Goal: Task Accomplishment & Management: Manage account settings

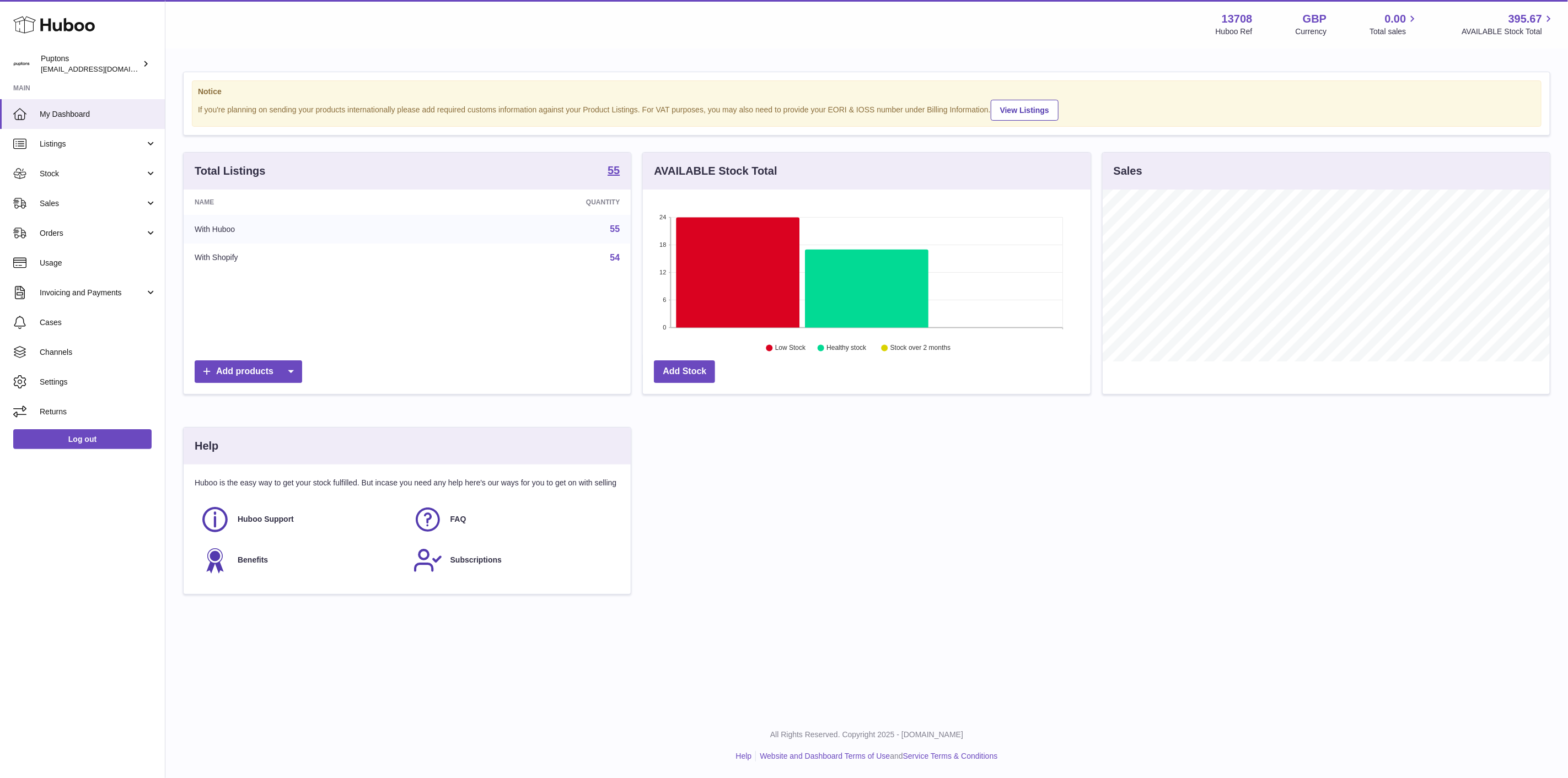
scroll to position [172, 447]
click at [57, 208] on span "Sales" at bounding box center [92, 203] width 106 height 10
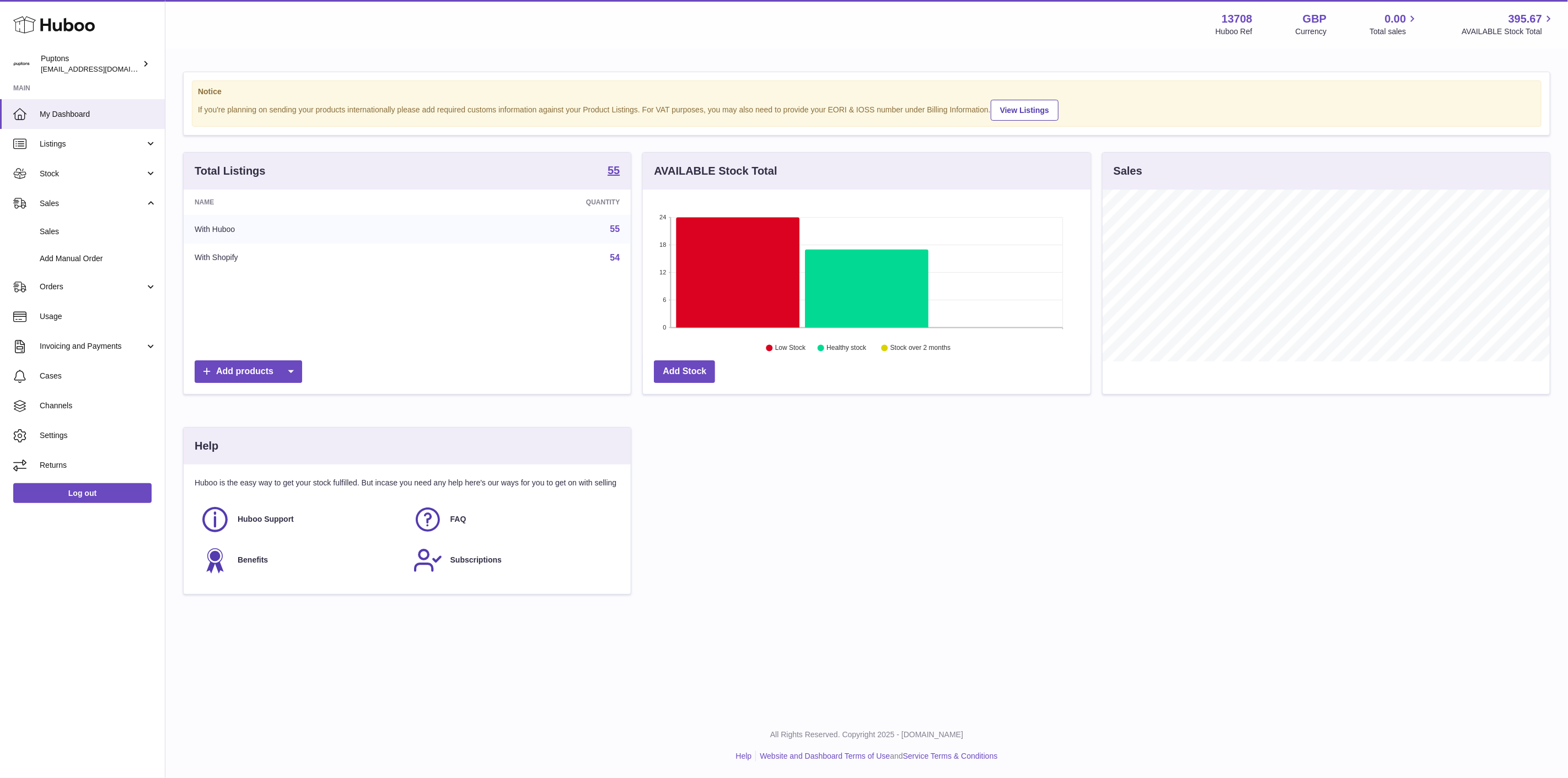
click at [59, 229] on span "Sales" at bounding box center [98, 231] width 117 height 10
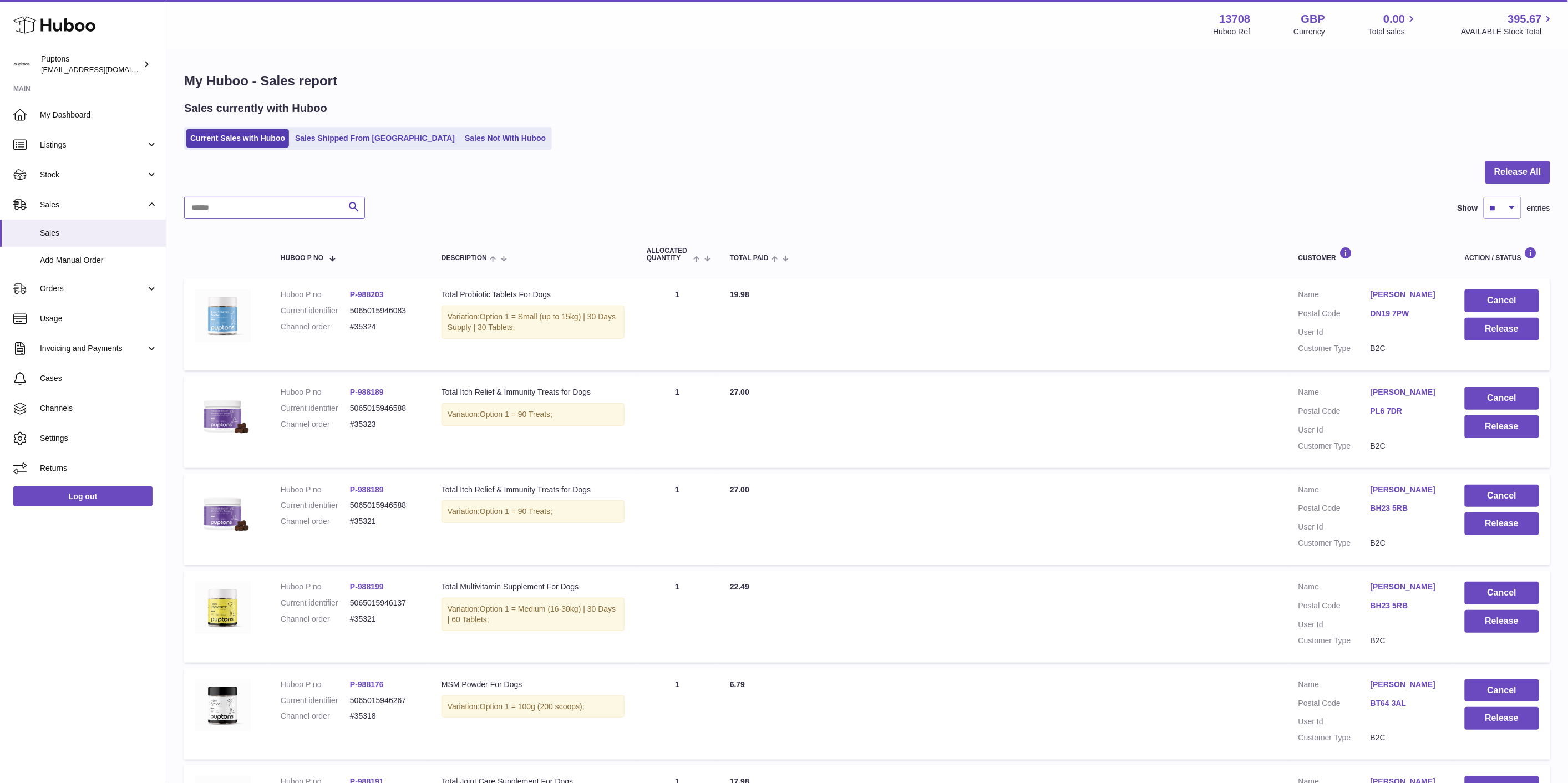
click at [314, 206] on input "text" at bounding box center [274, 208] width 181 height 22
paste input "*****"
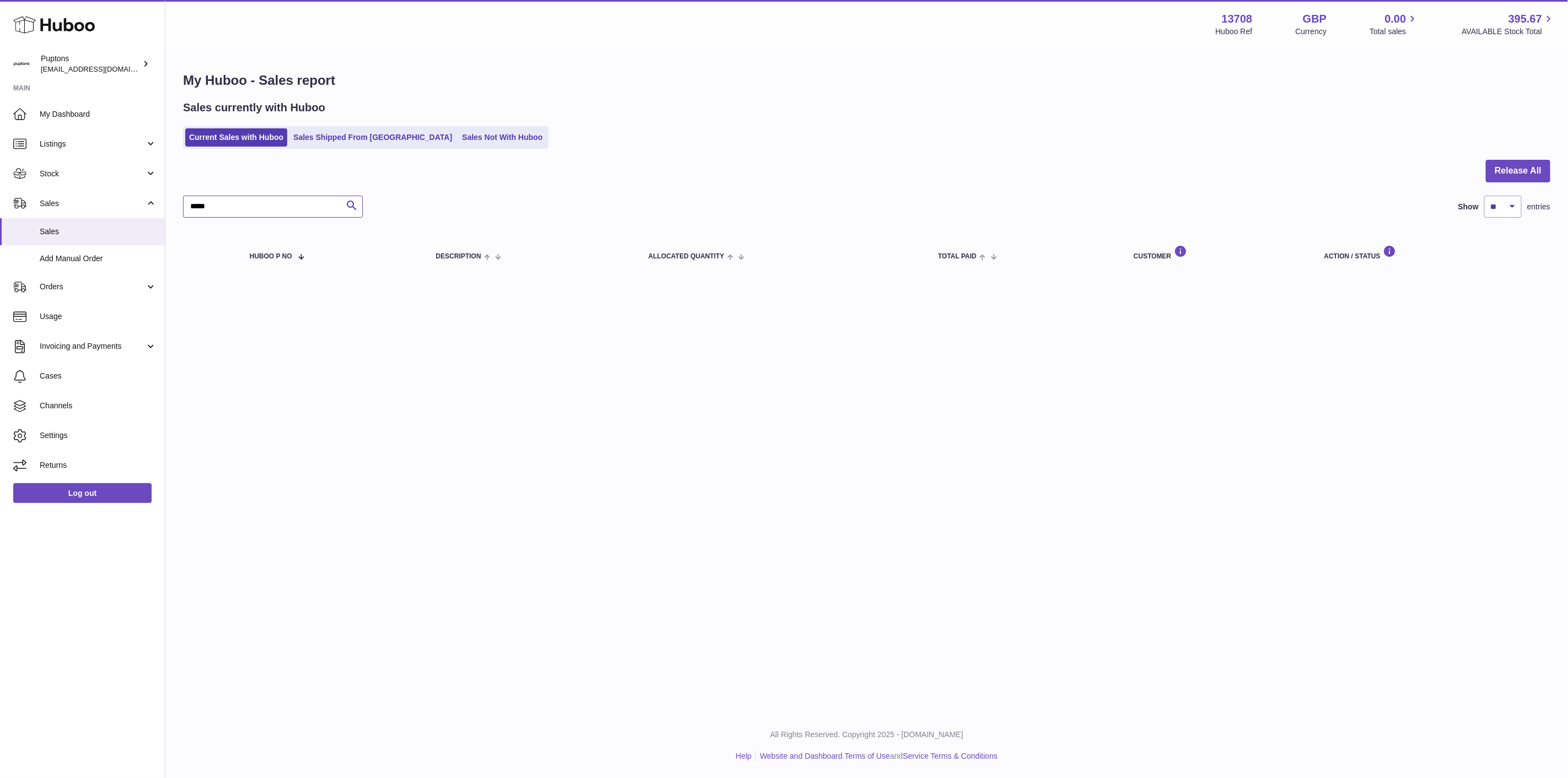
type input "*****"
click at [348, 136] on link "Sales Shipped From [GEOGRAPHIC_DATA]" at bounding box center [372, 137] width 167 height 18
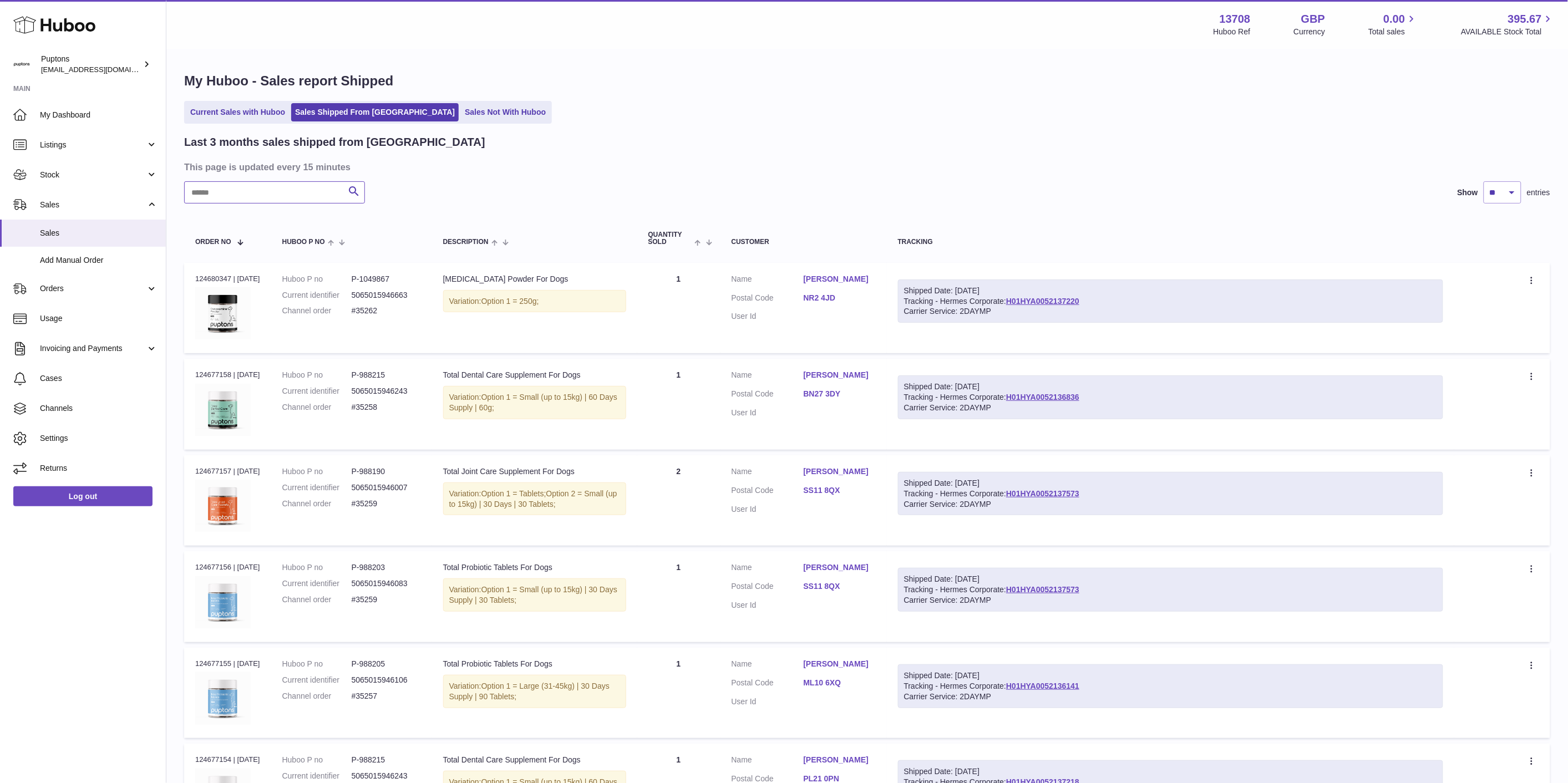
click at [301, 196] on input "text" at bounding box center [274, 192] width 181 height 22
paste input "*****"
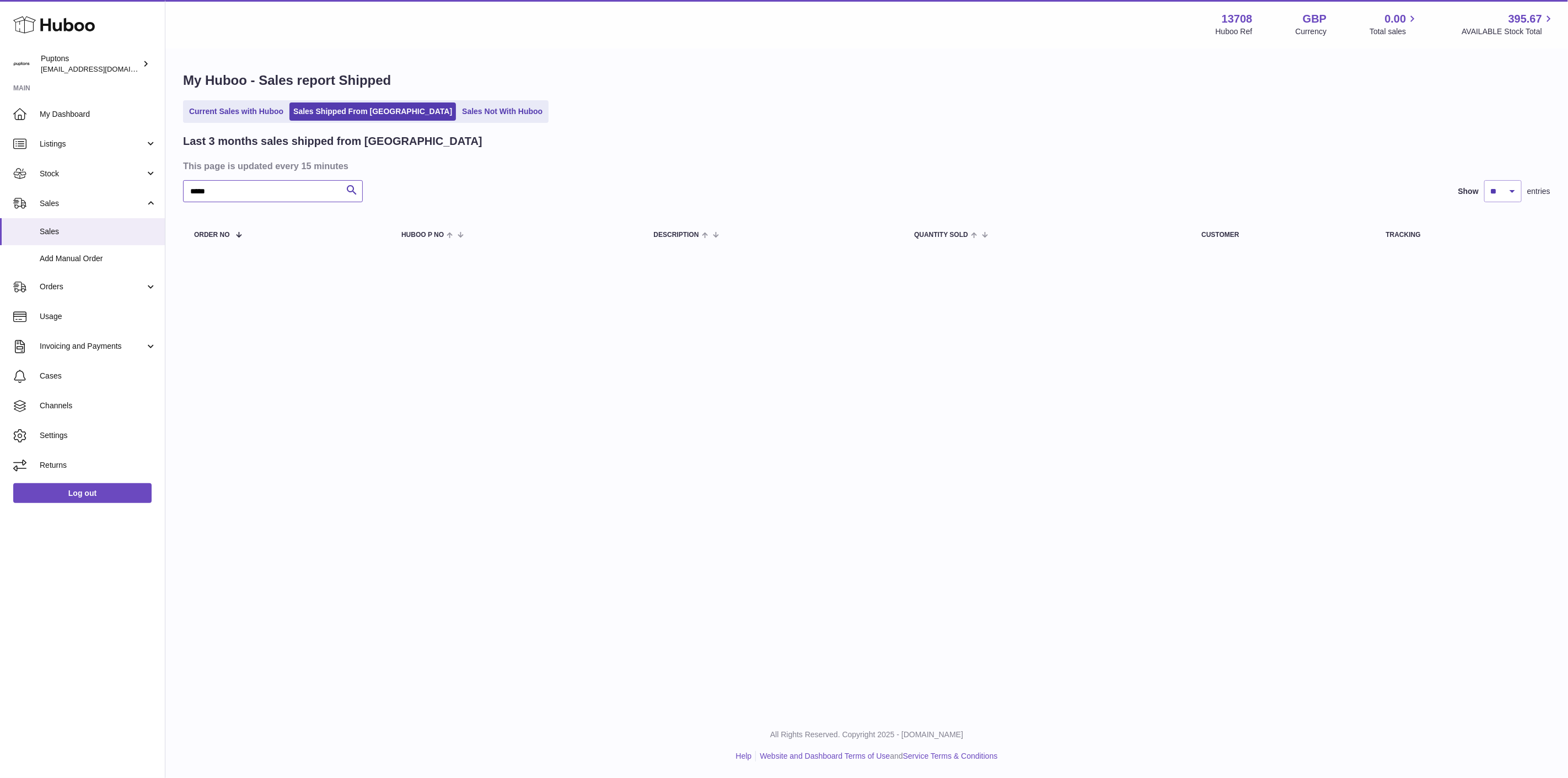
type input "*****"
click at [458, 106] on link "Sales Not With Huboo" at bounding box center [502, 111] width 89 height 18
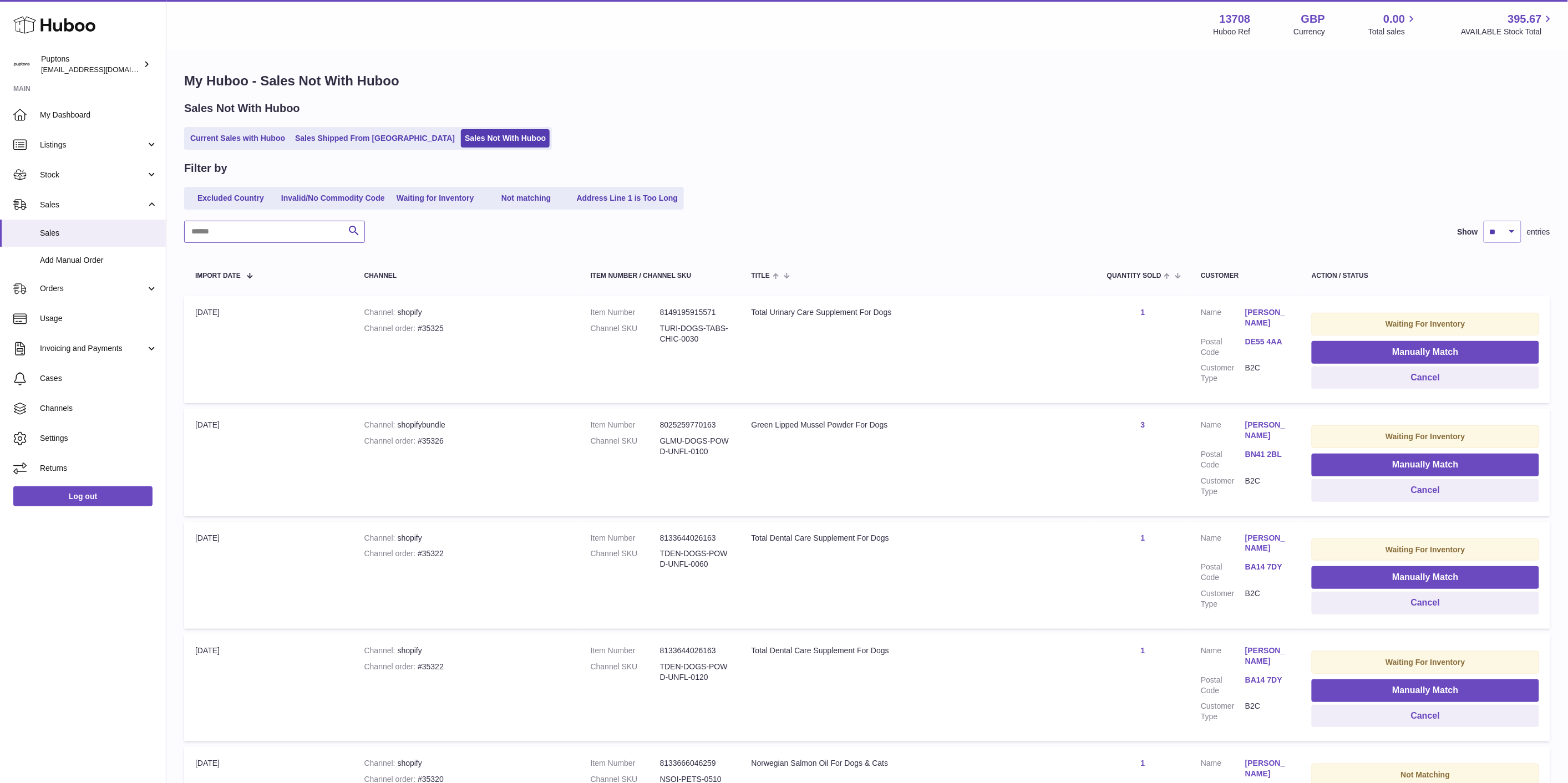
click at [247, 230] on input "text" at bounding box center [274, 231] width 181 height 22
paste input "*****"
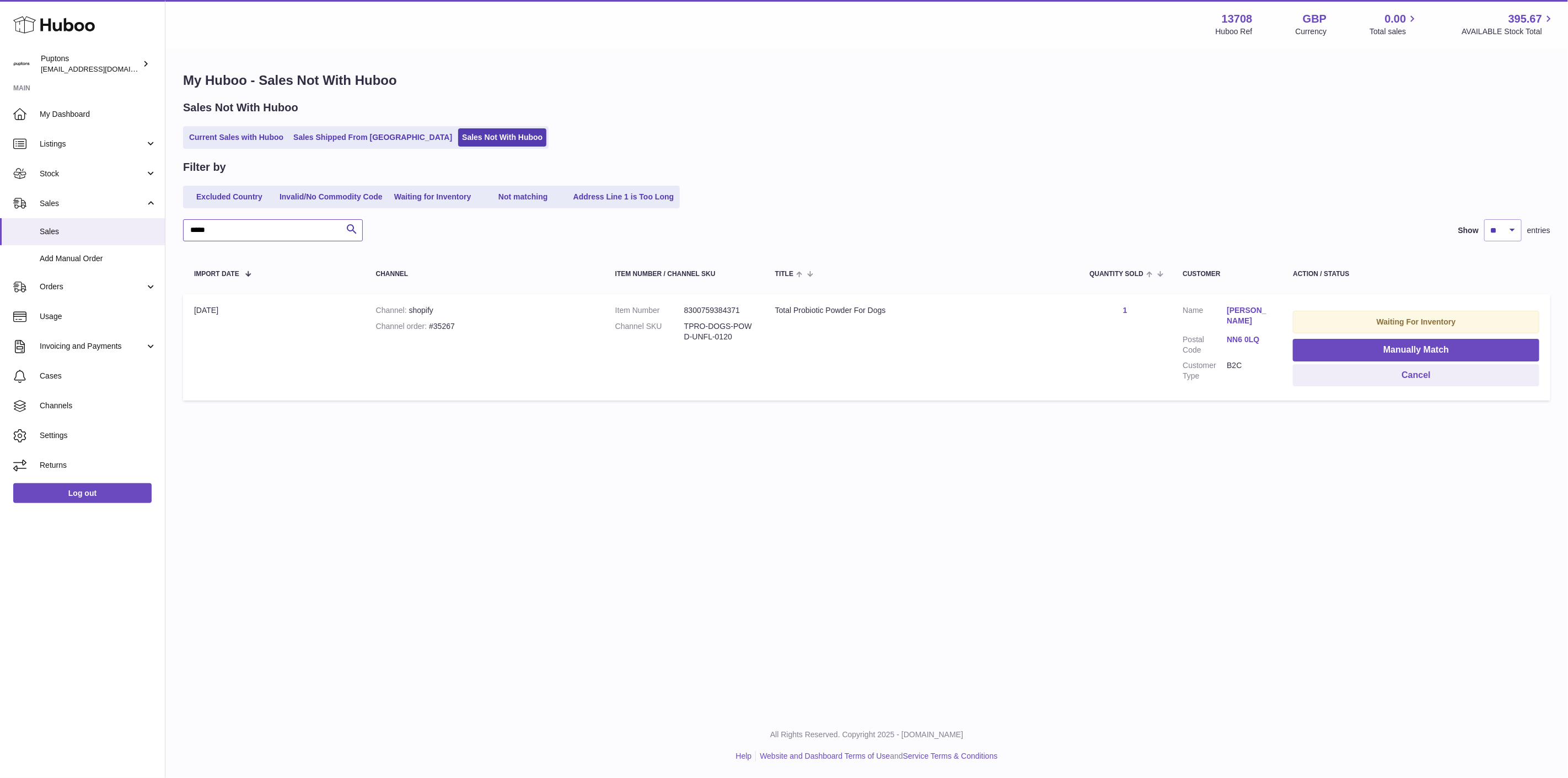
type input "*****"
click at [239, 130] on link "Current Sales with Huboo" at bounding box center [236, 137] width 102 height 18
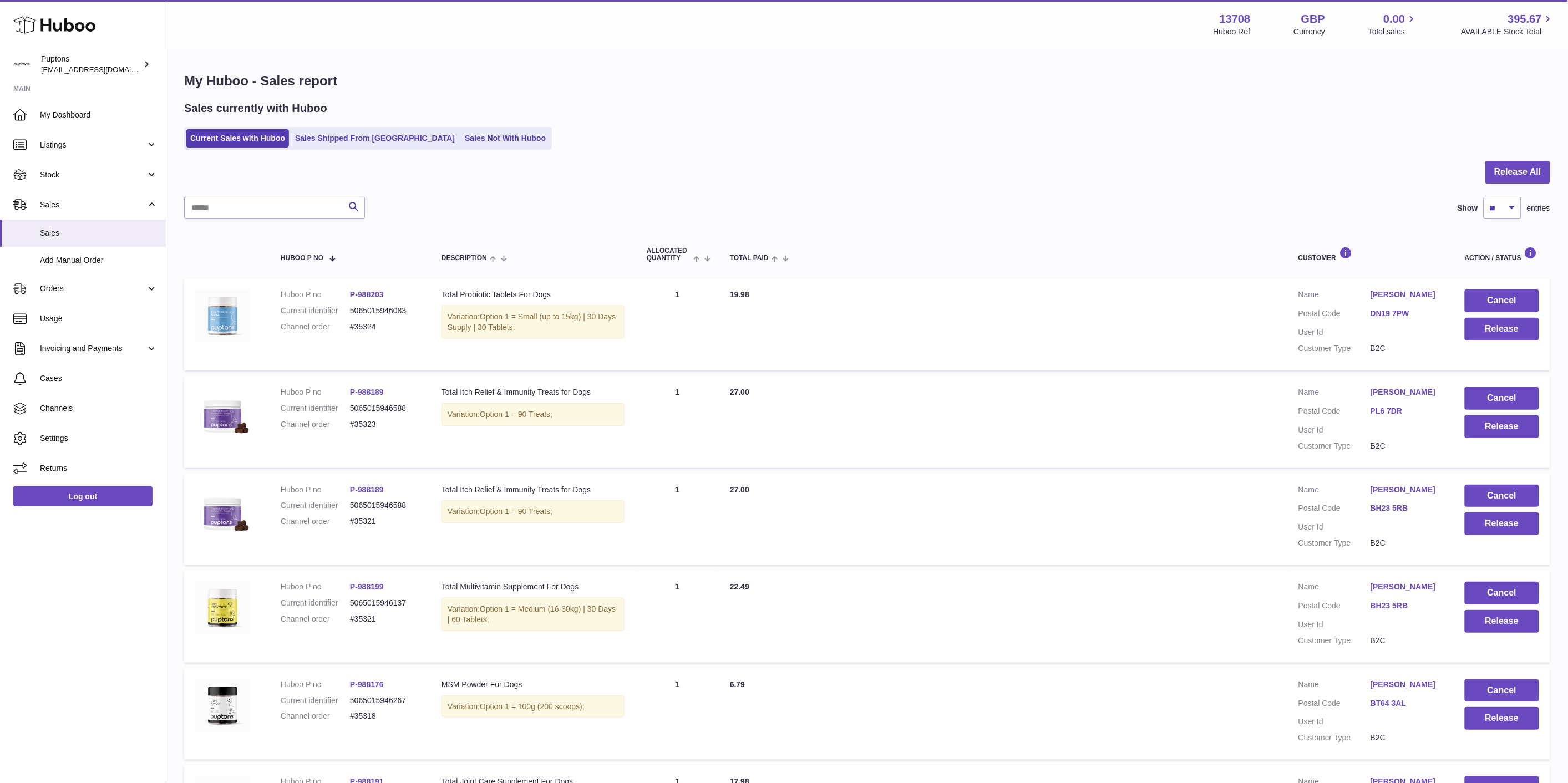
click at [51, 26] on use at bounding box center [55, 25] width 82 height 17
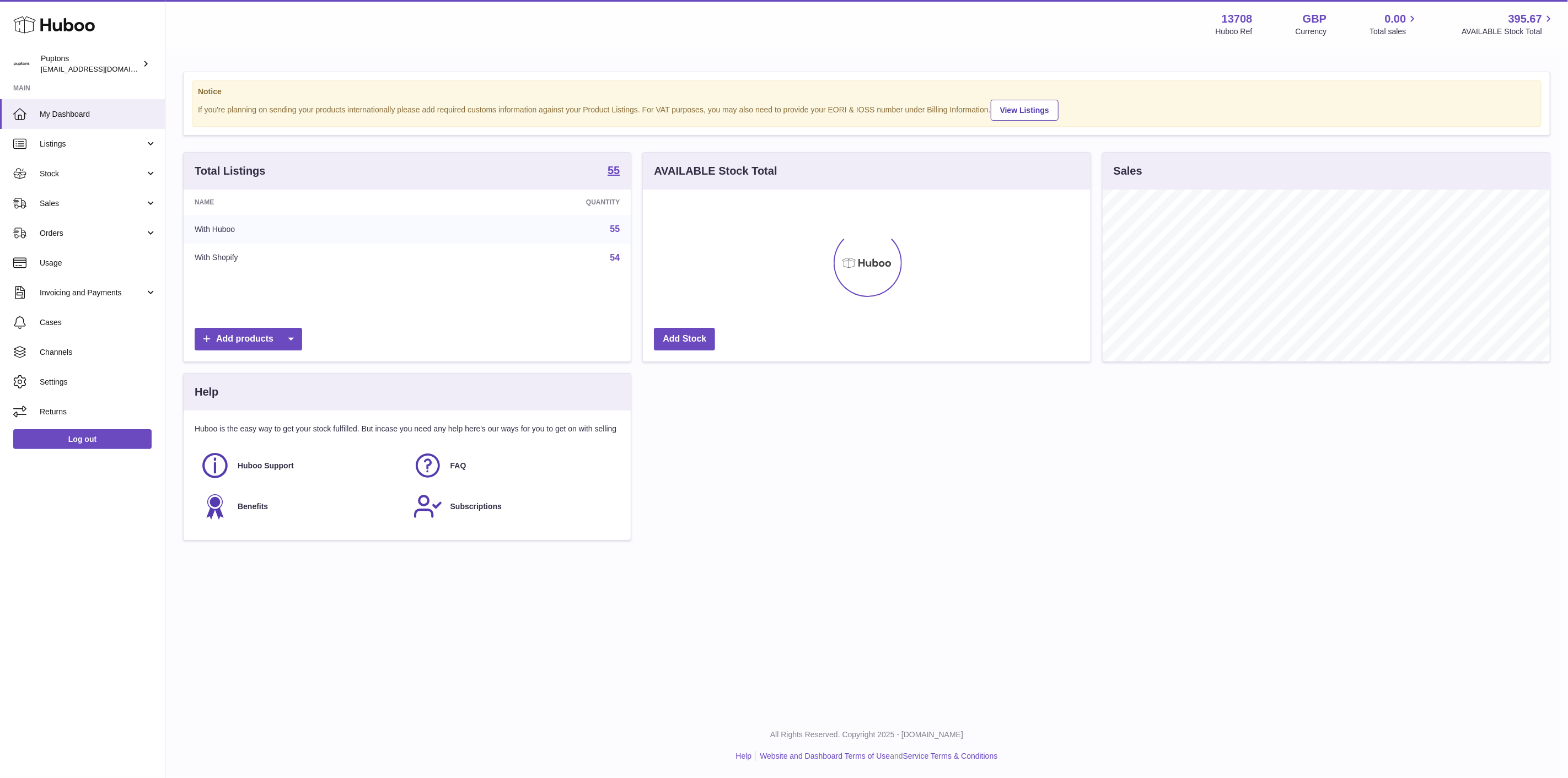
scroll to position [172, 447]
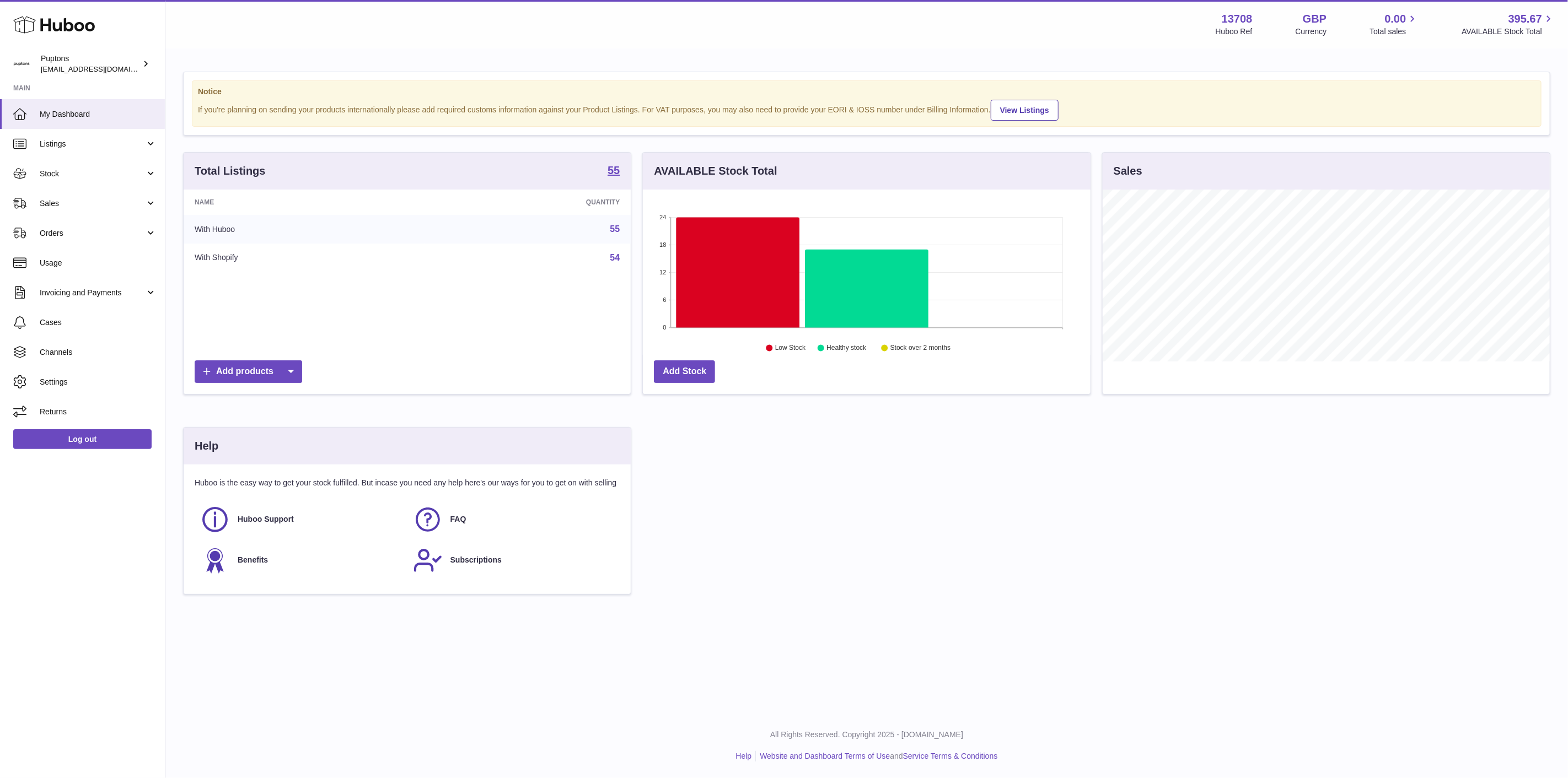
click at [57, 209] on link "Sales" at bounding box center [82, 203] width 165 height 30
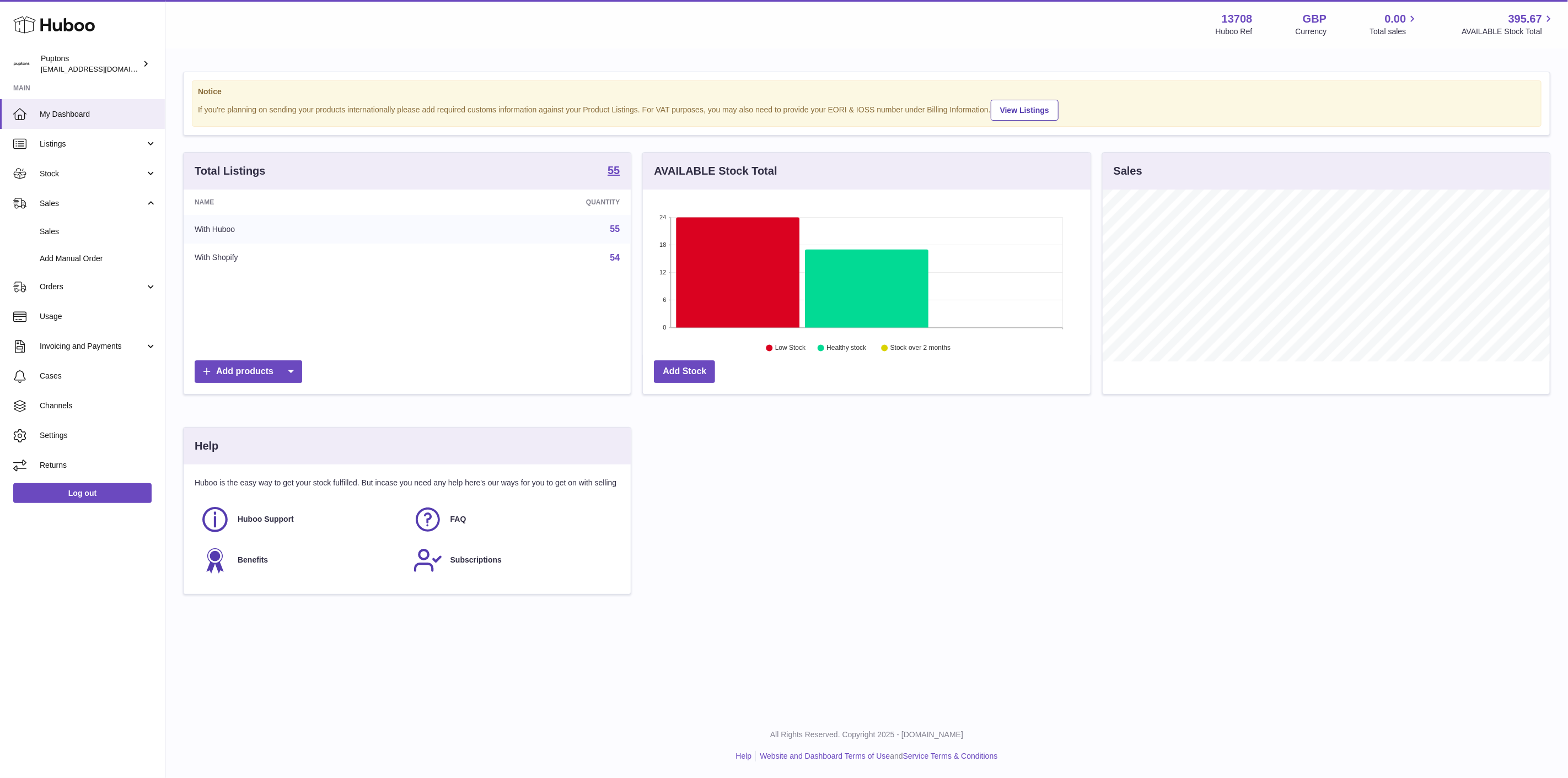
click at [66, 231] on span "Sales" at bounding box center [98, 231] width 117 height 10
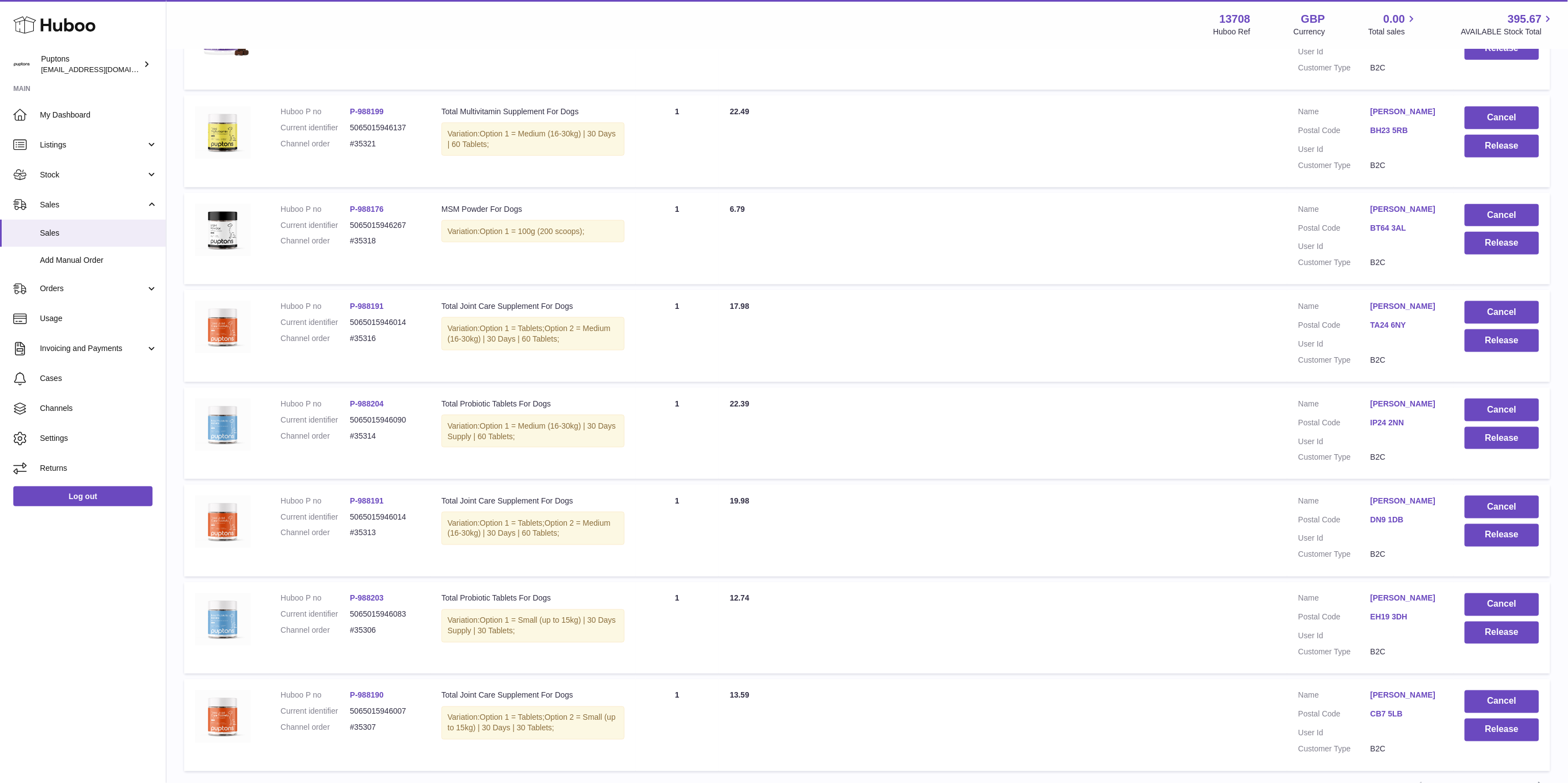
scroll to position [585, 0]
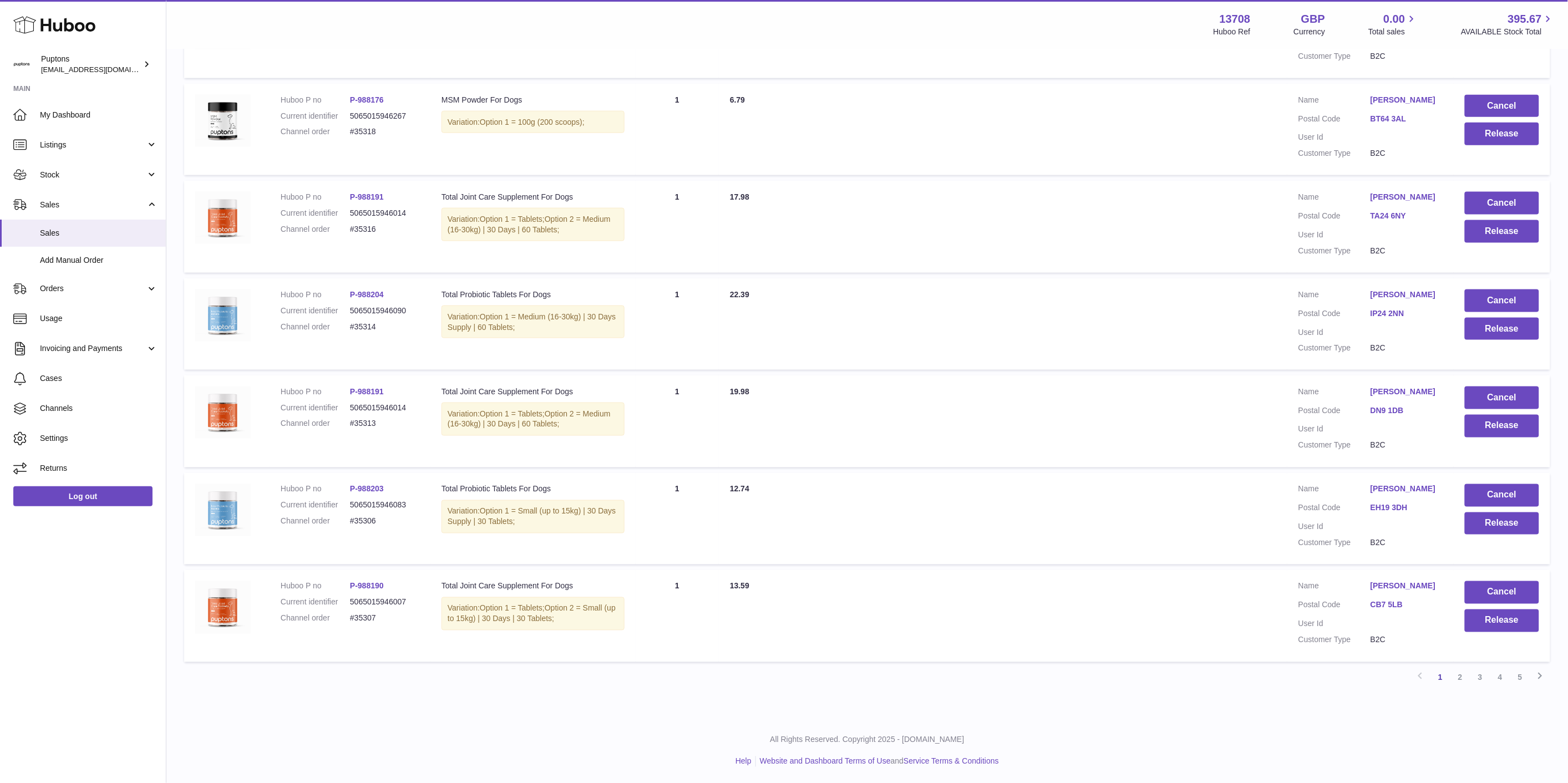
click at [1459, 676] on link "2" at bounding box center [1460, 678] width 20 height 20
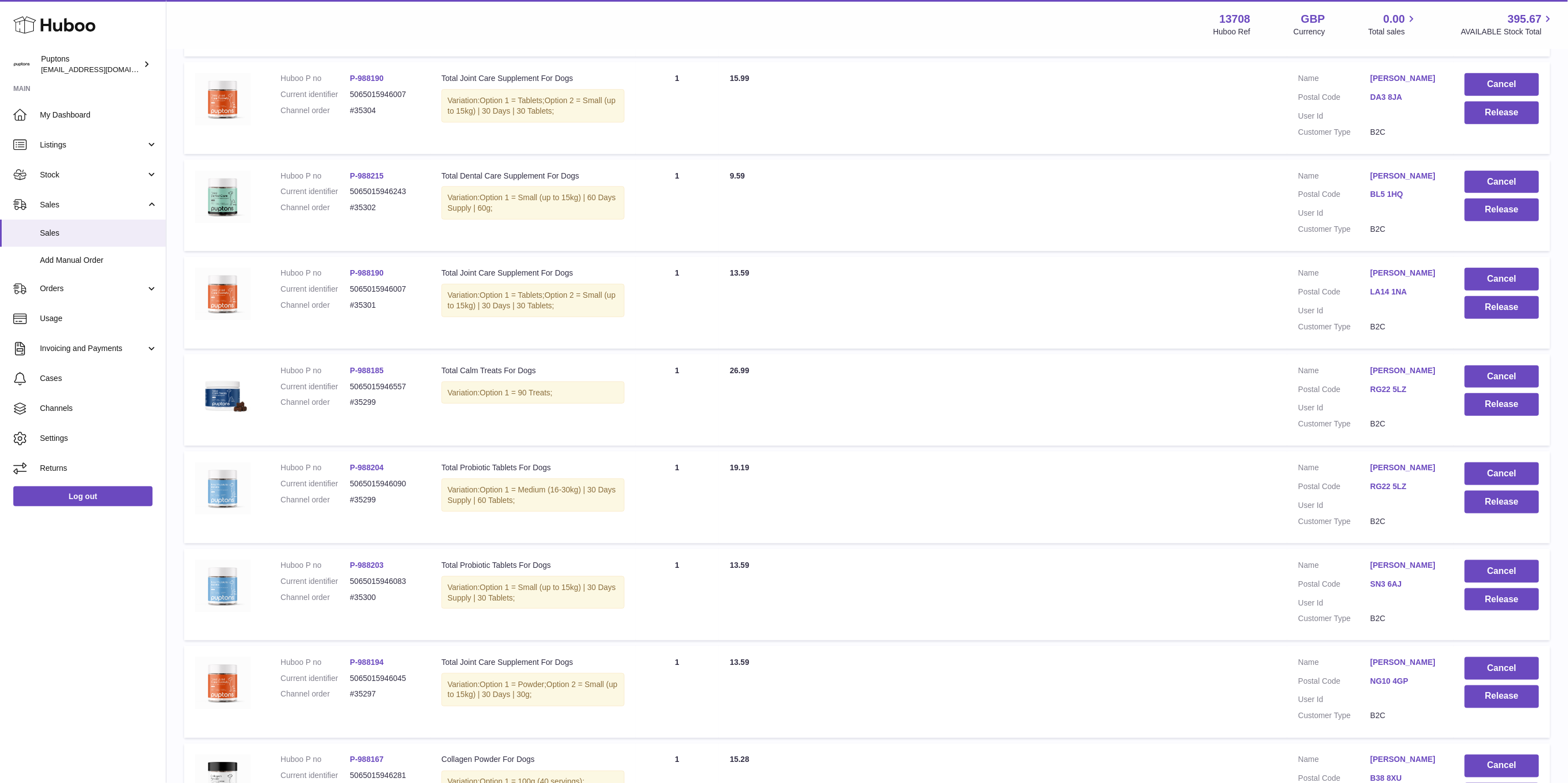
scroll to position [542, 0]
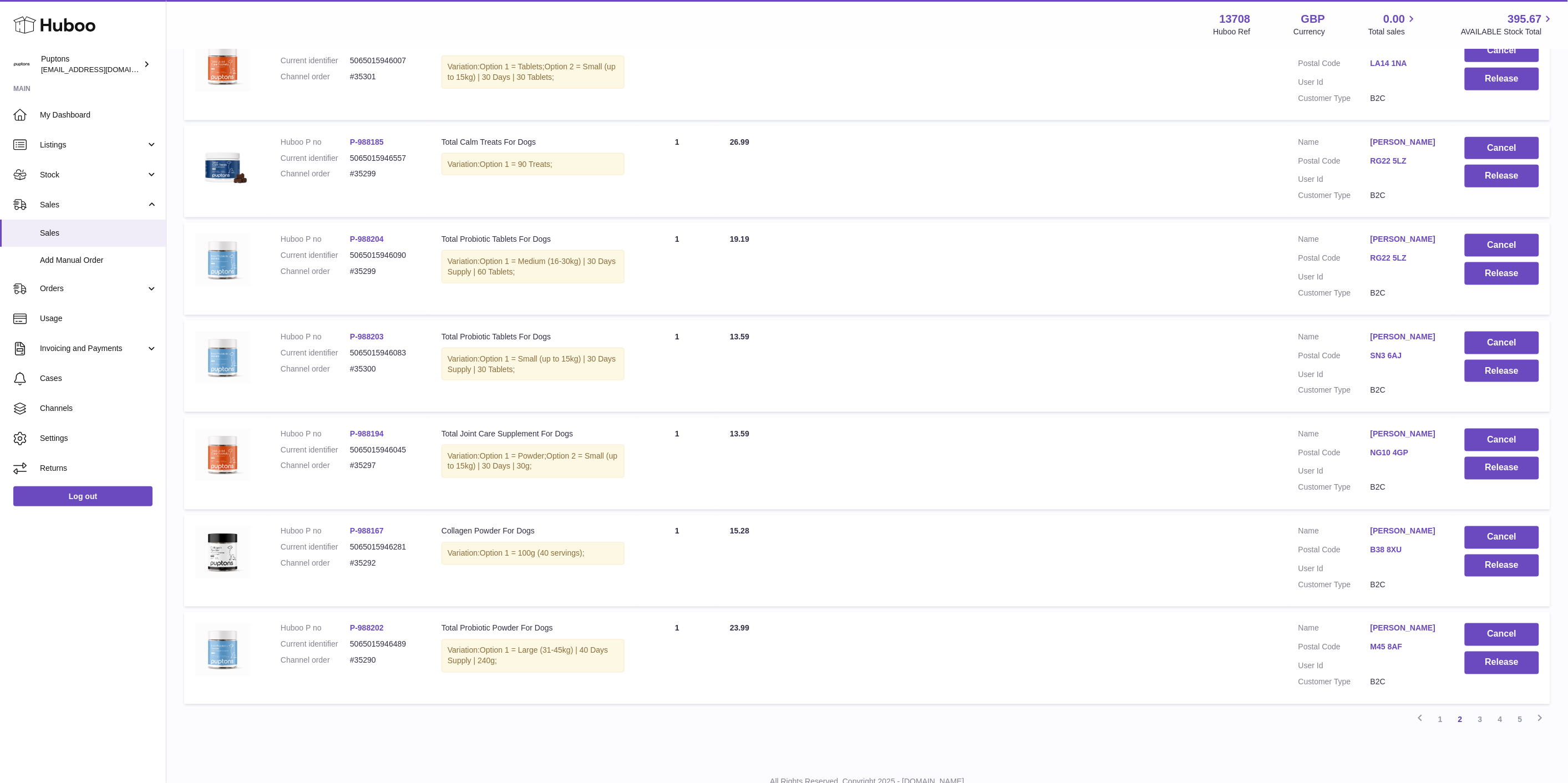
click at [1476, 729] on link "3" at bounding box center [1480, 720] width 20 height 20
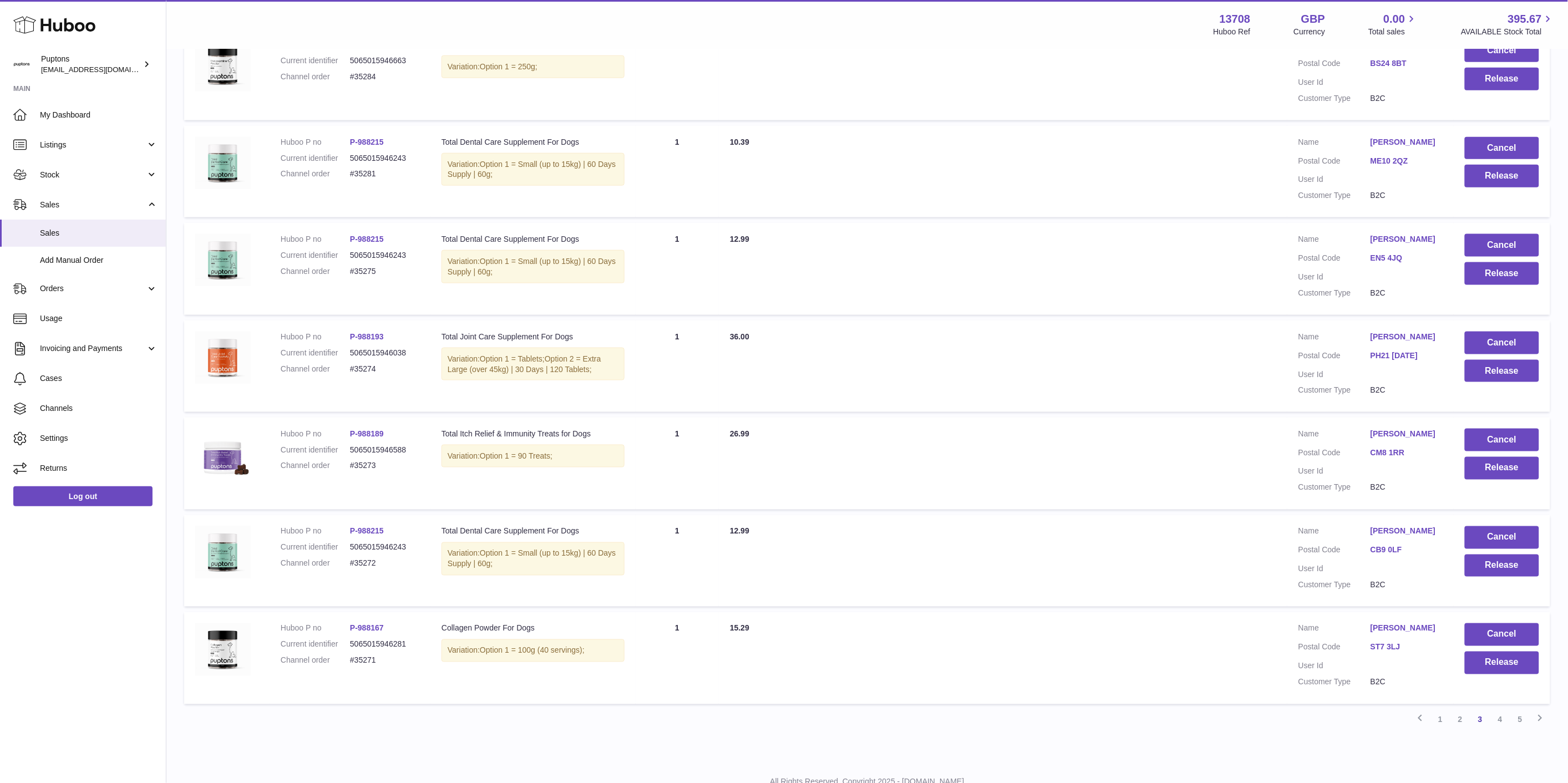
scroll to position [595, 0]
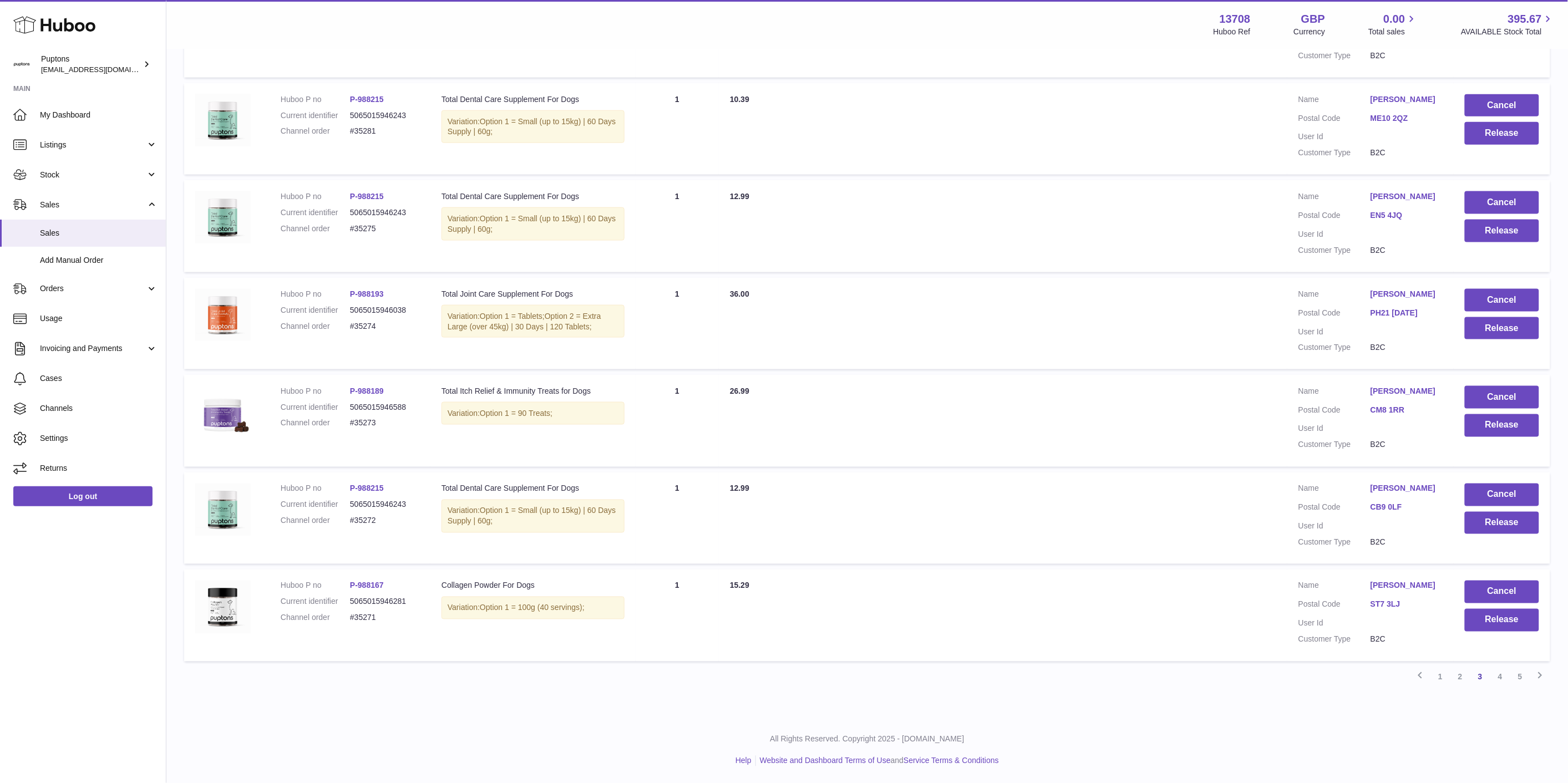
click at [1497, 679] on link "4" at bounding box center [1500, 677] width 20 height 20
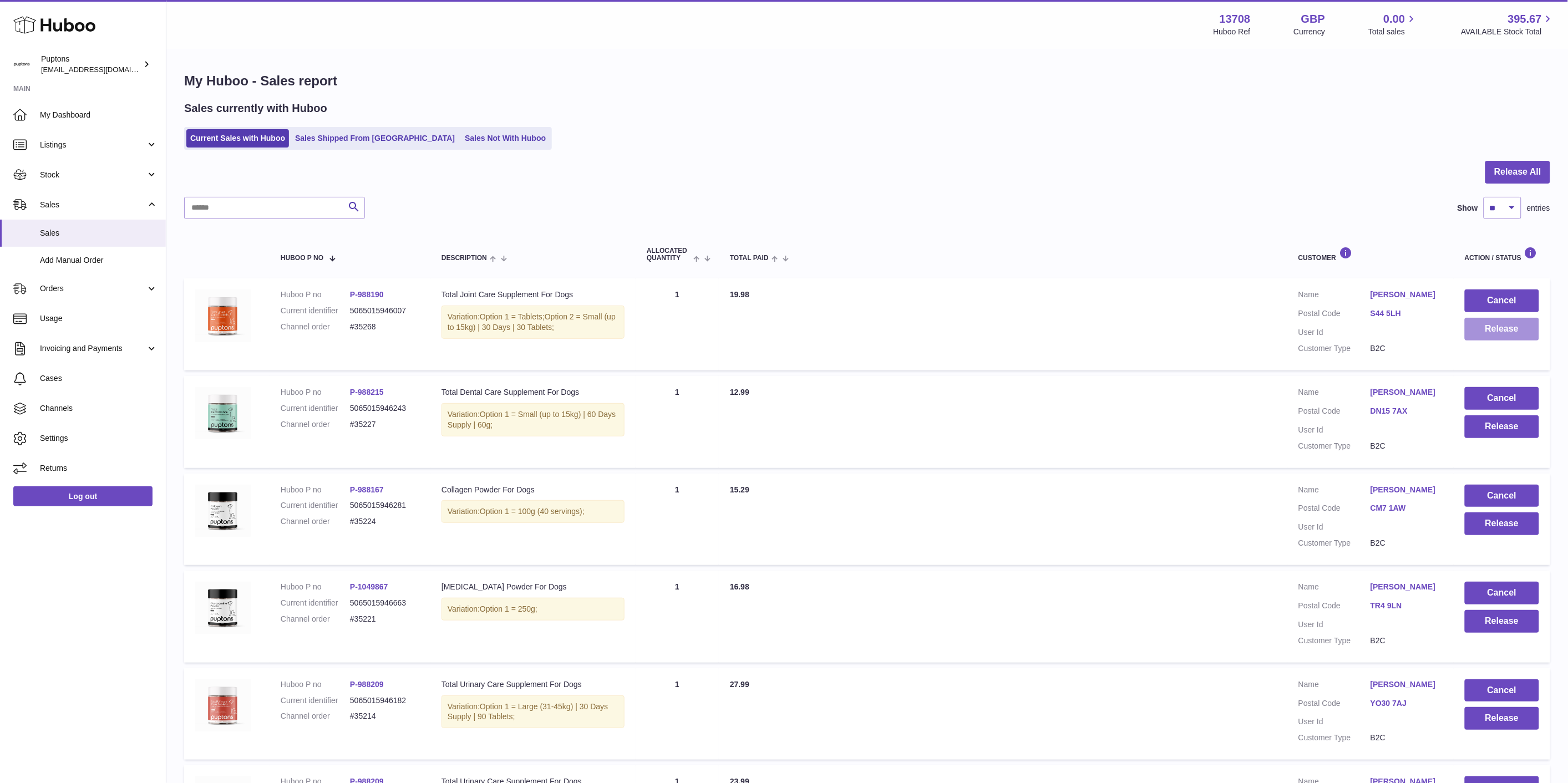
click at [1517, 329] on button "Release" at bounding box center [1502, 330] width 75 height 23
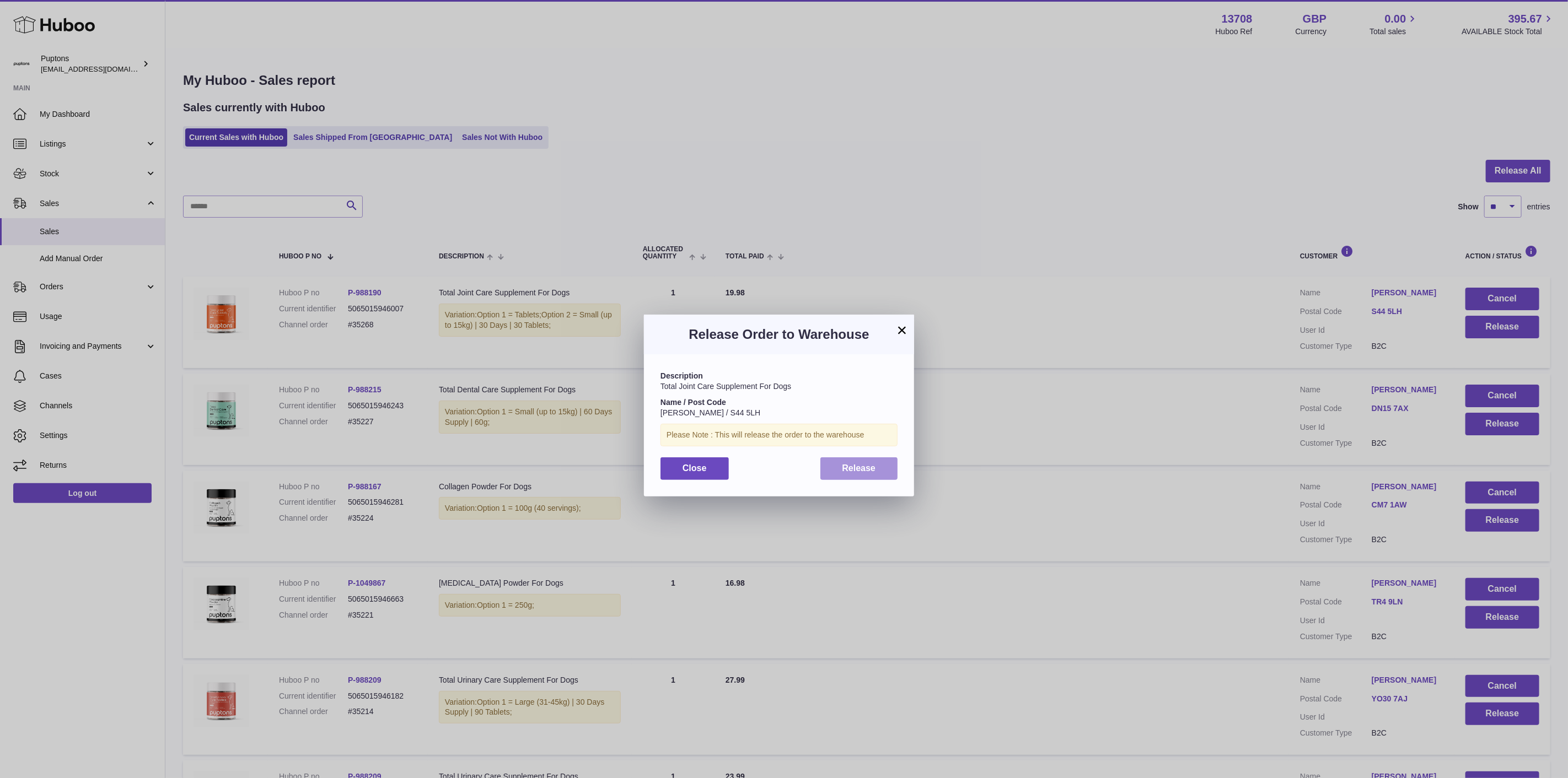
click at [889, 473] on button "Release" at bounding box center [859, 469] width 78 height 23
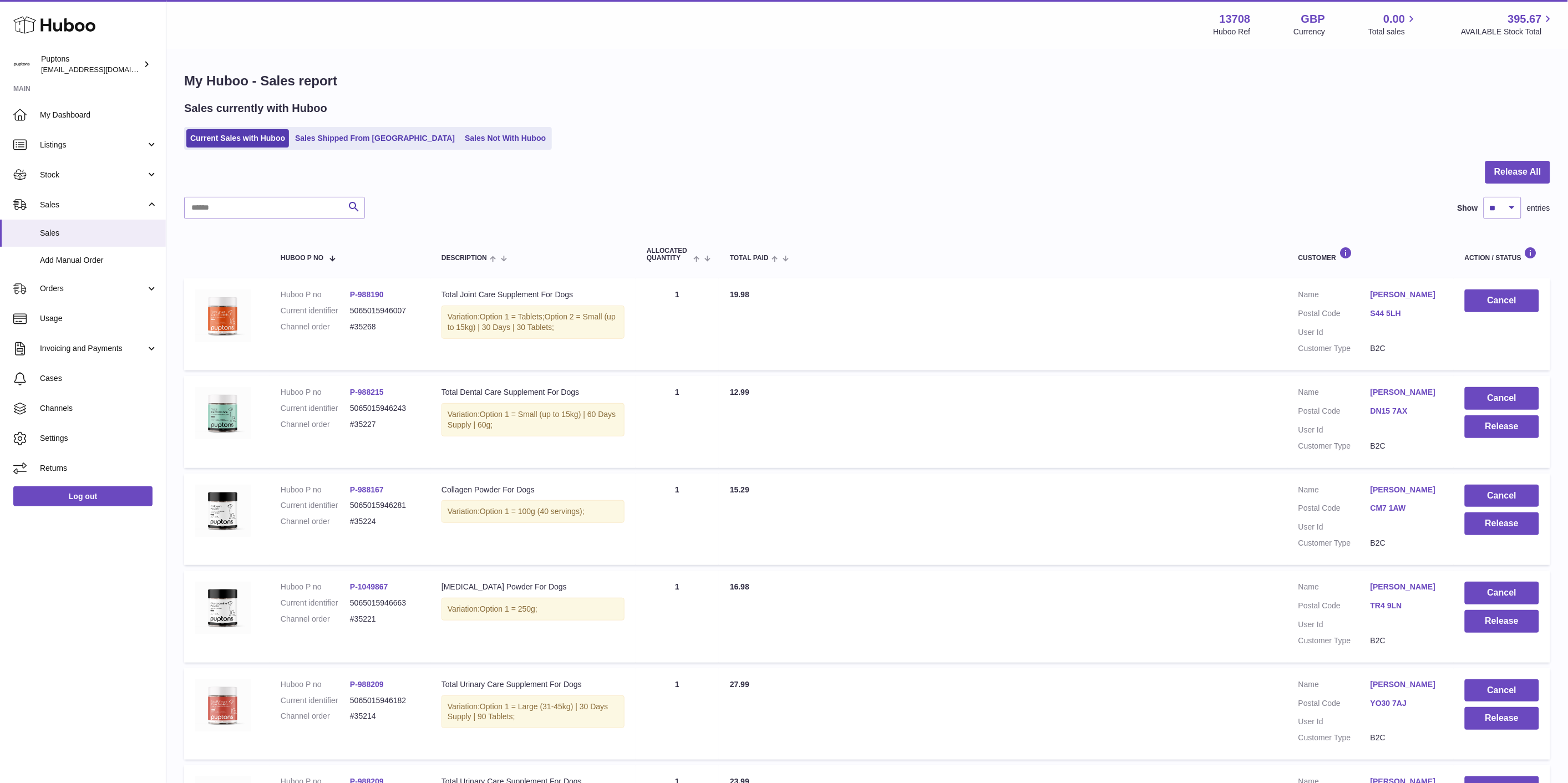
click at [372, 292] on link "P-988190" at bounding box center [366, 294] width 34 height 9
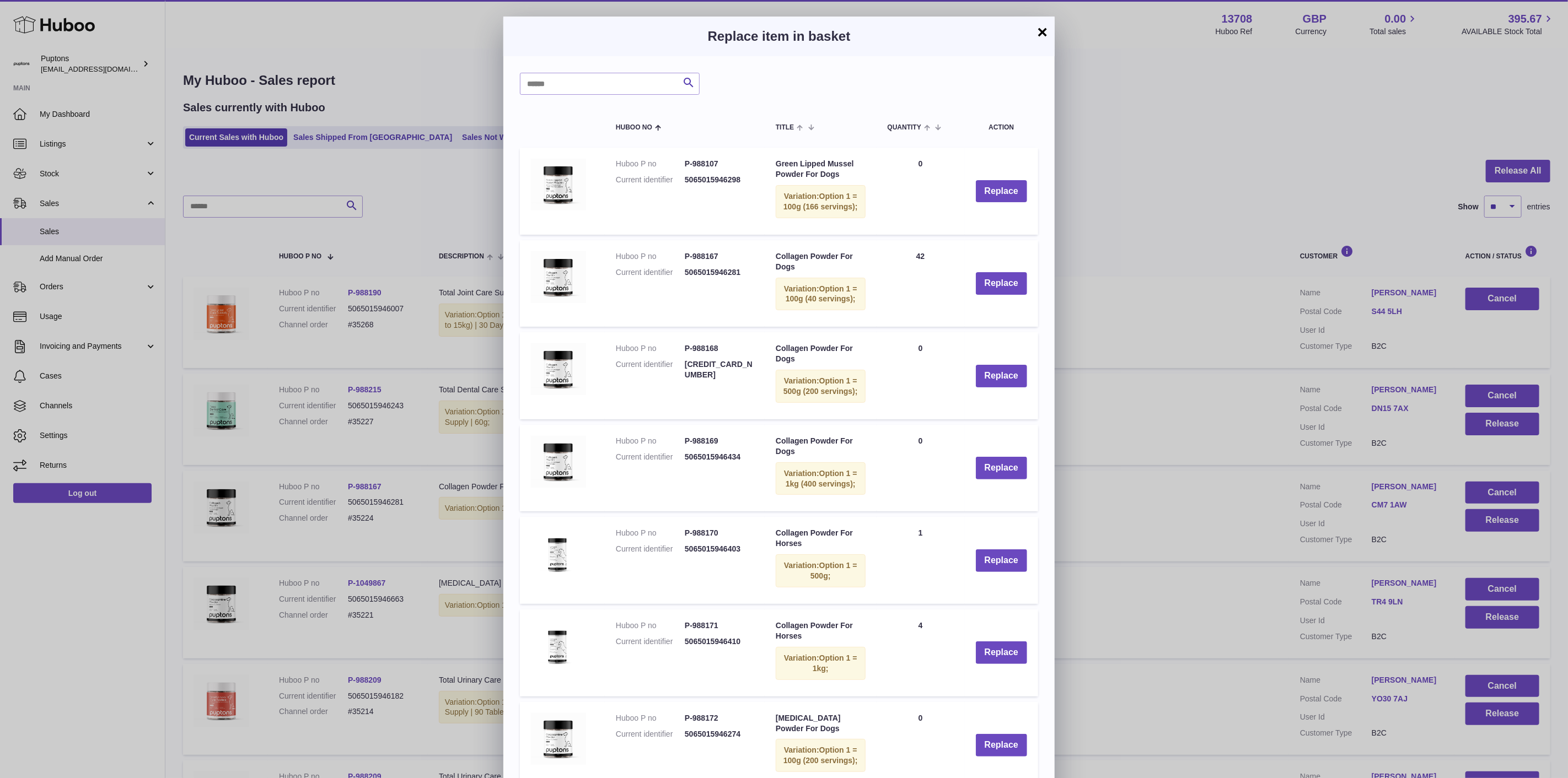
click at [1042, 30] on button "×" at bounding box center [1042, 32] width 13 height 13
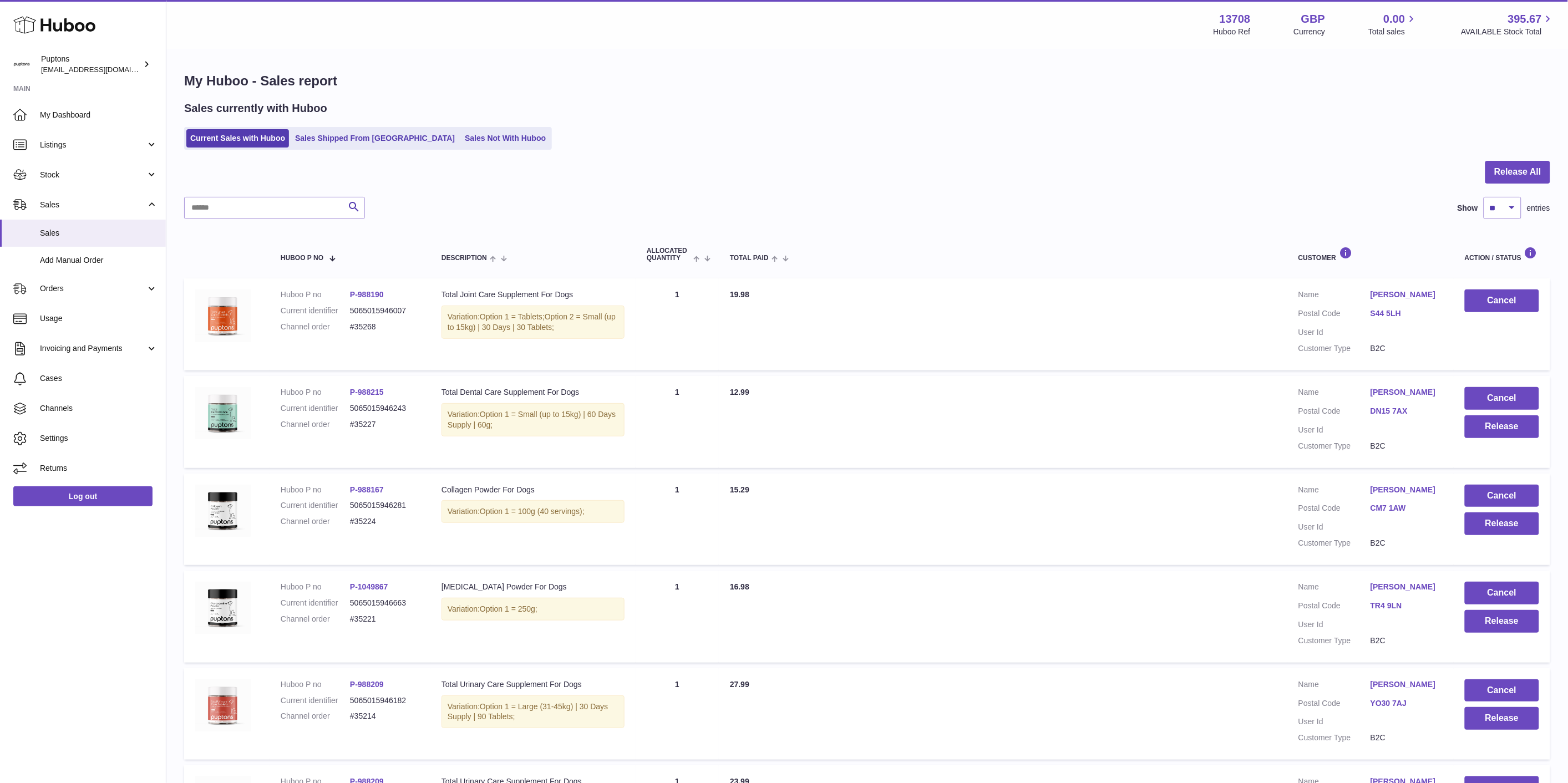
click at [367, 326] on dd "#35268" at bounding box center [384, 327] width 69 height 11
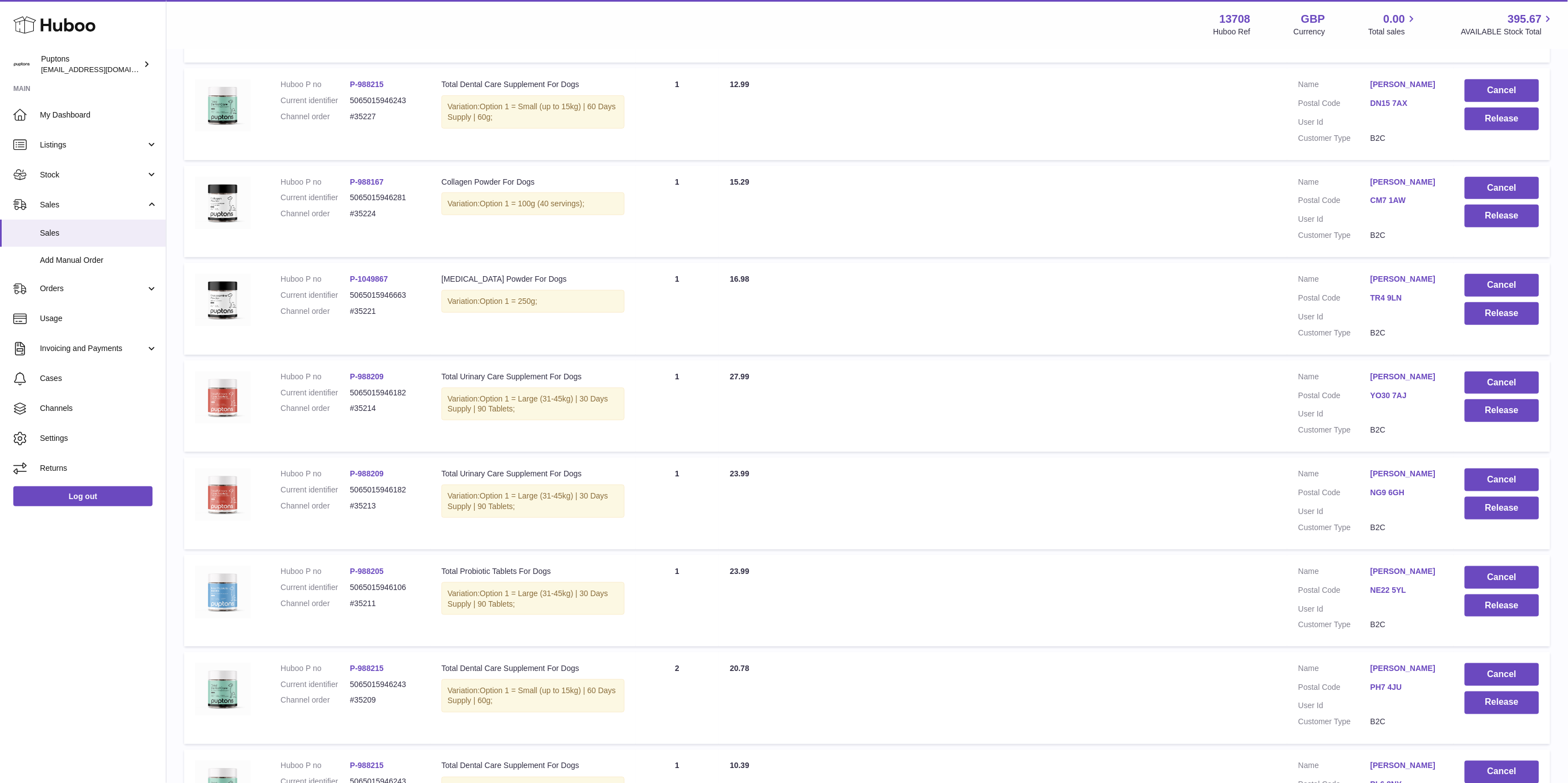
scroll to position [585, 0]
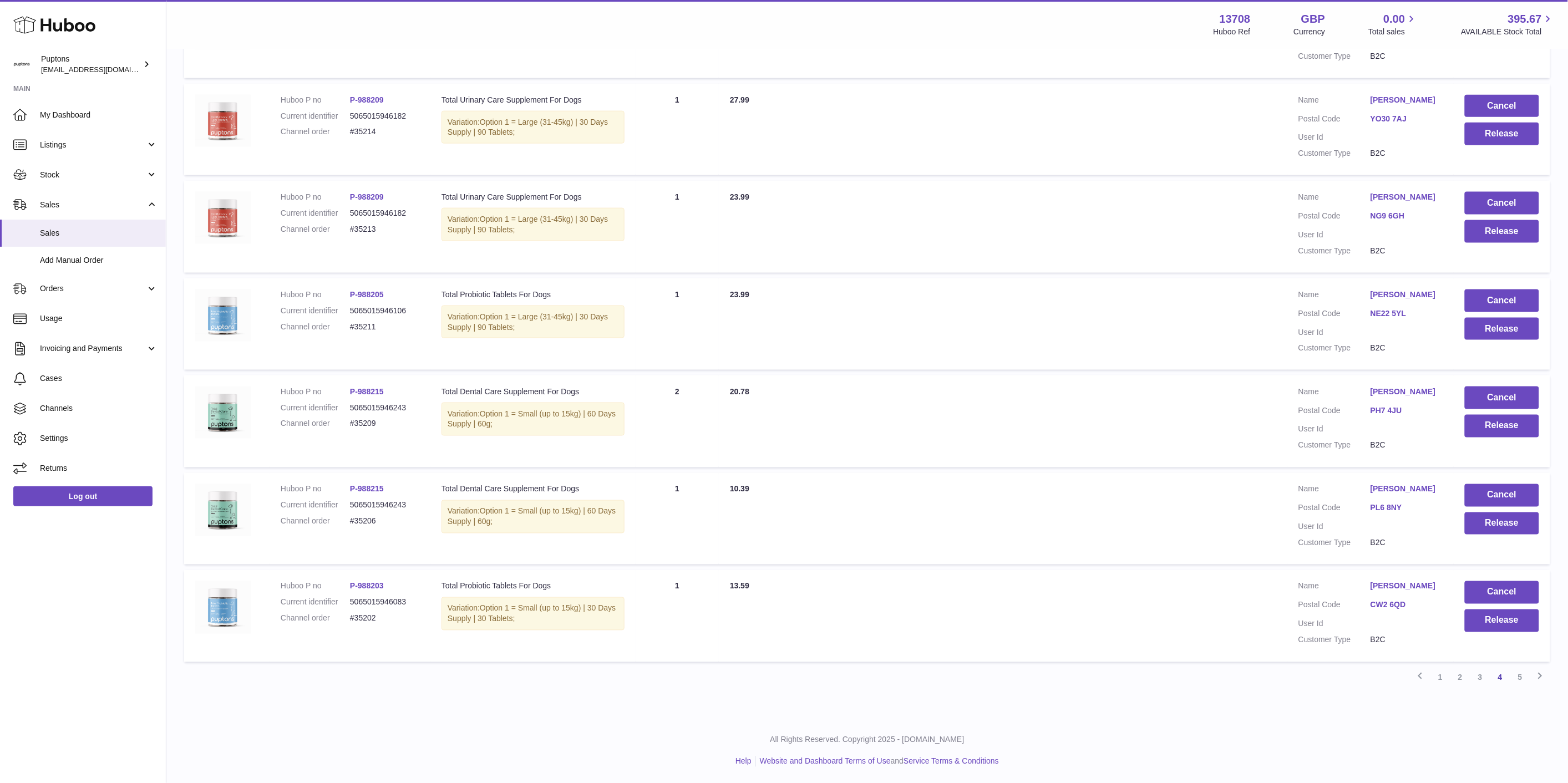
click at [1476, 678] on link "3" at bounding box center [1480, 678] width 20 height 20
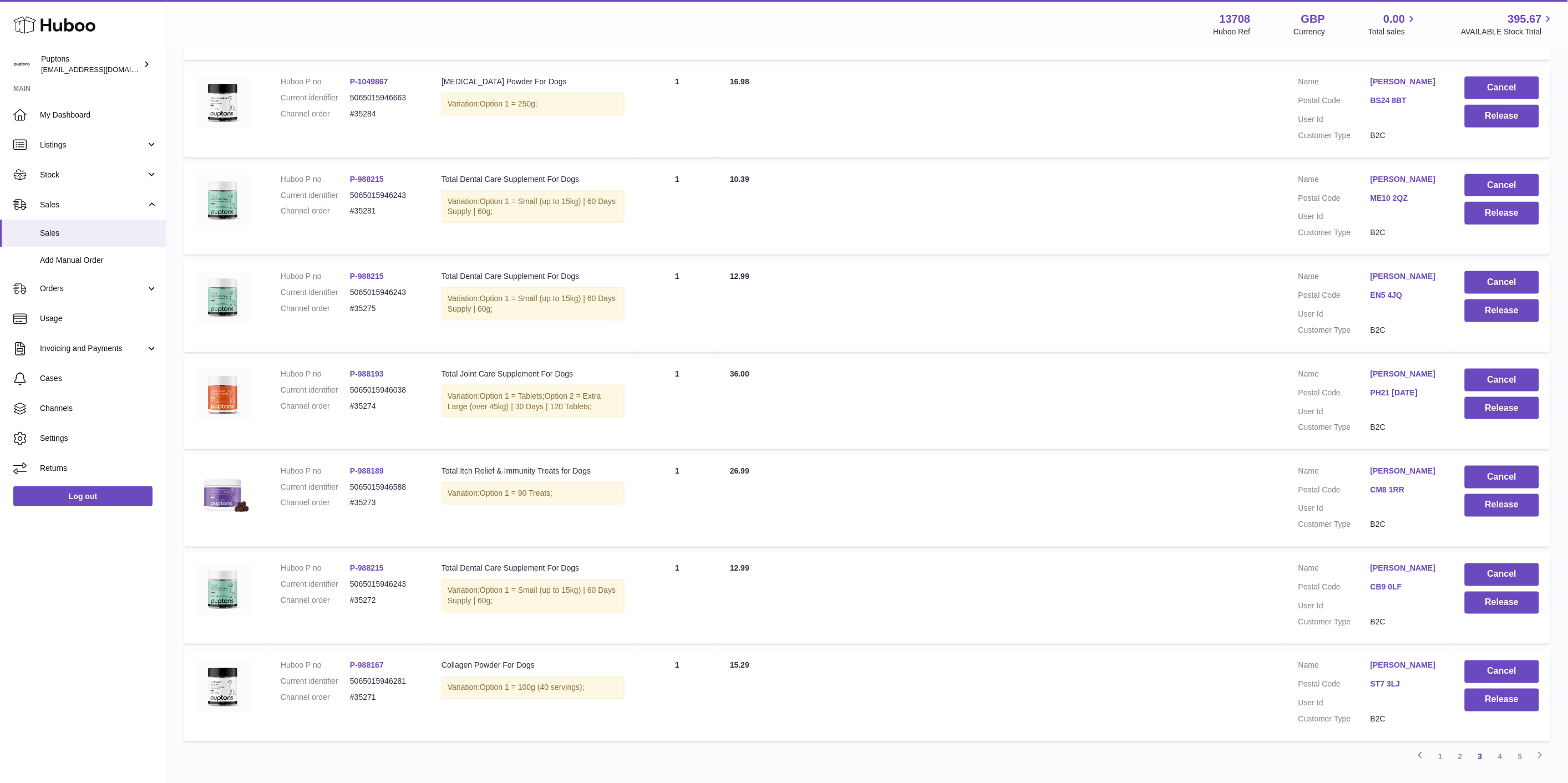
scroll to position [595, 0]
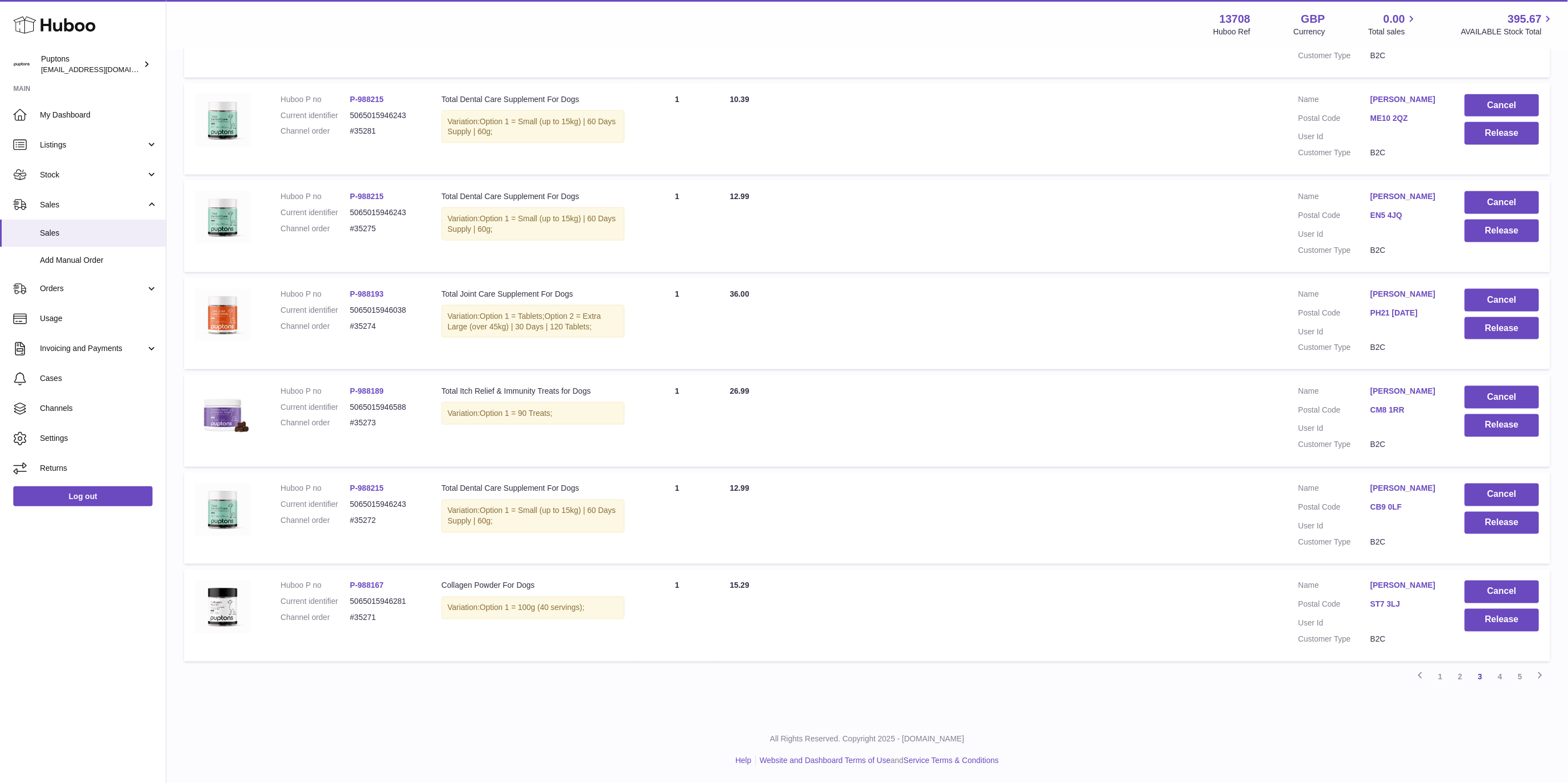
click at [368, 620] on dd "#35271" at bounding box center [384, 618] width 69 height 11
copy dd "35271"
click at [1518, 625] on button "Release" at bounding box center [1502, 621] width 75 height 23
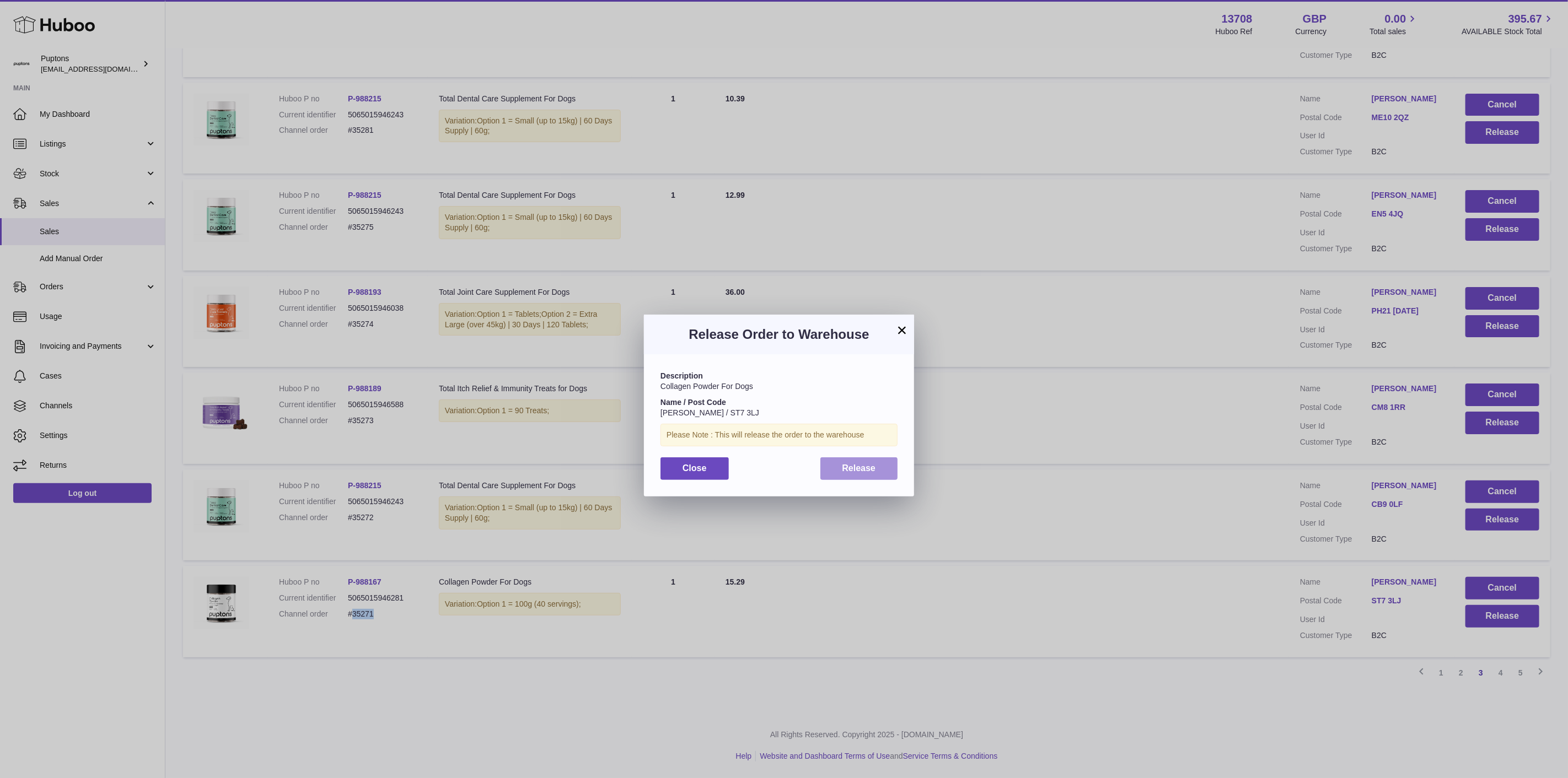
click at [864, 472] on span "Release" at bounding box center [859, 469] width 33 height 10
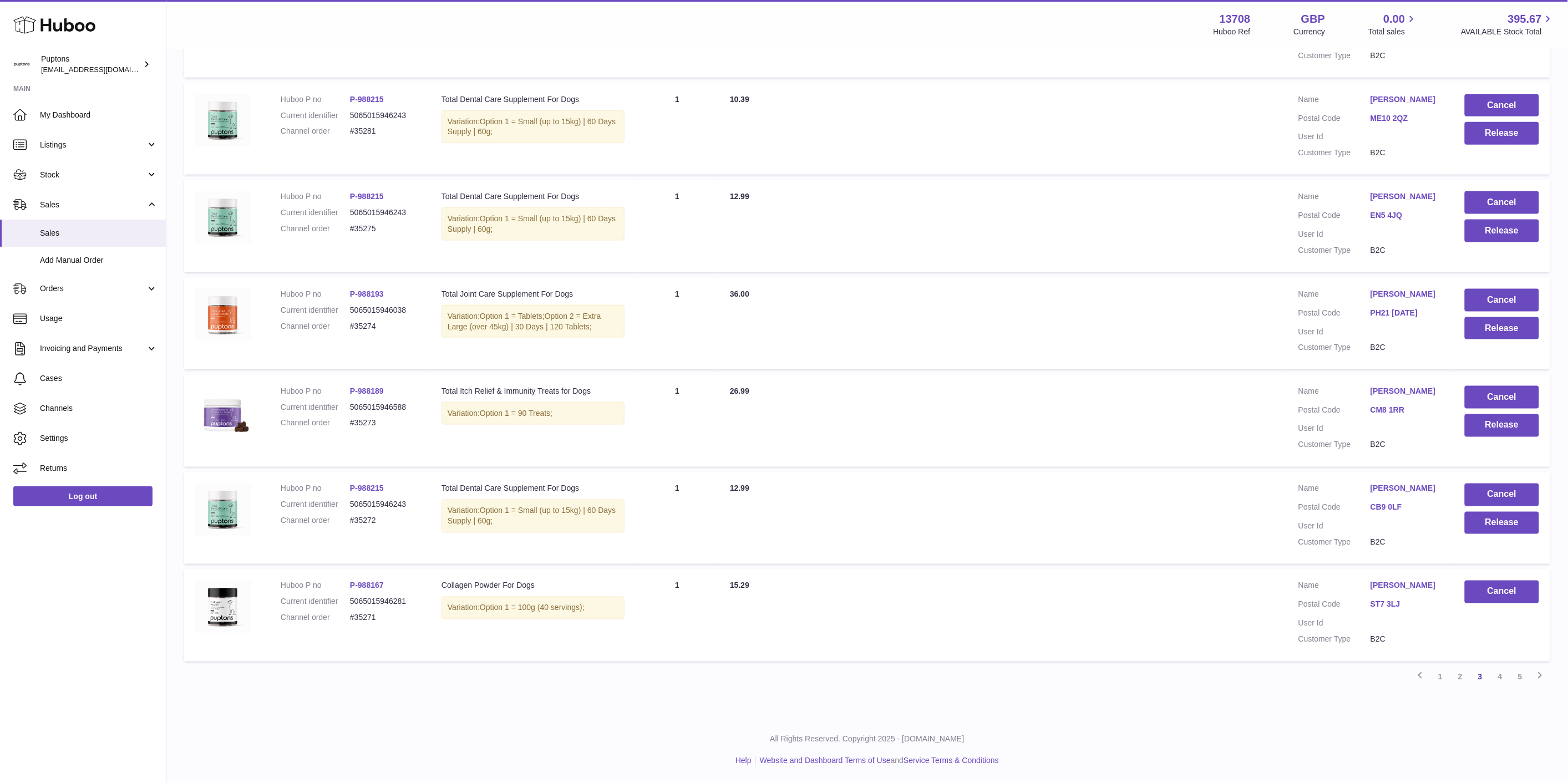
click at [363, 525] on dd "#35272" at bounding box center [384, 520] width 69 height 11
copy dd "35272"
click at [1522, 524] on button "Release" at bounding box center [1502, 523] width 75 height 23
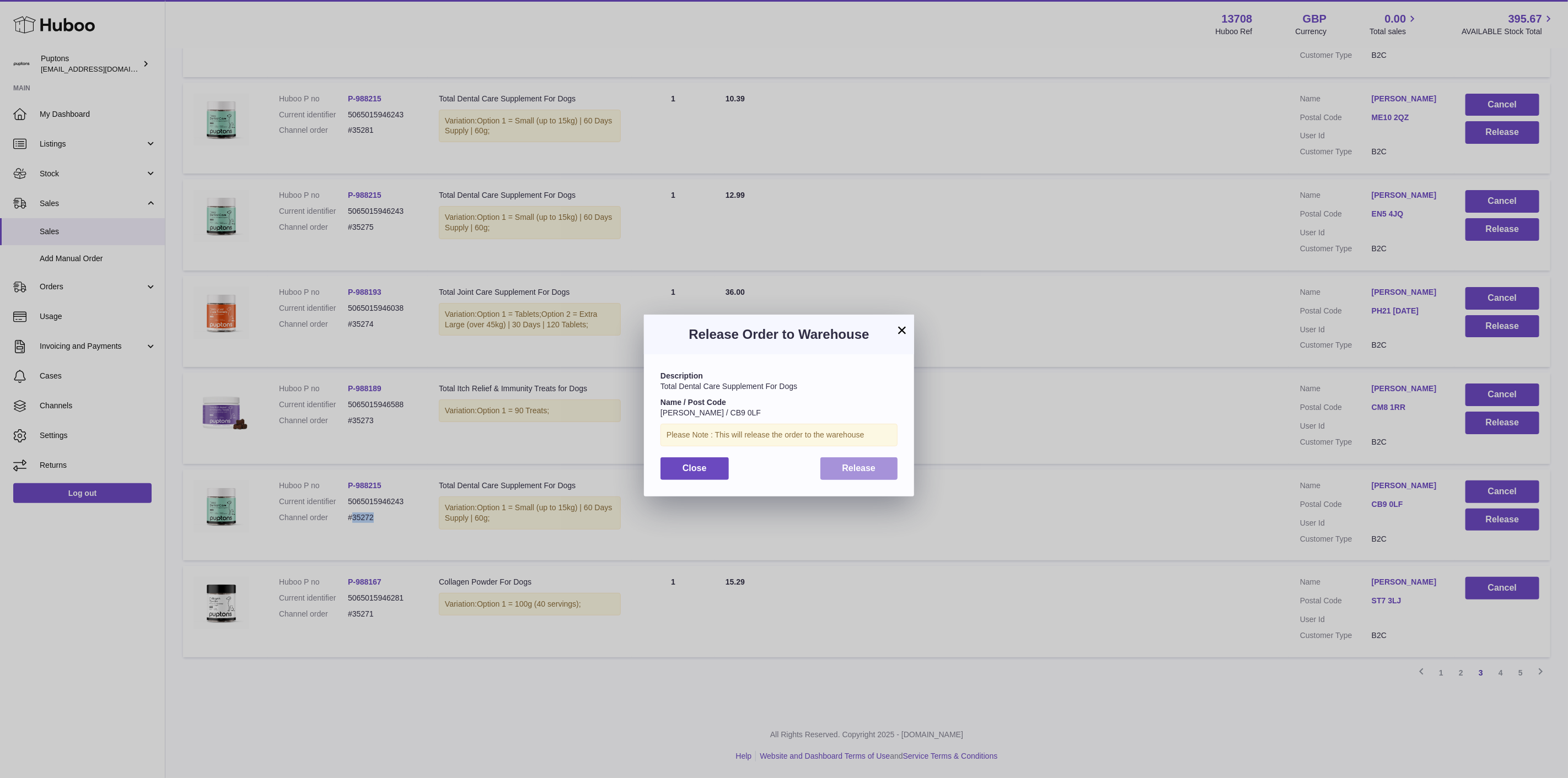
click at [857, 472] on span "Release" at bounding box center [859, 469] width 33 height 10
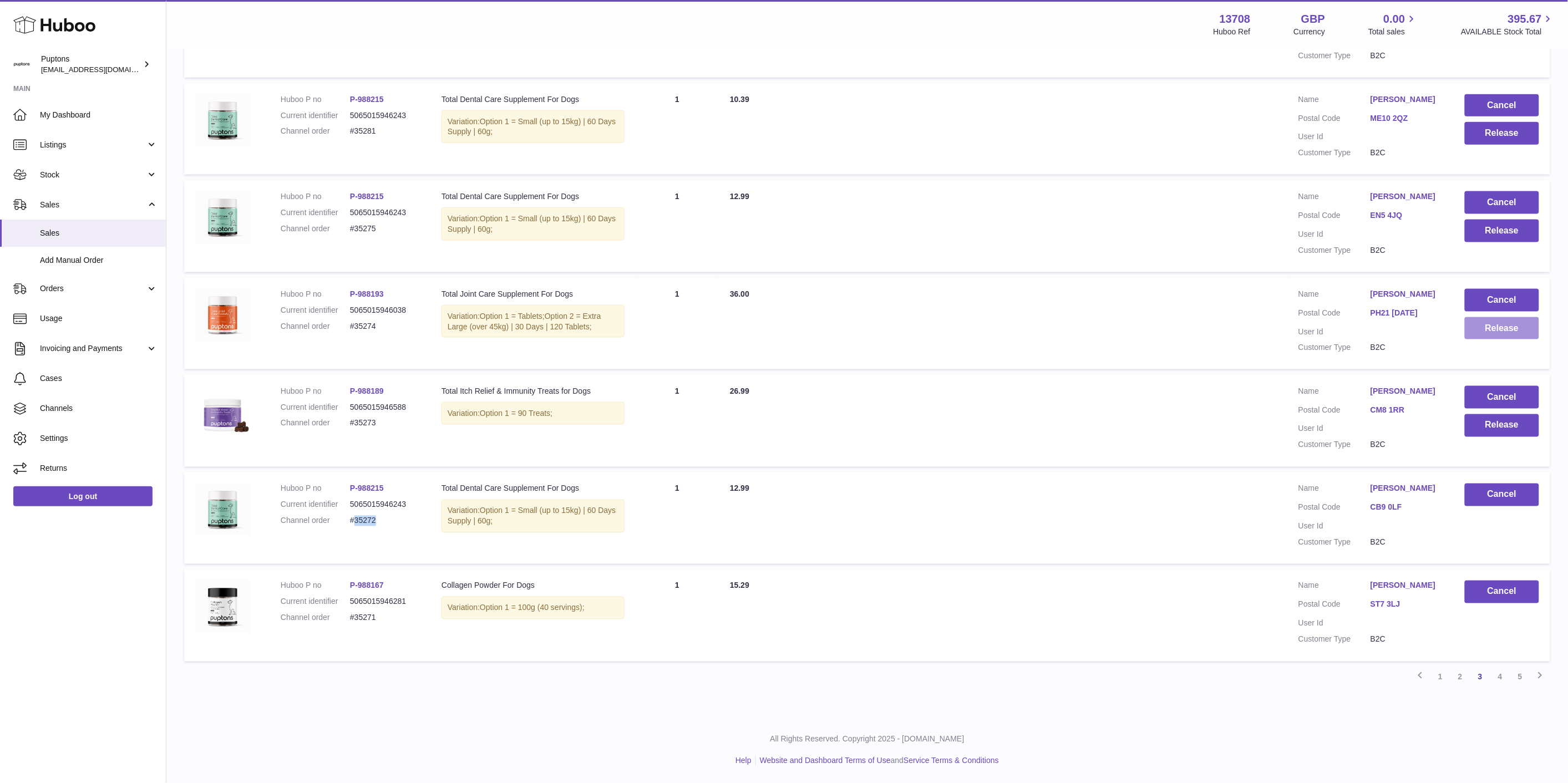
click at [1485, 333] on button "Release" at bounding box center [1502, 329] width 75 height 23
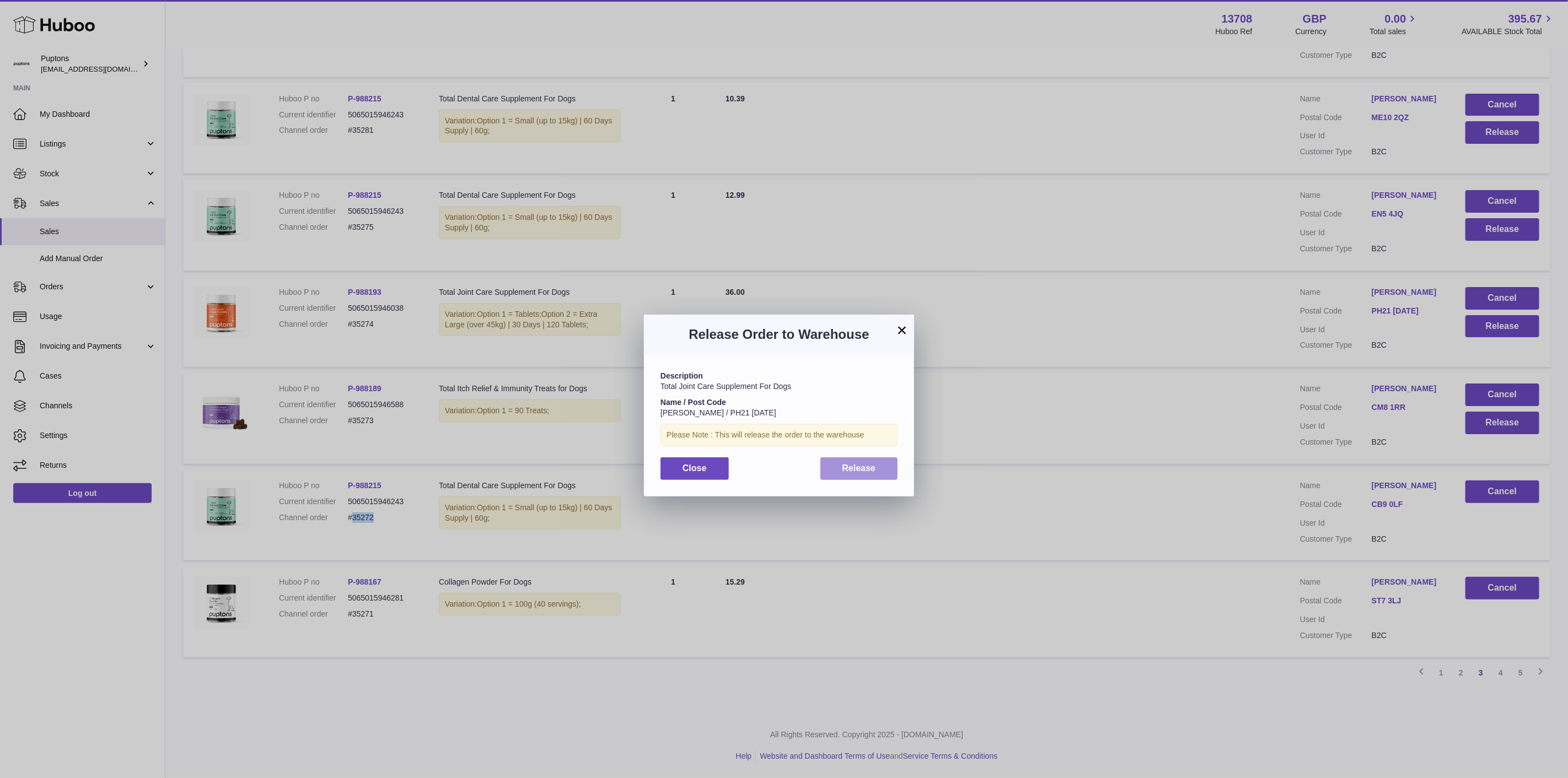
click at [843, 470] on span "Release" at bounding box center [859, 469] width 33 height 10
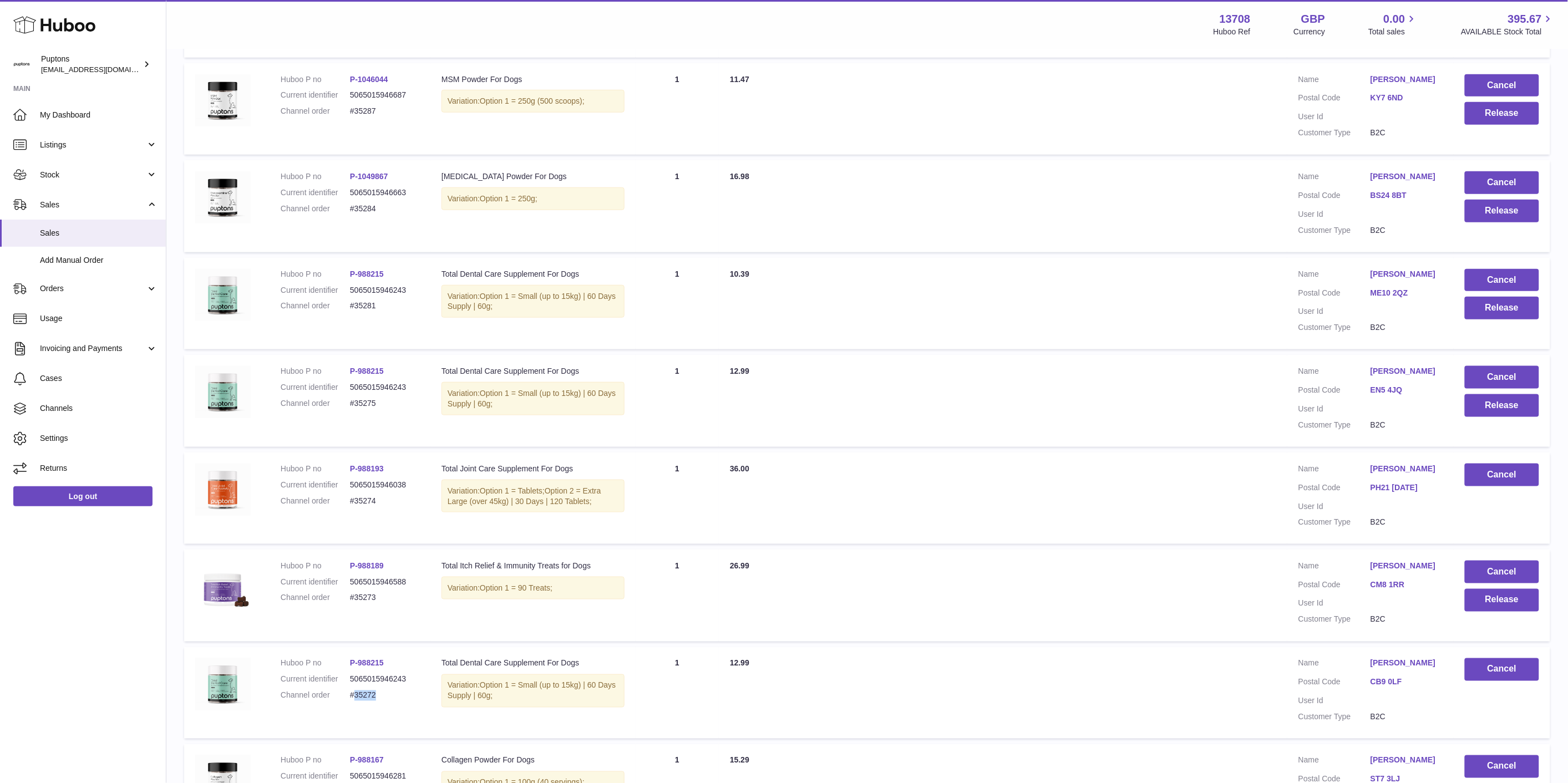
scroll to position [349, 0]
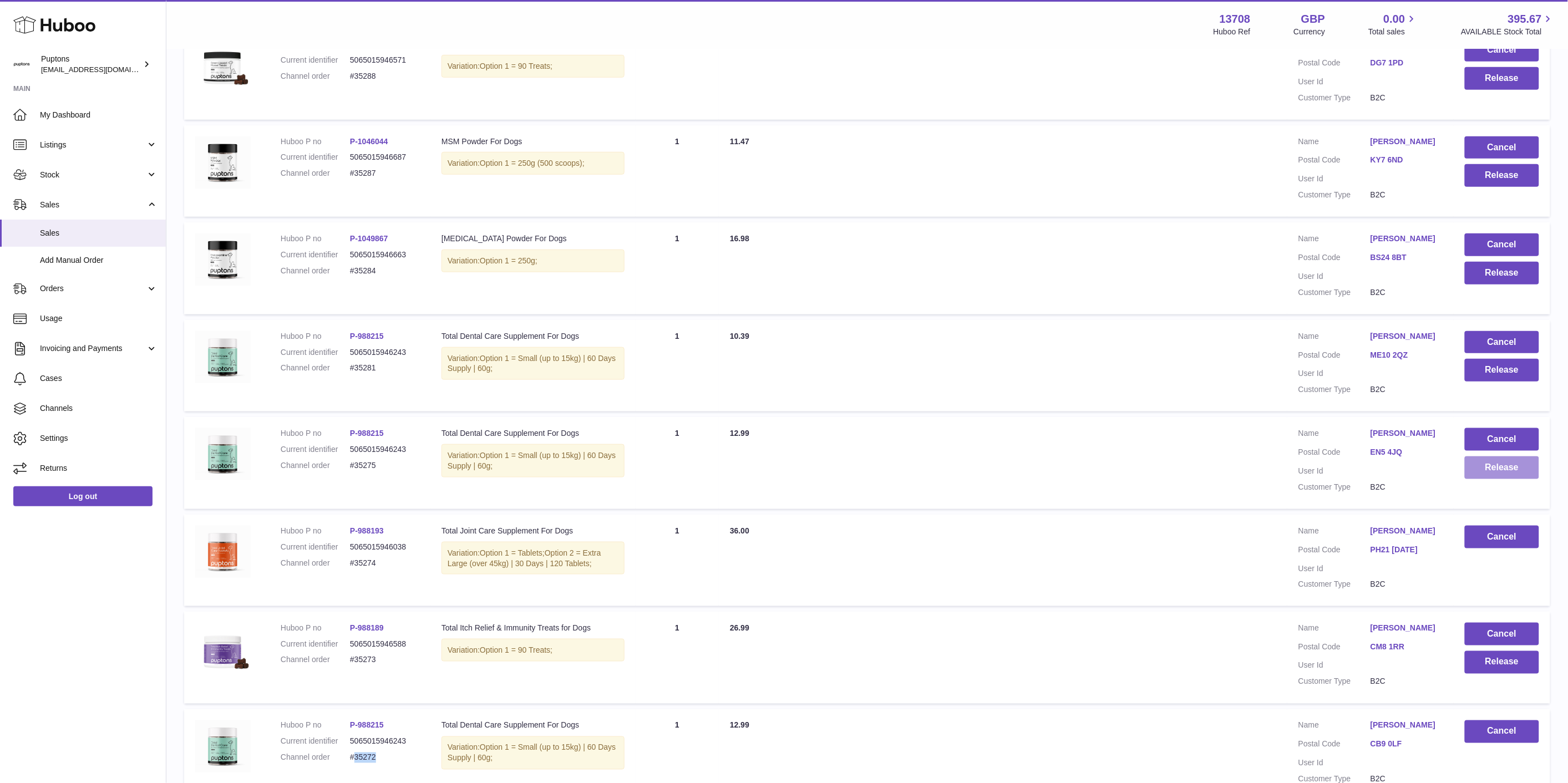
click at [1506, 466] on button "Release" at bounding box center [1502, 468] width 75 height 23
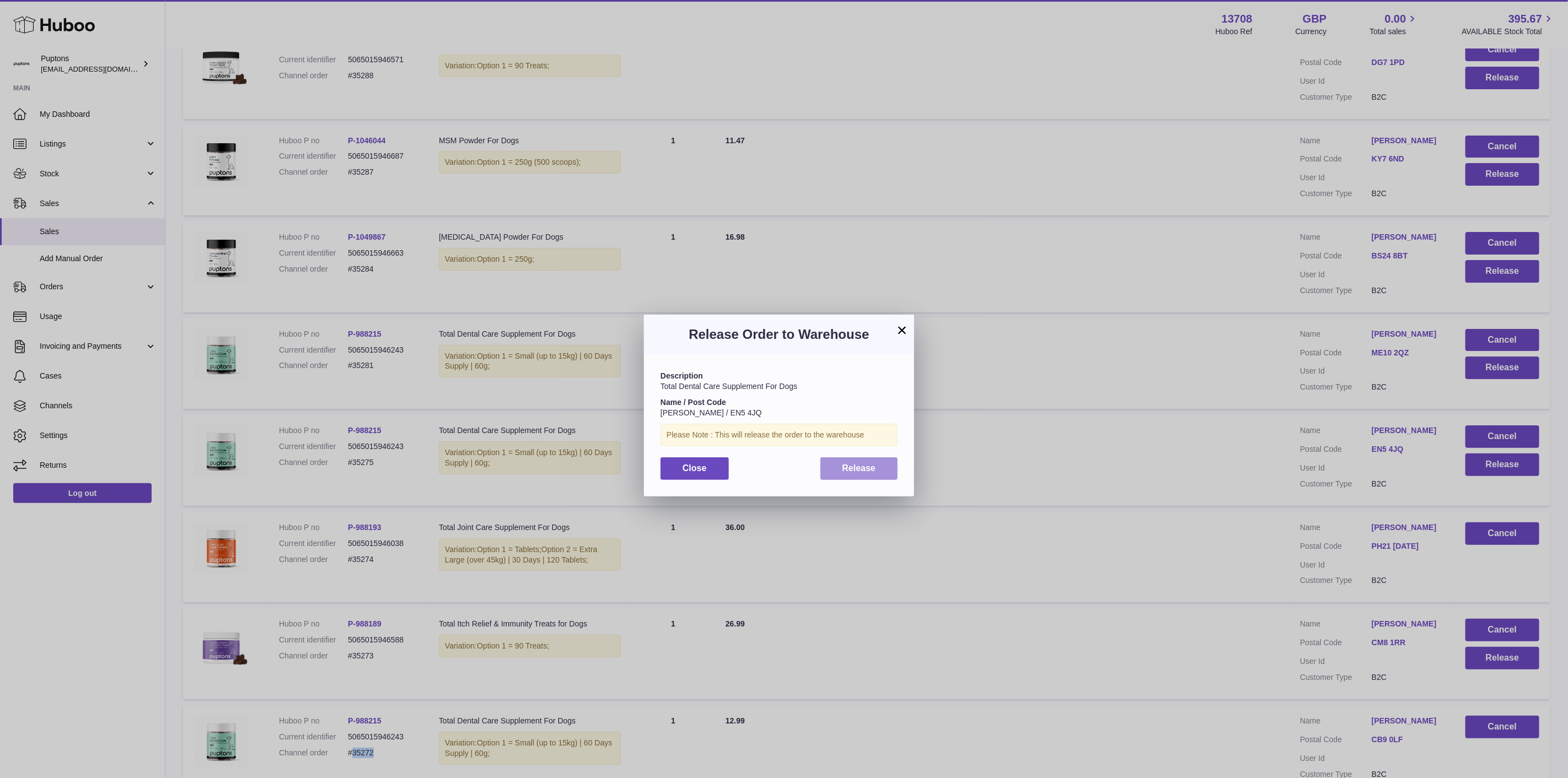
click at [854, 473] on span "Release" at bounding box center [859, 469] width 33 height 10
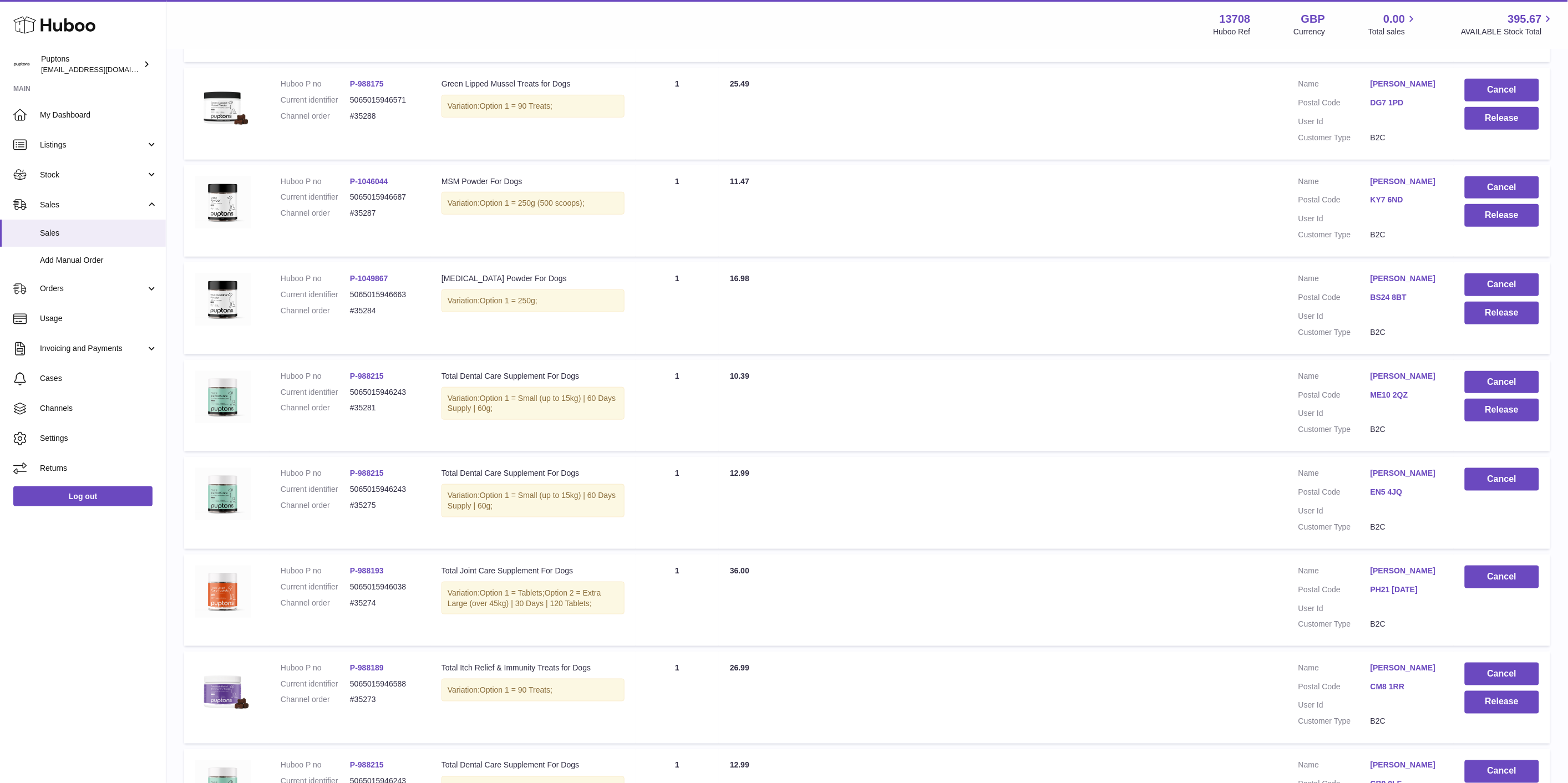
scroll to position [287, 0]
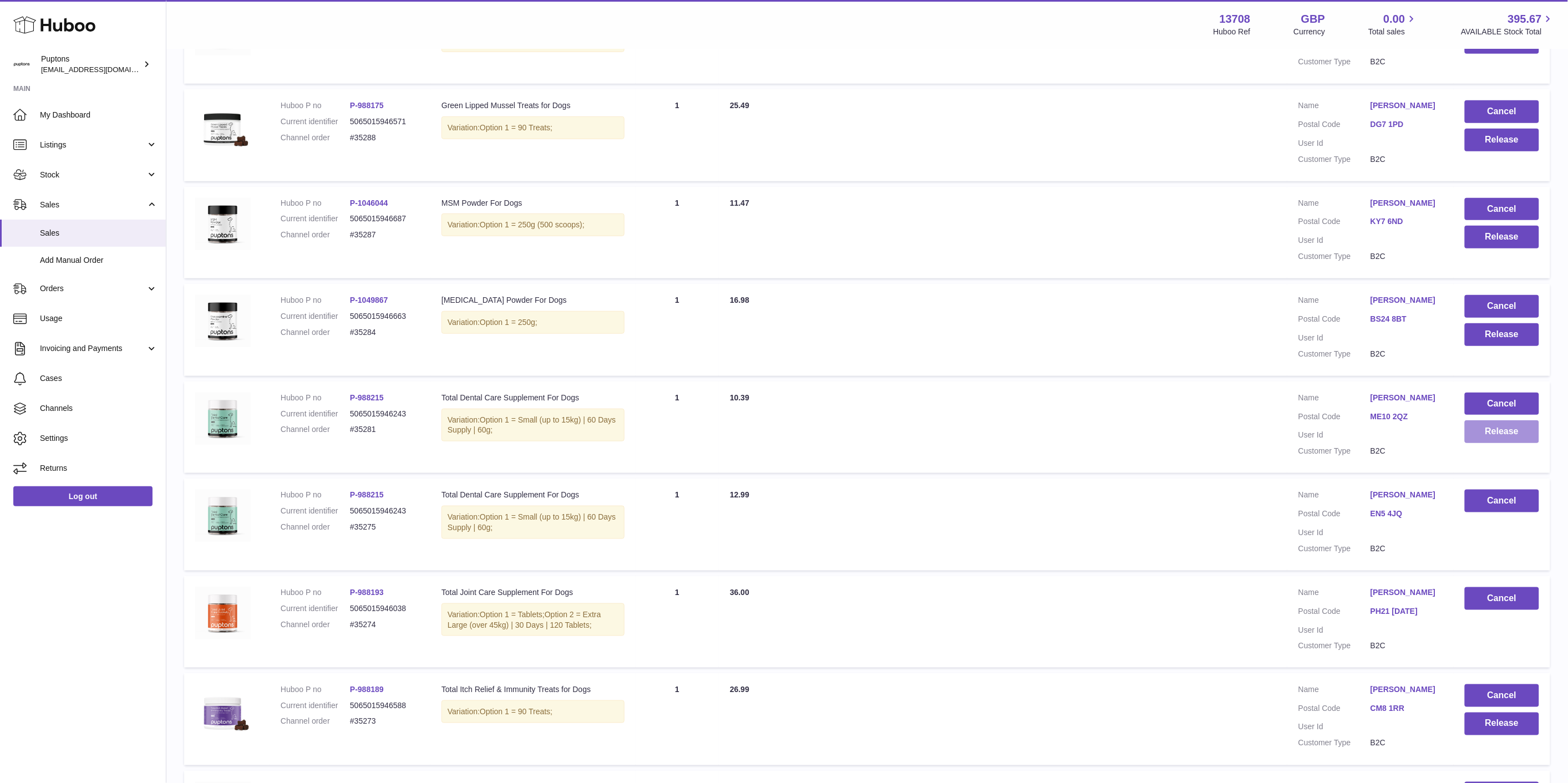
click at [1481, 439] on button "Release" at bounding box center [1502, 432] width 75 height 23
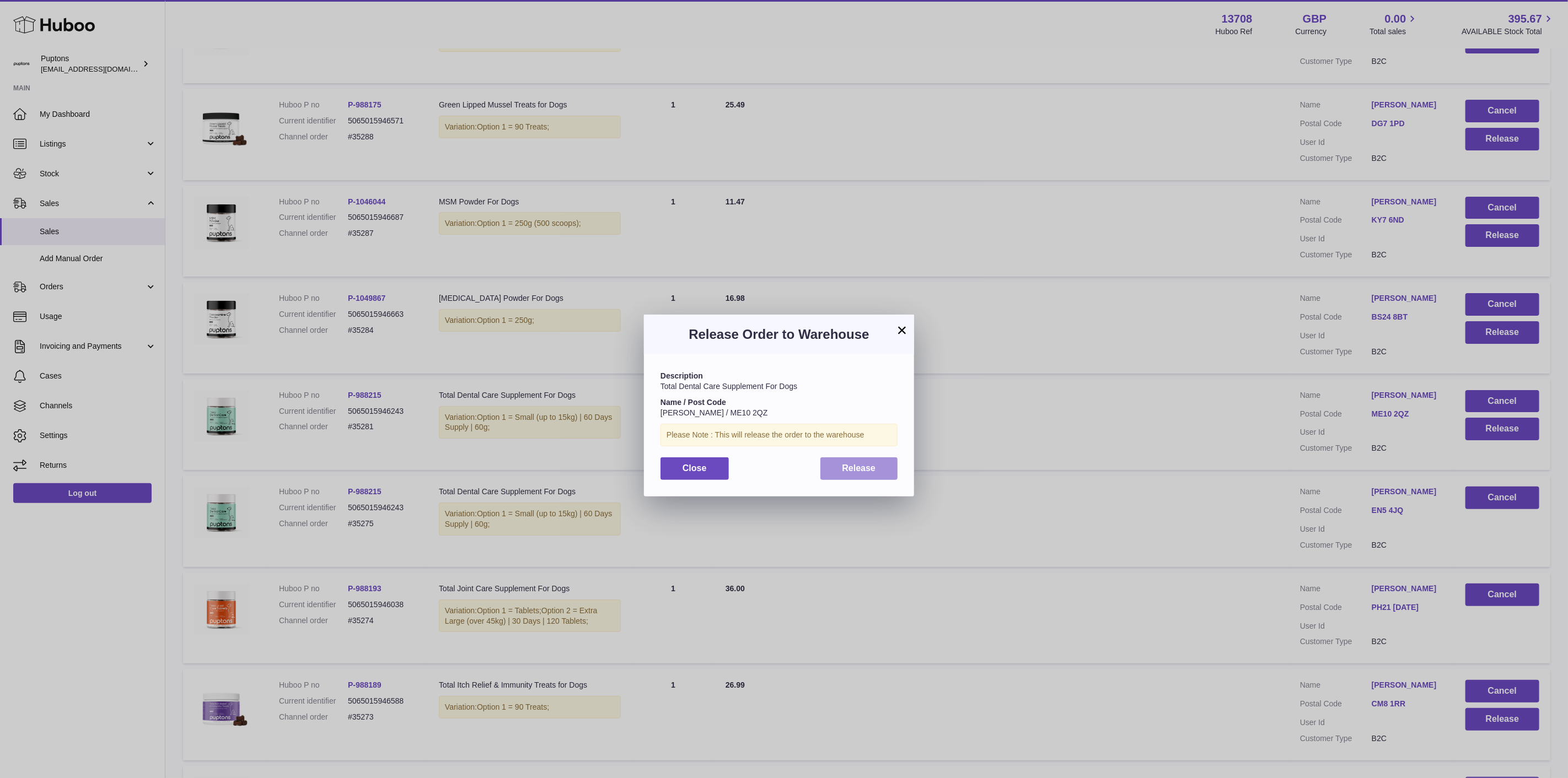
click at [878, 471] on button "Release" at bounding box center [859, 469] width 78 height 23
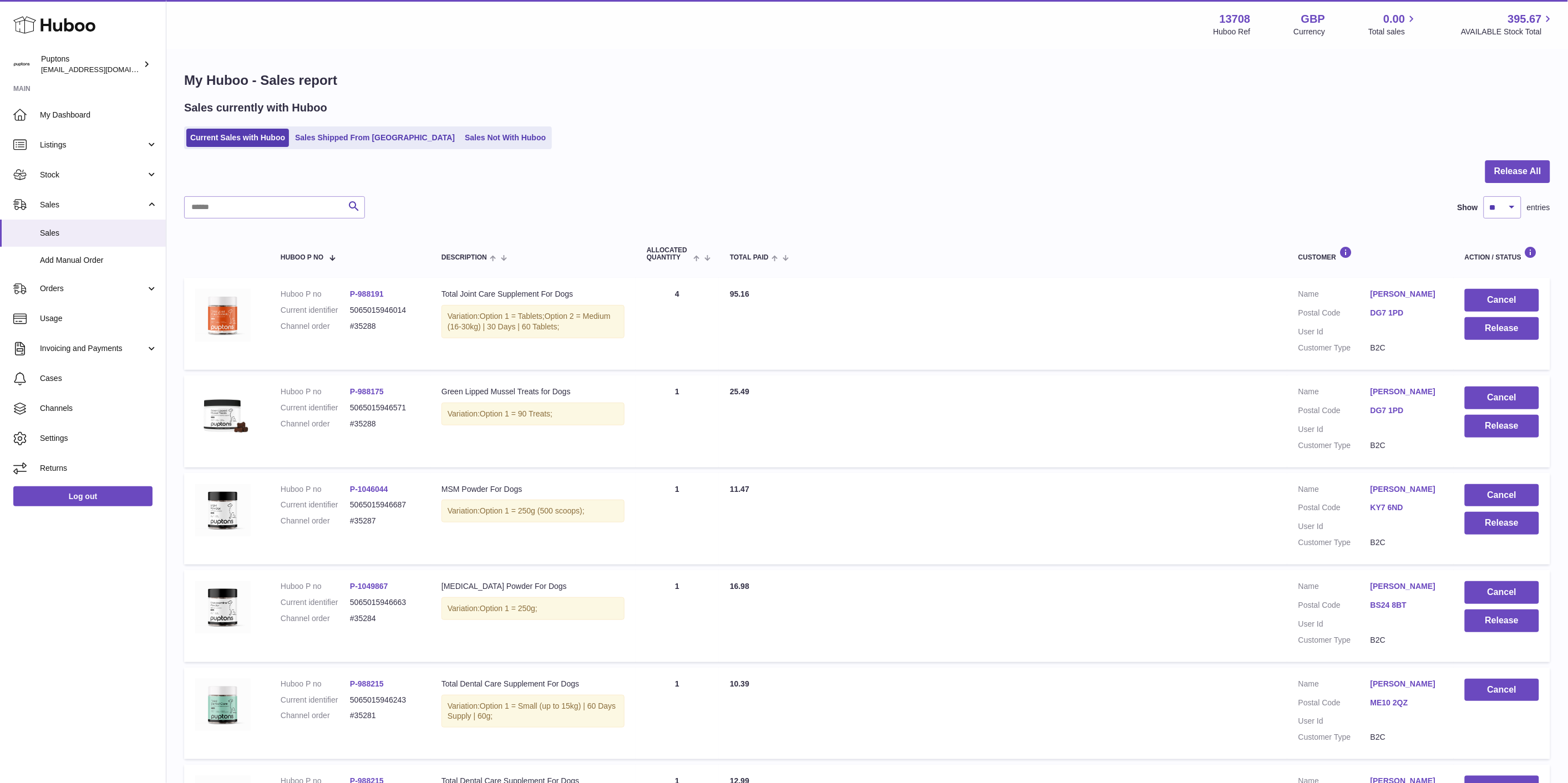
scroll to position [0, 0]
click at [1496, 625] on button "Release" at bounding box center [1502, 622] width 75 height 23
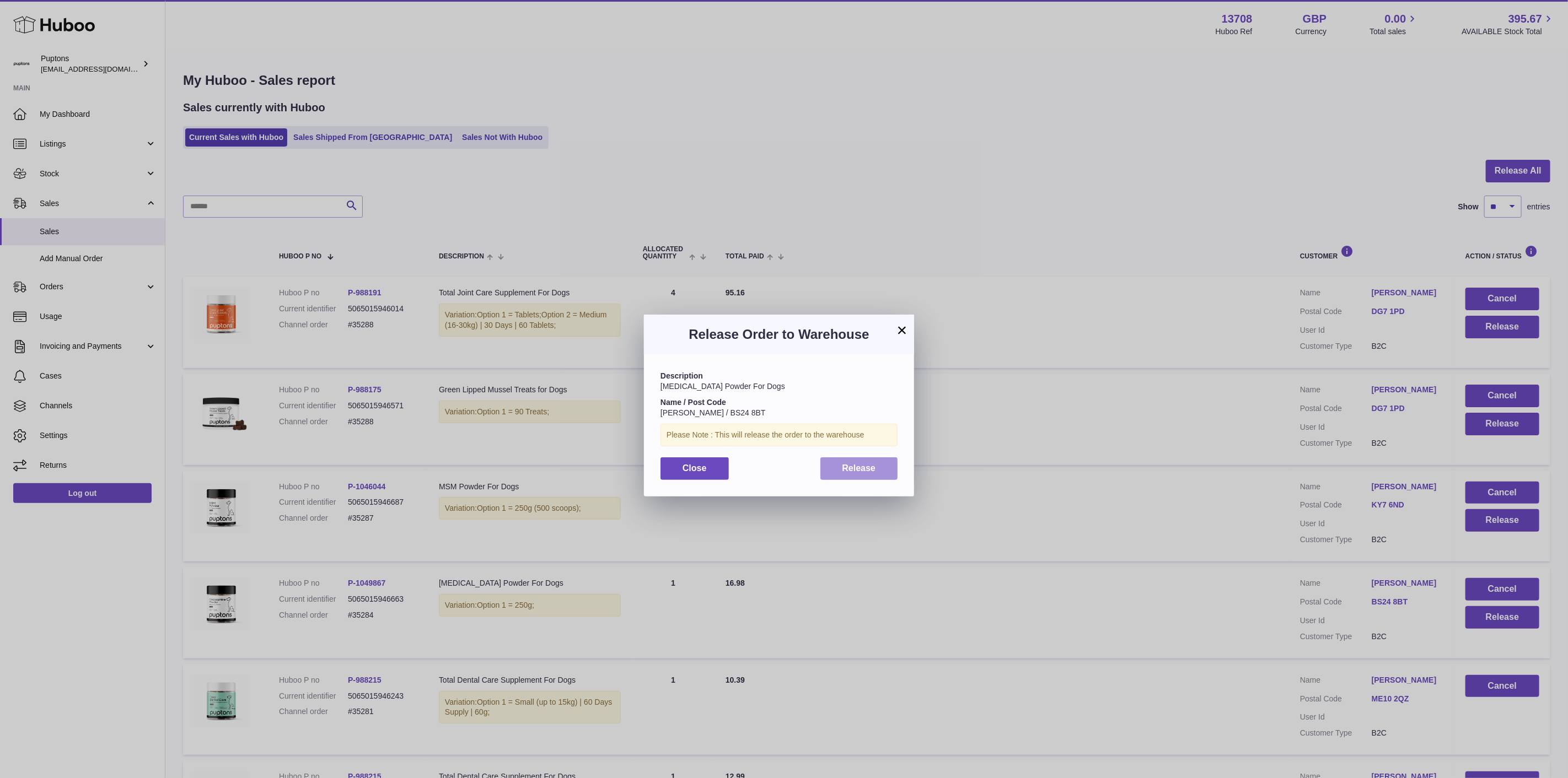
click at [856, 469] on span "Release" at bounding box center [859, 469] width 33 height 10
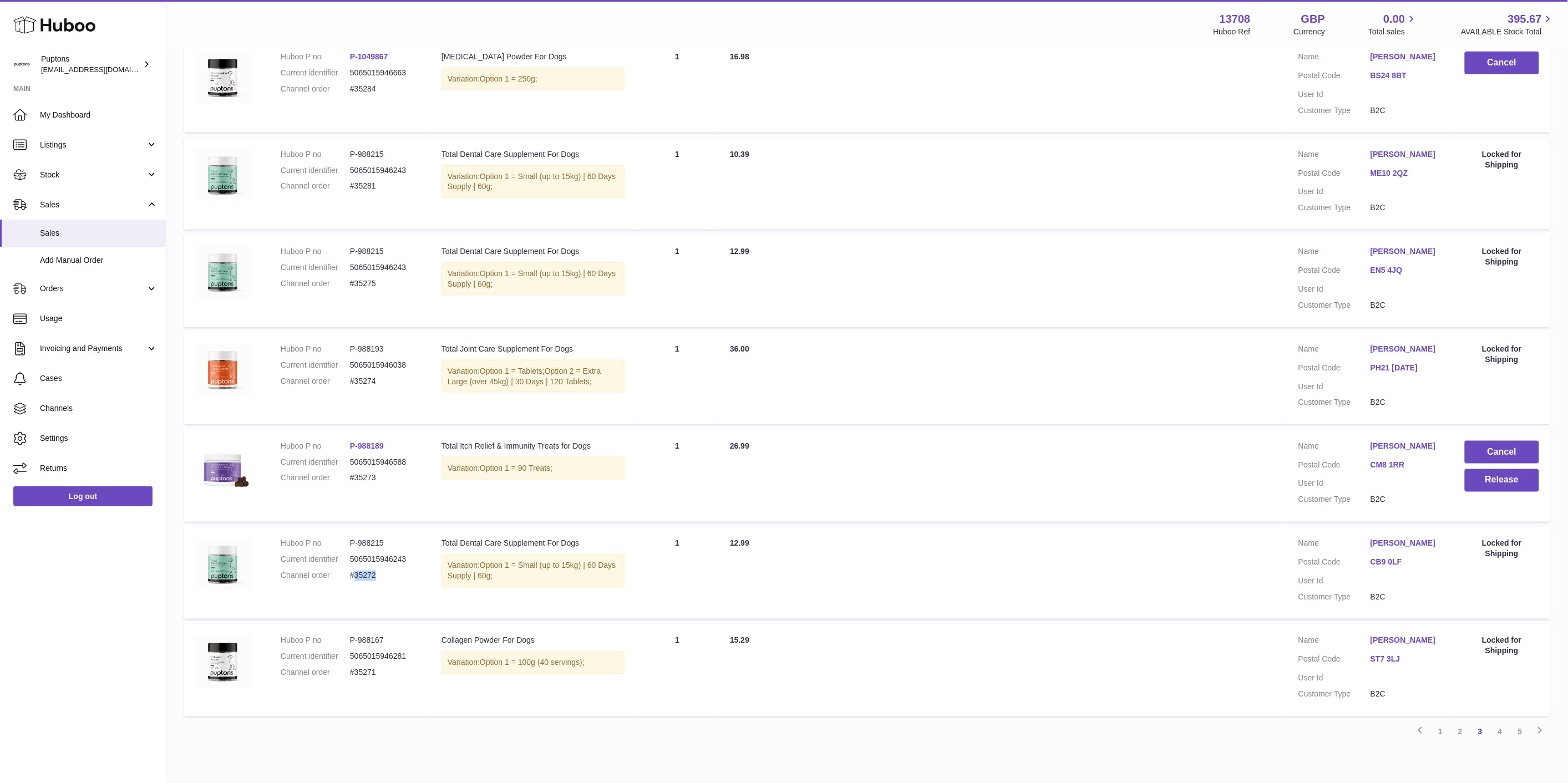
scroll to position [595, 0]
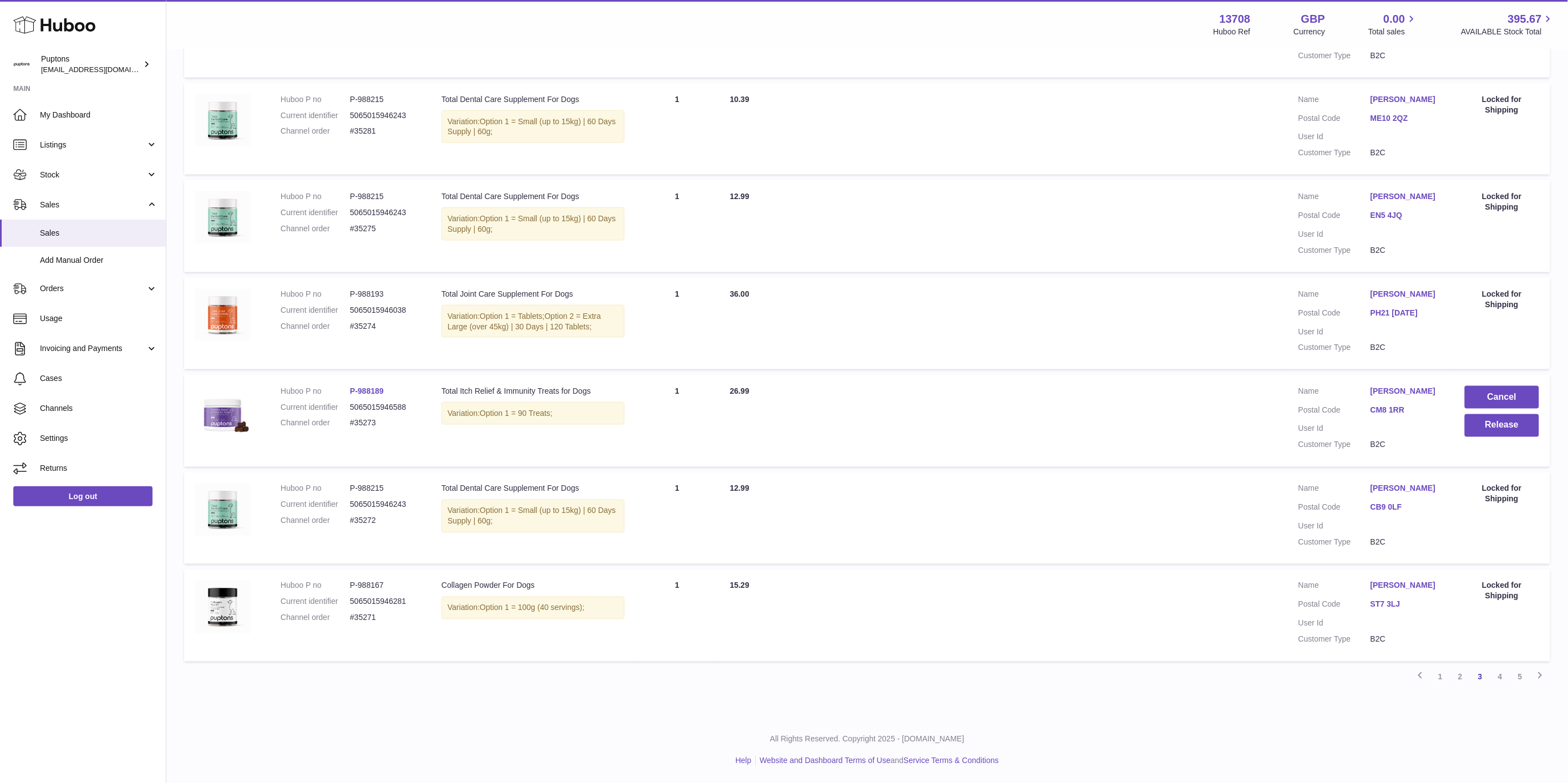
click at [1461, 679] on link "2" at bounding box center [1460, 677] width 20 height 20
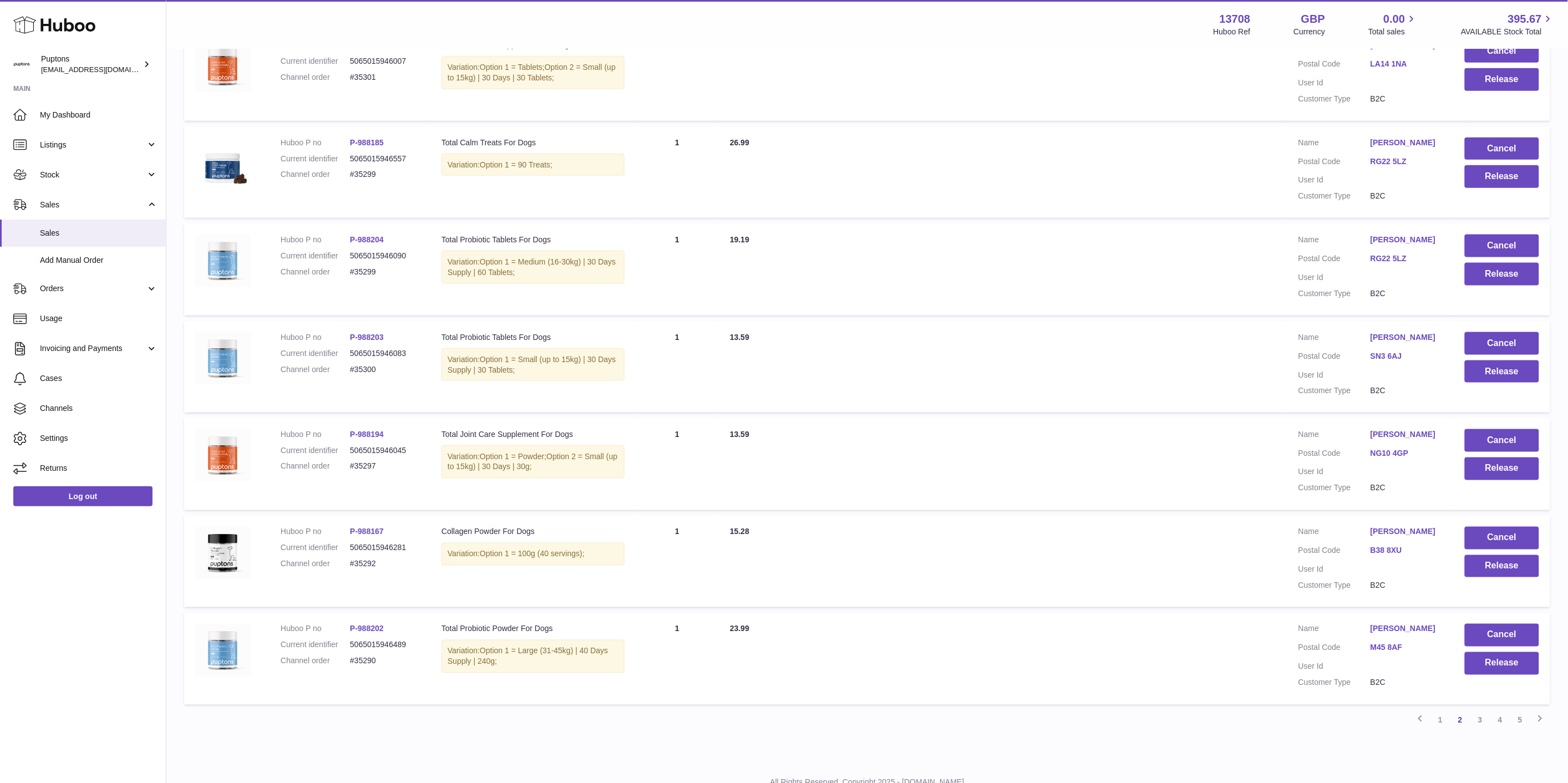
scroll to position [595, 0]
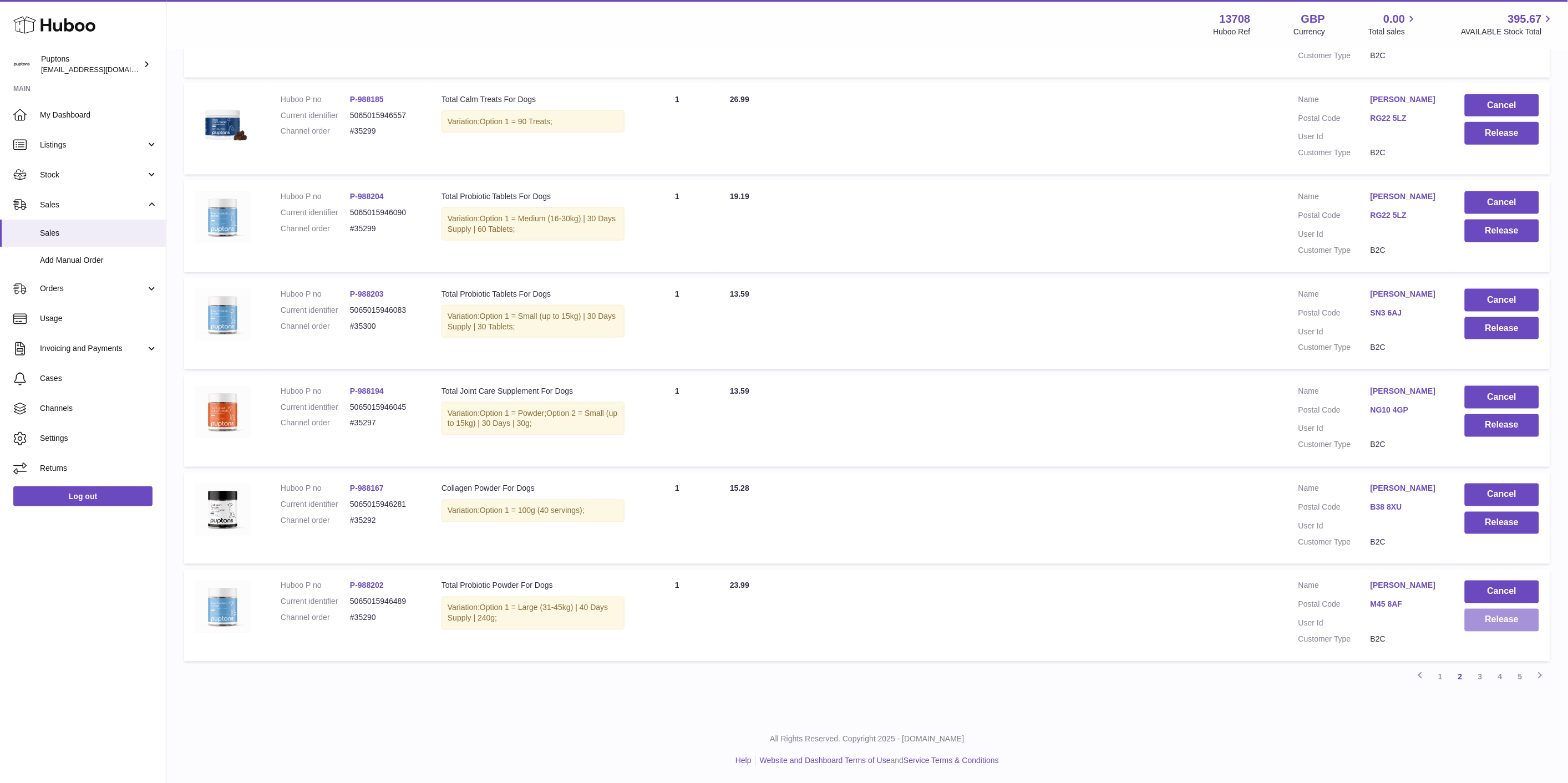
click at [1491, 625] on button "Release" at bounding box center [1502, 621] width 75 height 23
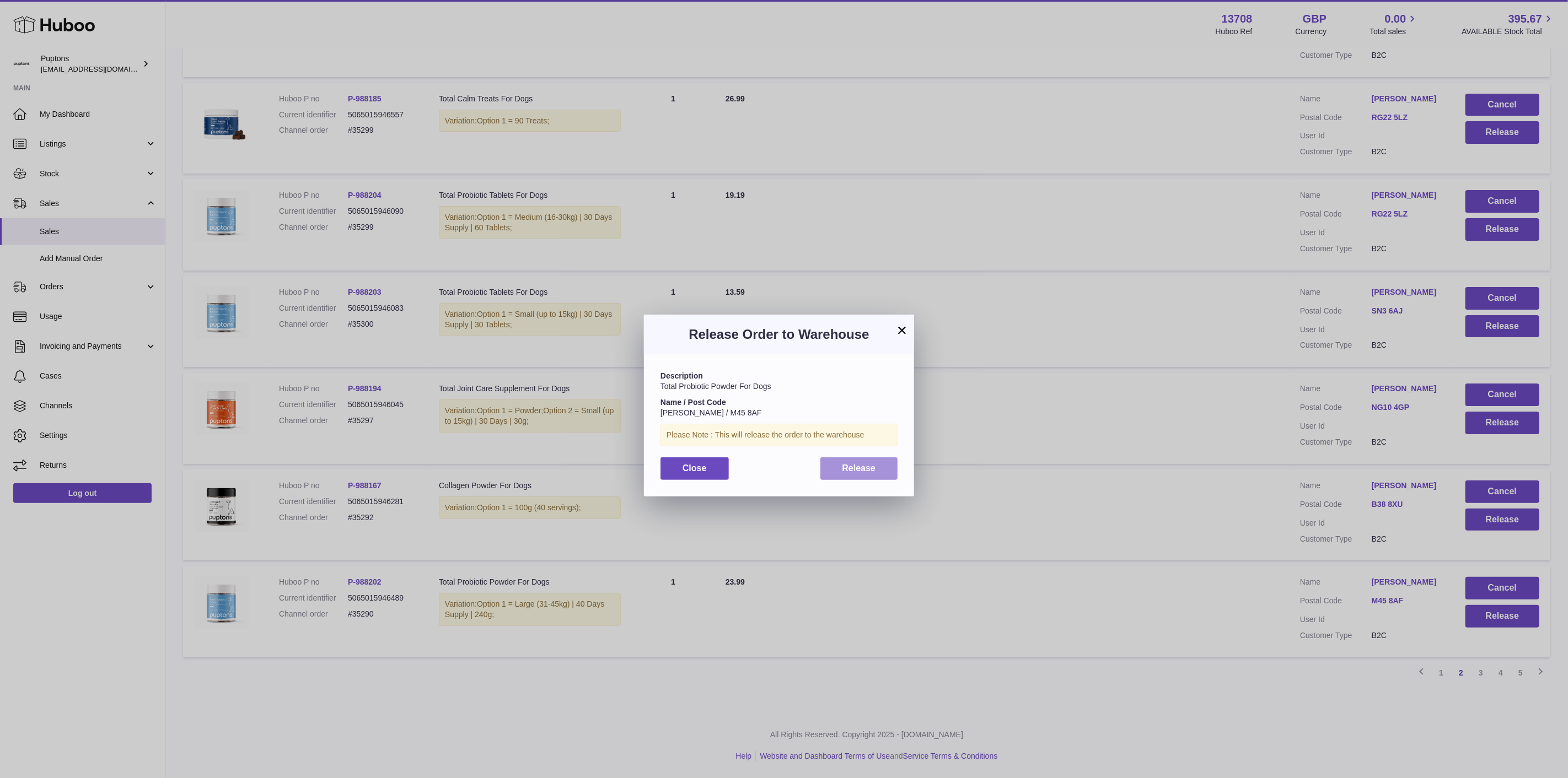
click at [845, 469] on span "Release" at bounding box center [859, 469] width 33 height 10
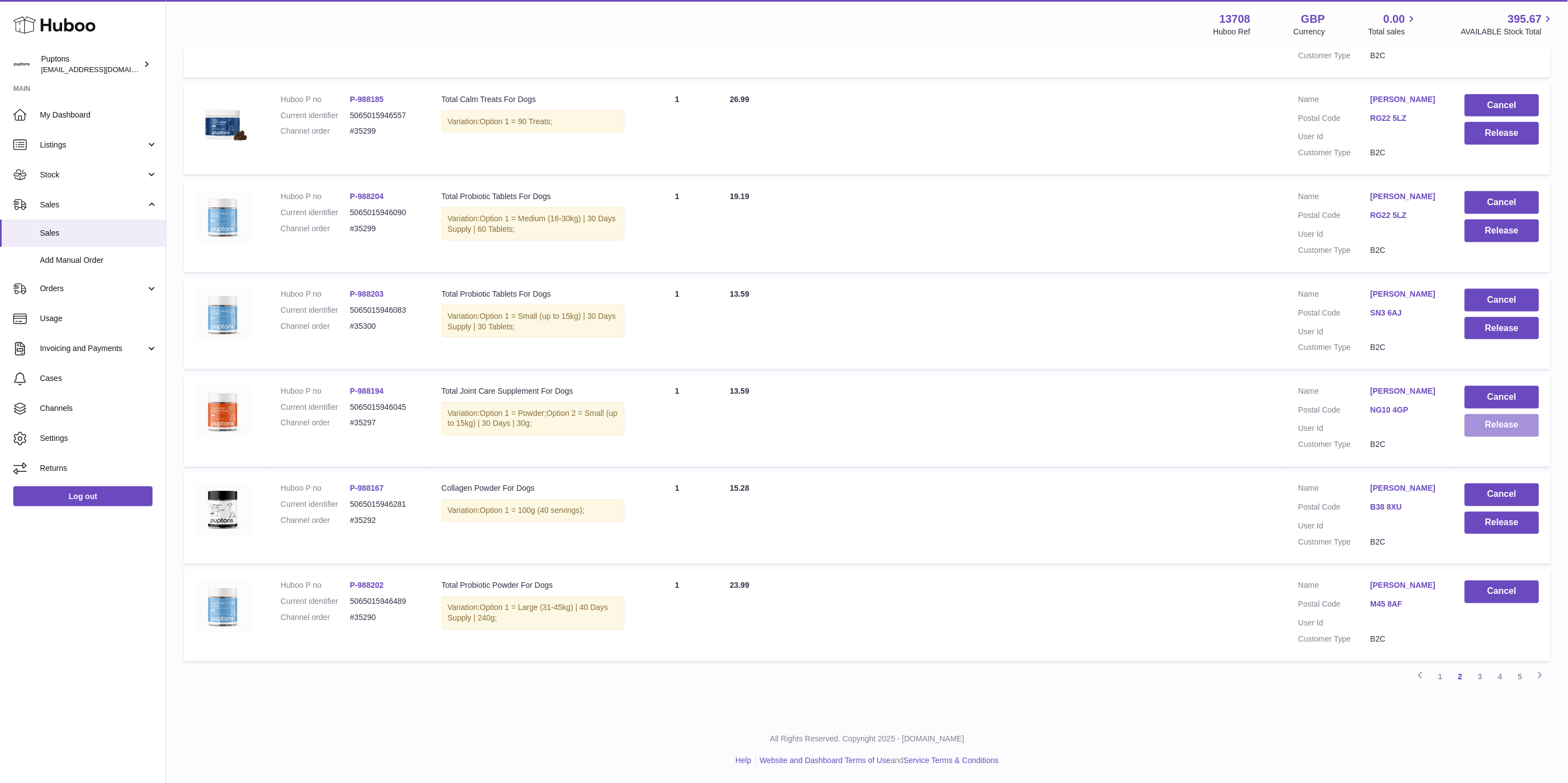
click at [1482, 429] on button "Release" at bounding box center [1502, 426] width 75 height 23
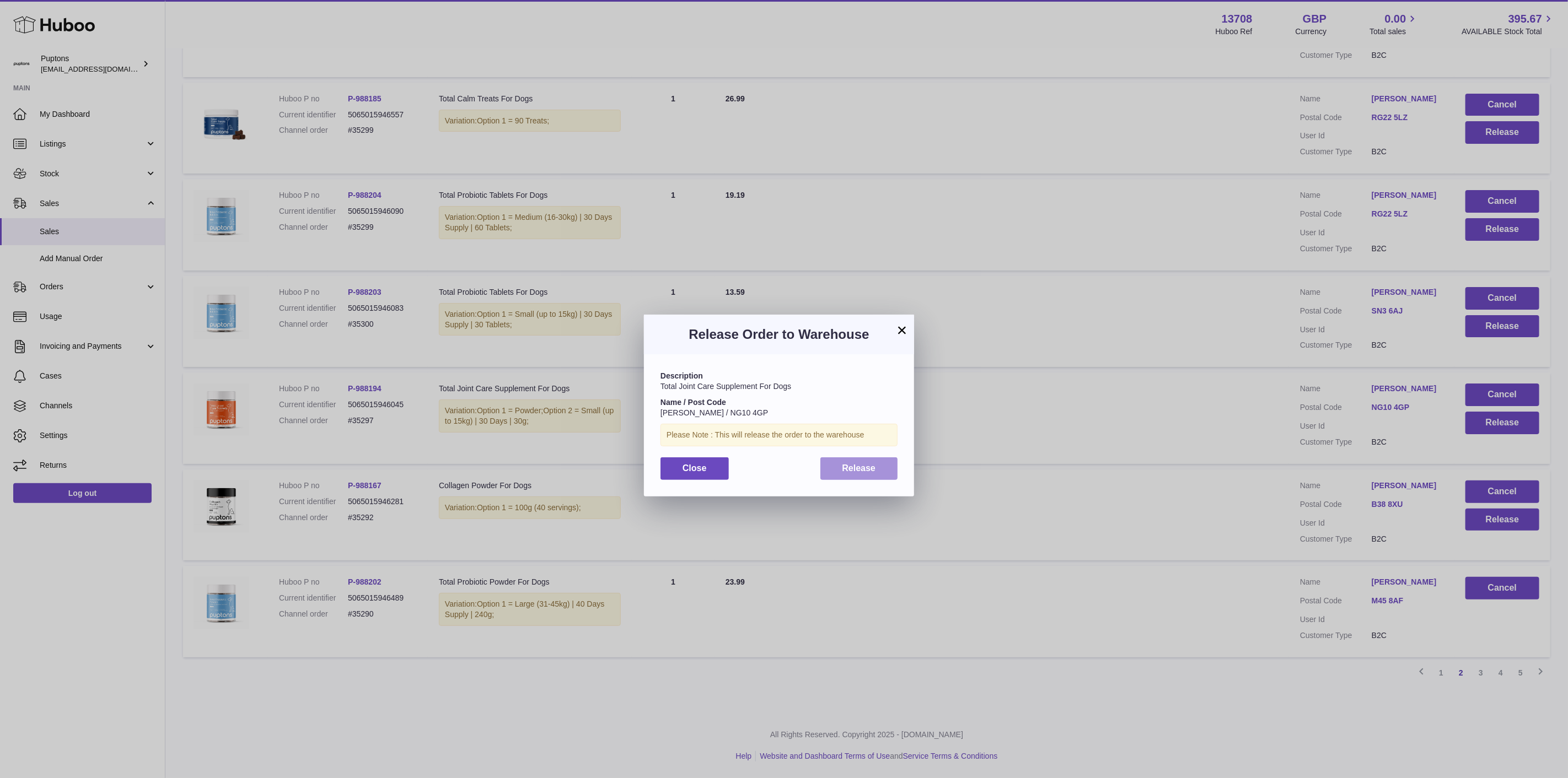
click at [884, 471] on button "Release" at bounding box center [859, 469] width 78 height 23
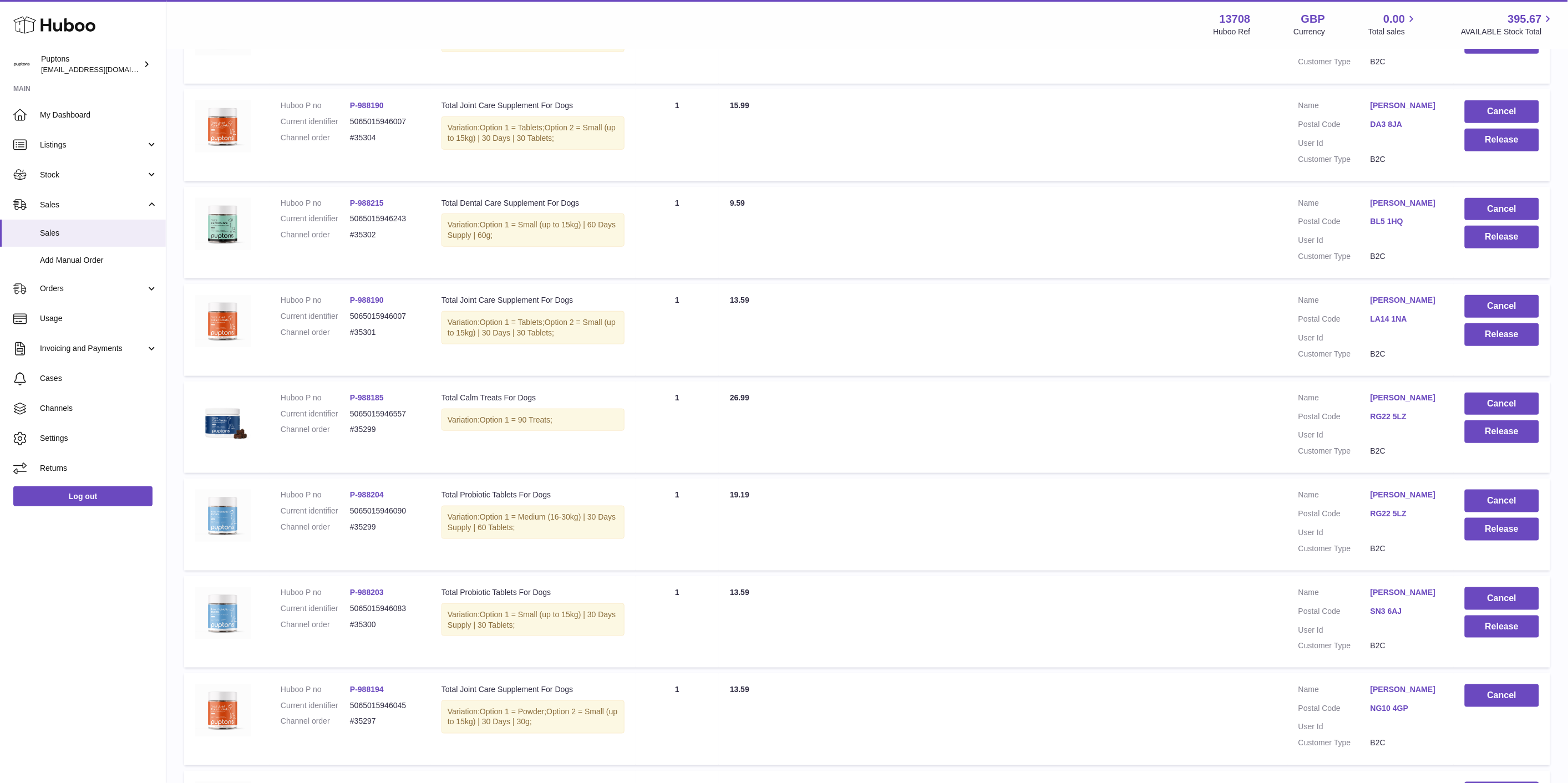
scroll to position [349, 0]
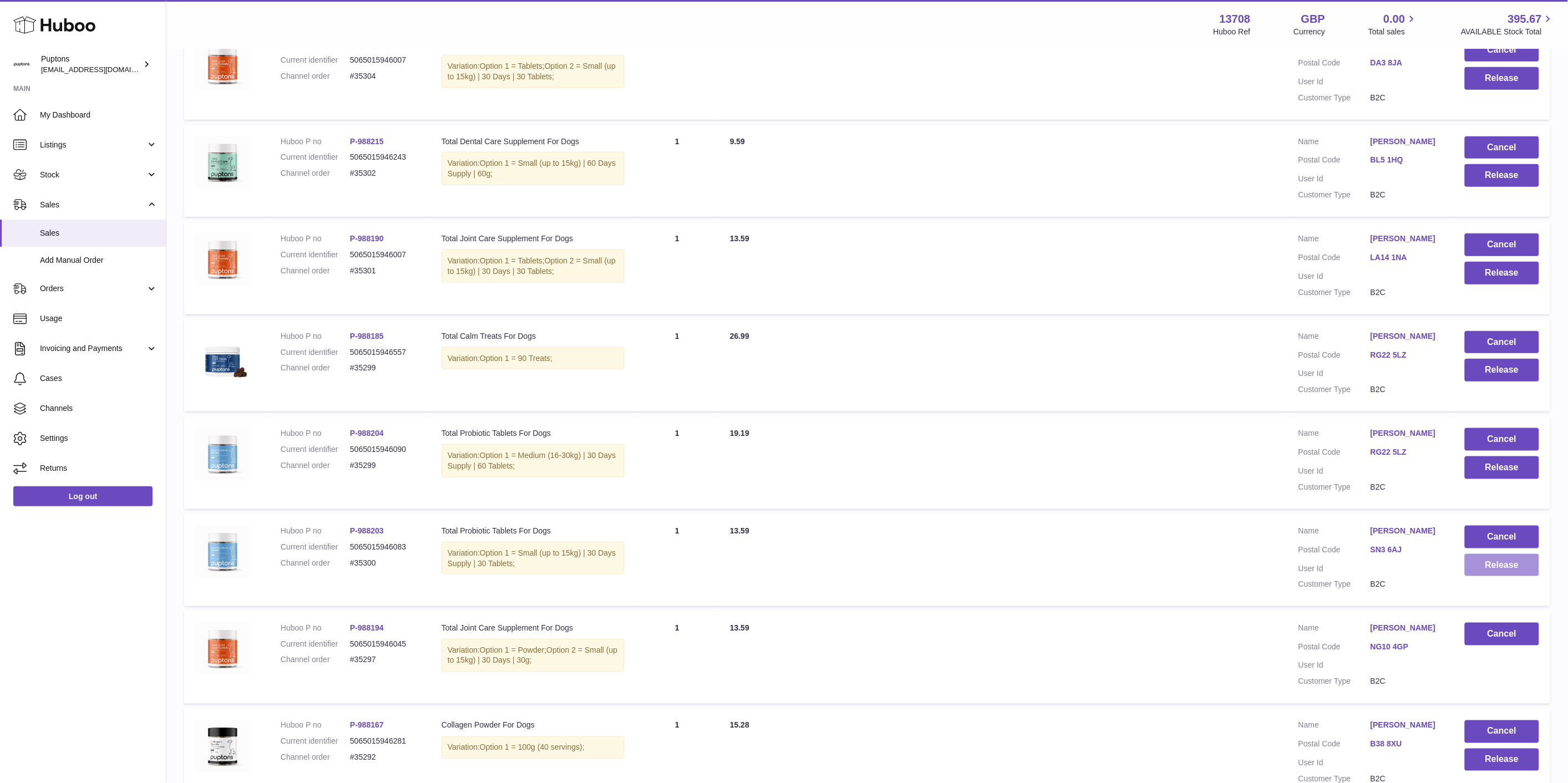
click at [1483, 577] on button "Release" at bounding box center [1502, 565] width 75 height 23
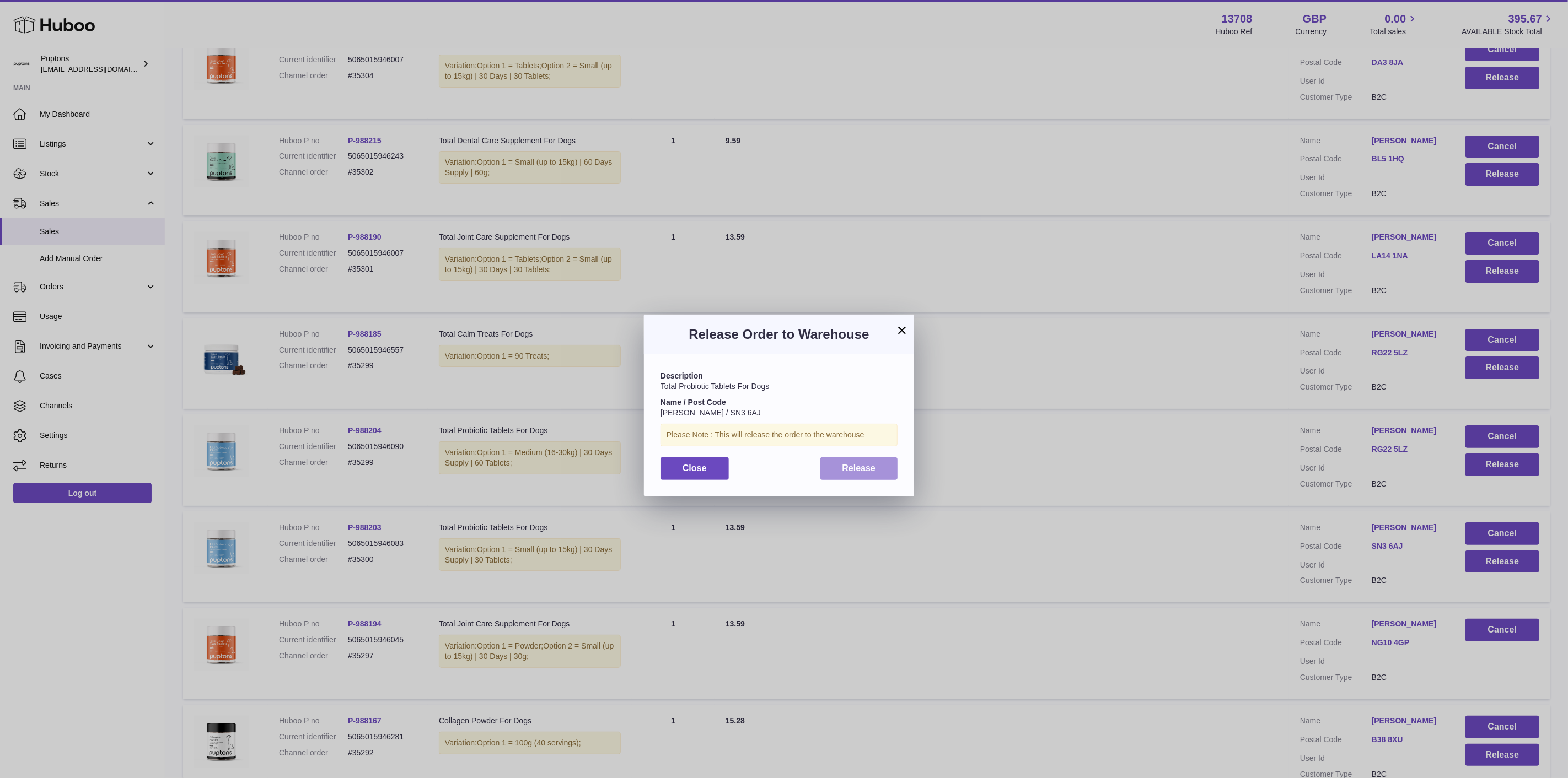
click at [873, 473] on span "Release" at bounding box center [859, 469] width 33 height 10
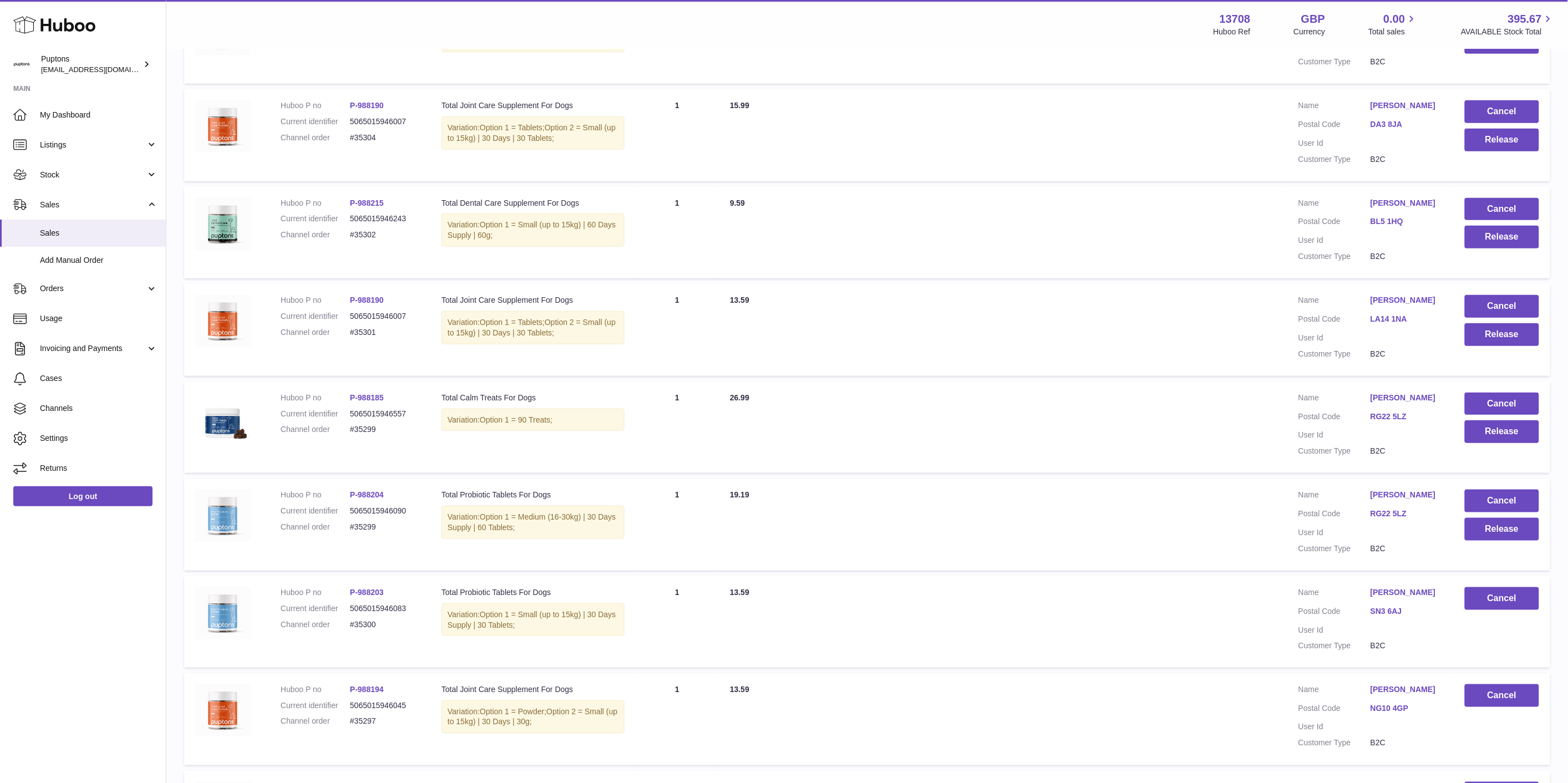
scroll to position [225, 0]
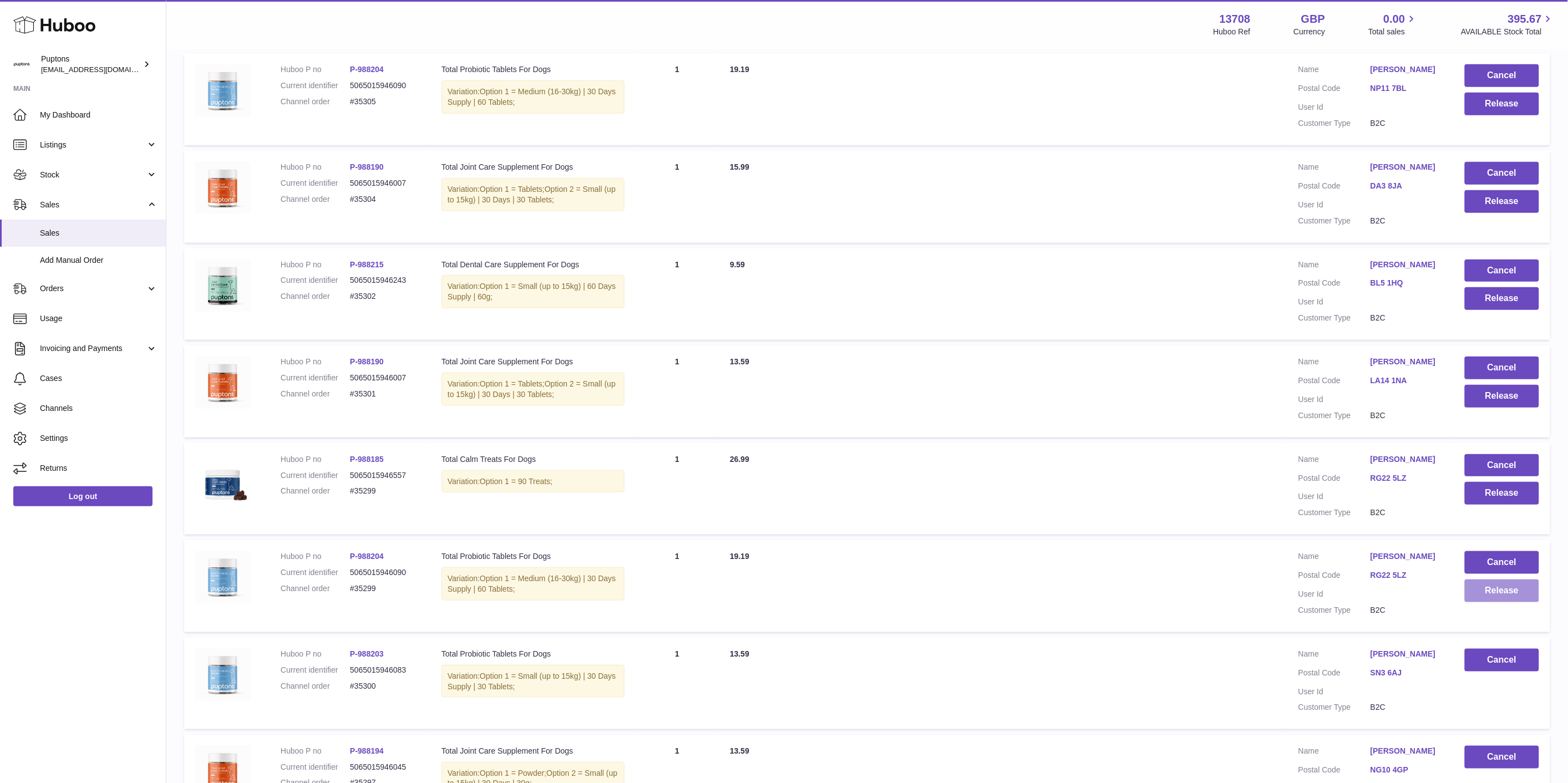
click at [1498, 603] on button "Release" at bounding box center [1502, 591] width 75 height 23
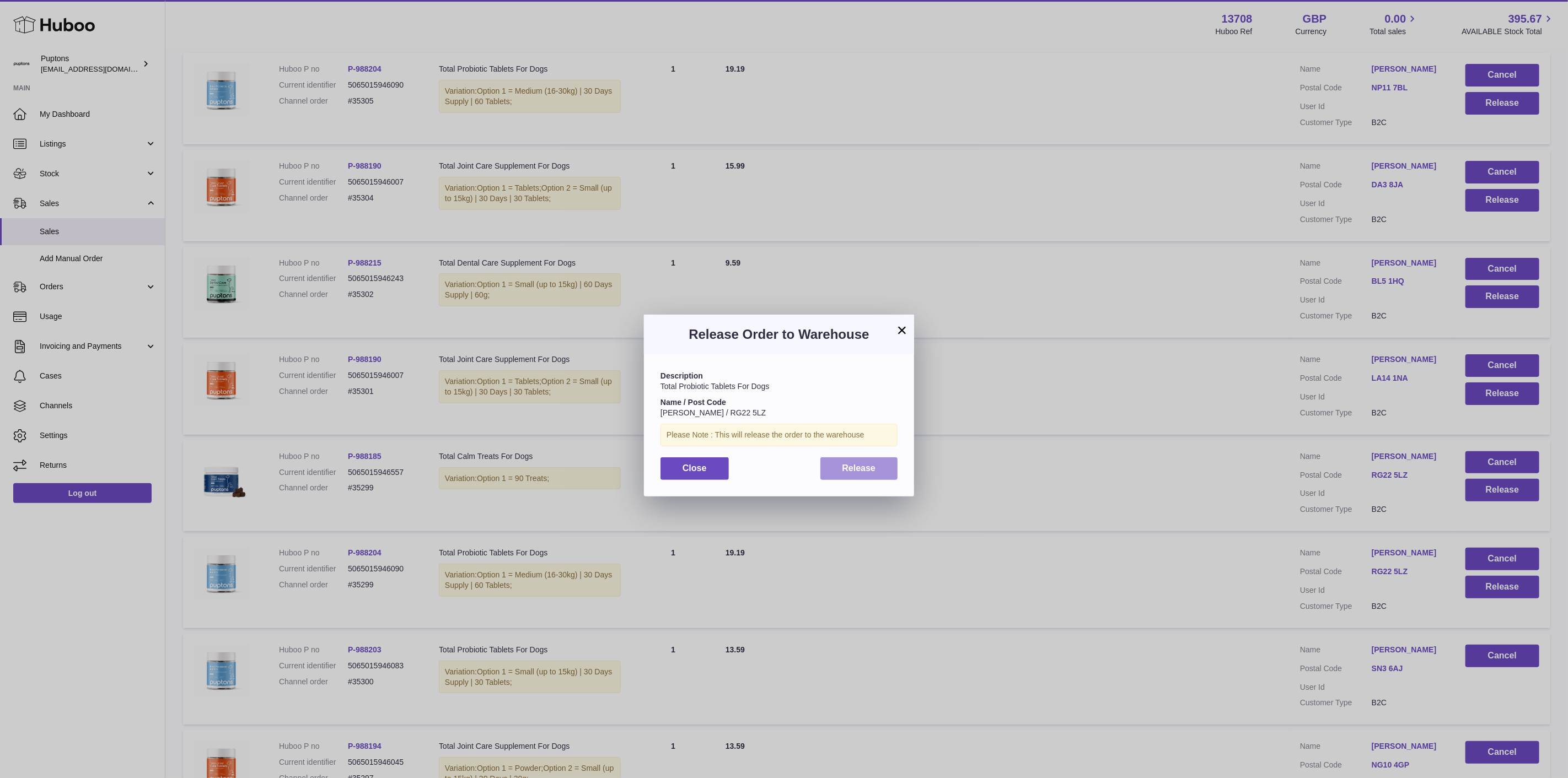
drag, startPoint x: 875, startPoint y: 471, endPoint x: 1262, endPoint y: 514, distance: 389.4
click at [875, 470] on span "Release" at bounding box center [859, 469] width 33 height 10
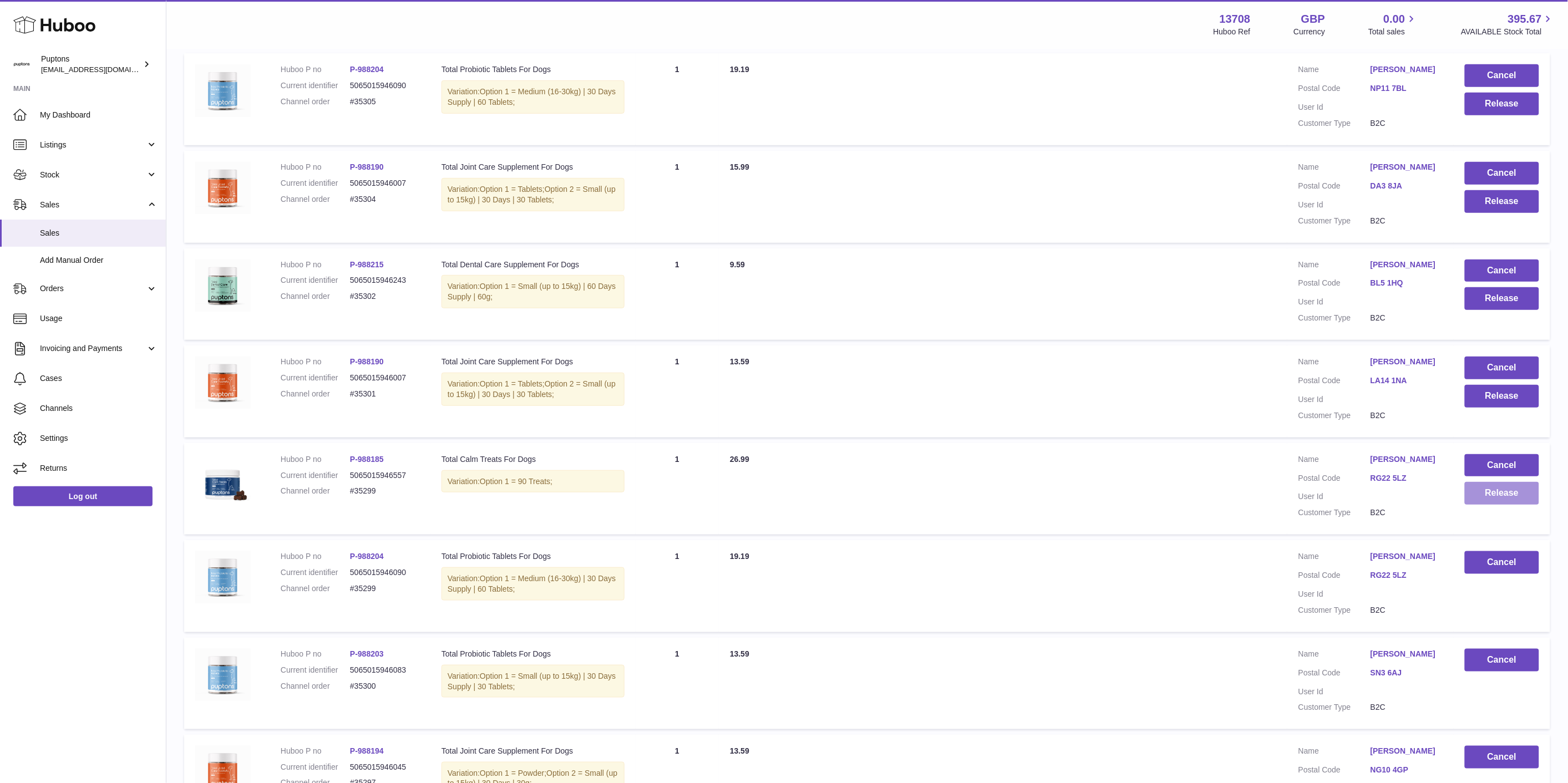
click at [1491, 503] on button "Release" at bounding box center [1502, 494] width 75 height 23
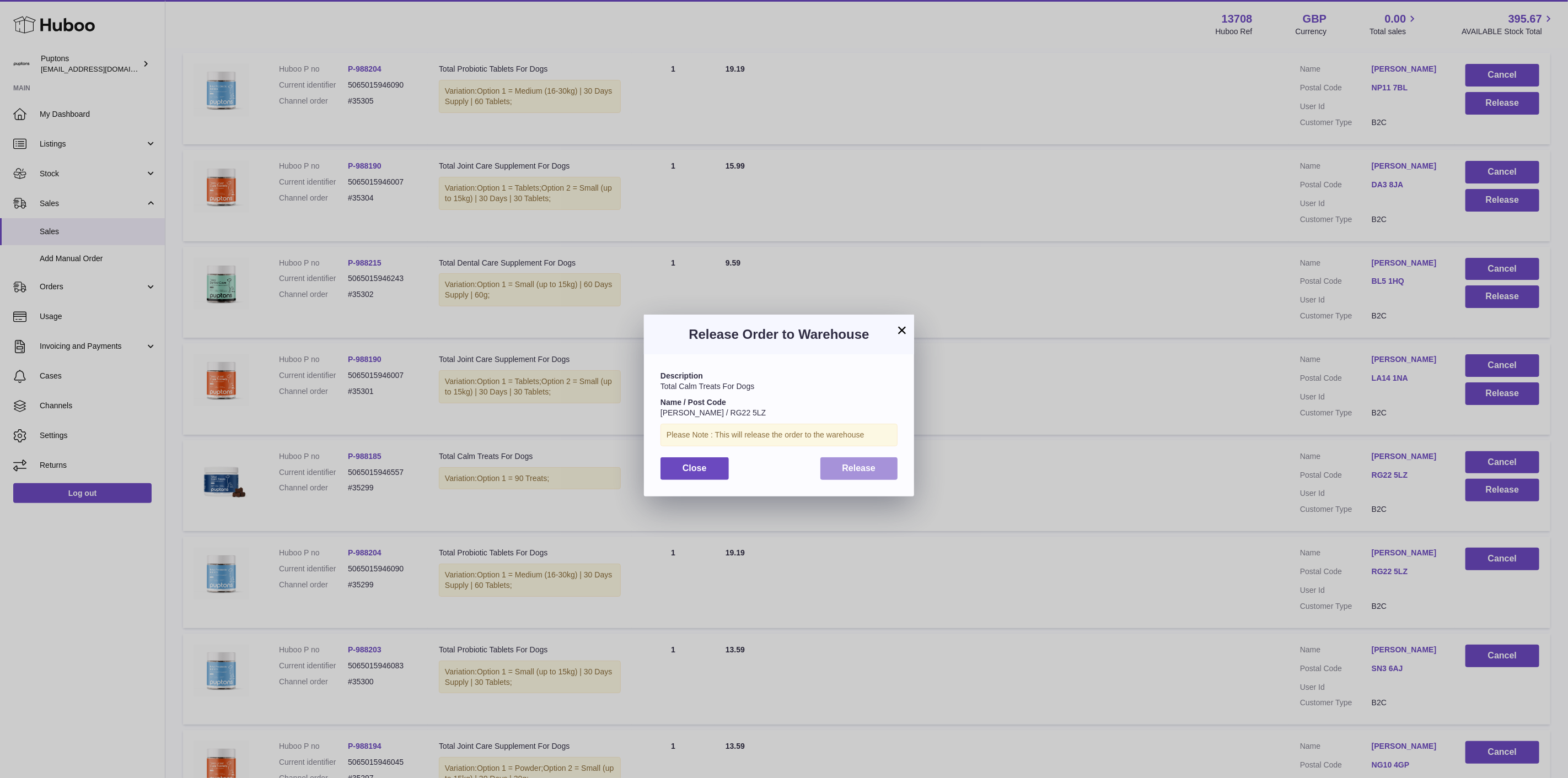
click at [868, 467] on span "Release" at bounding box center [859, 469] width 33 height 10
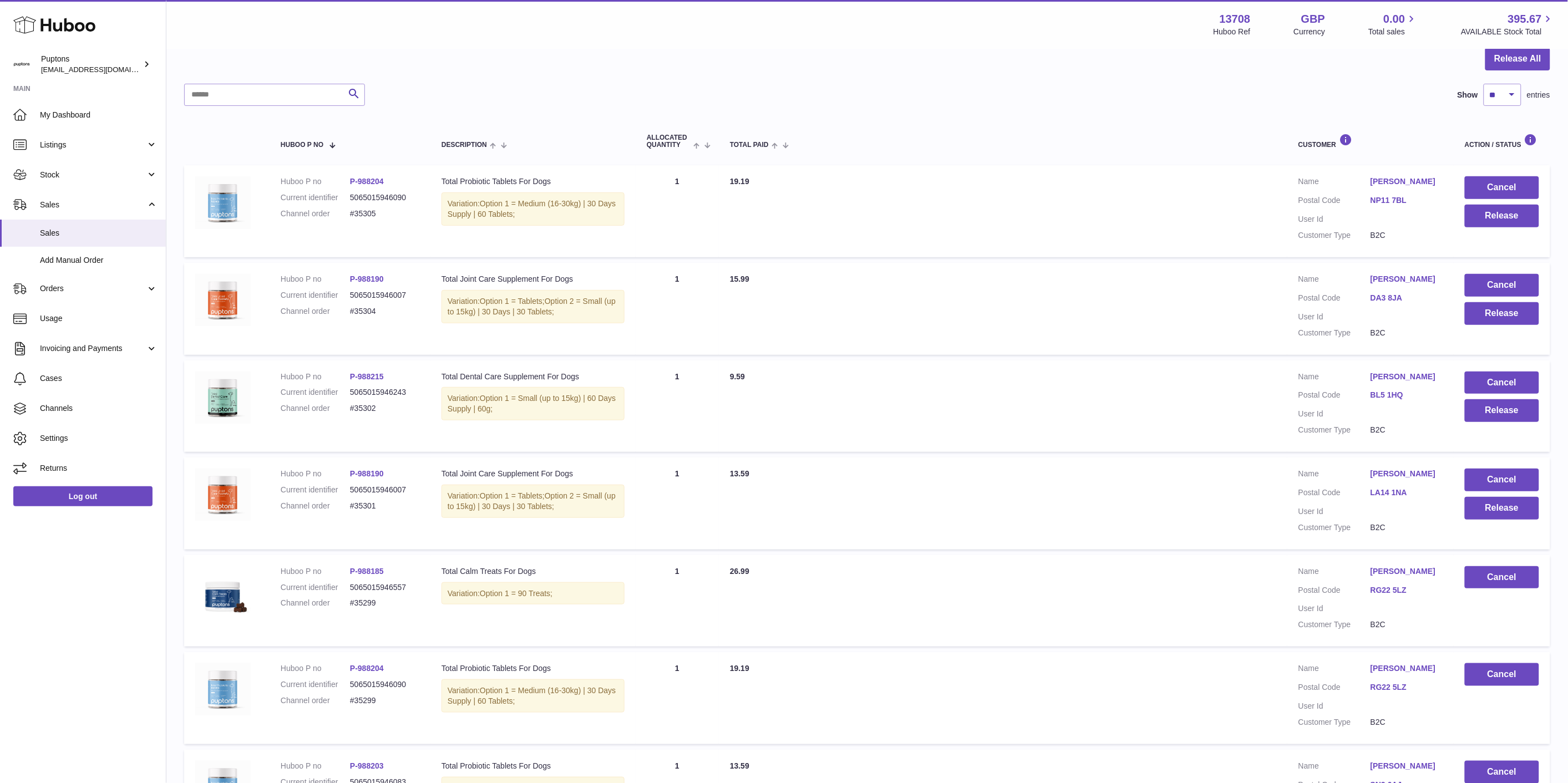
scroll to position [40, 0]
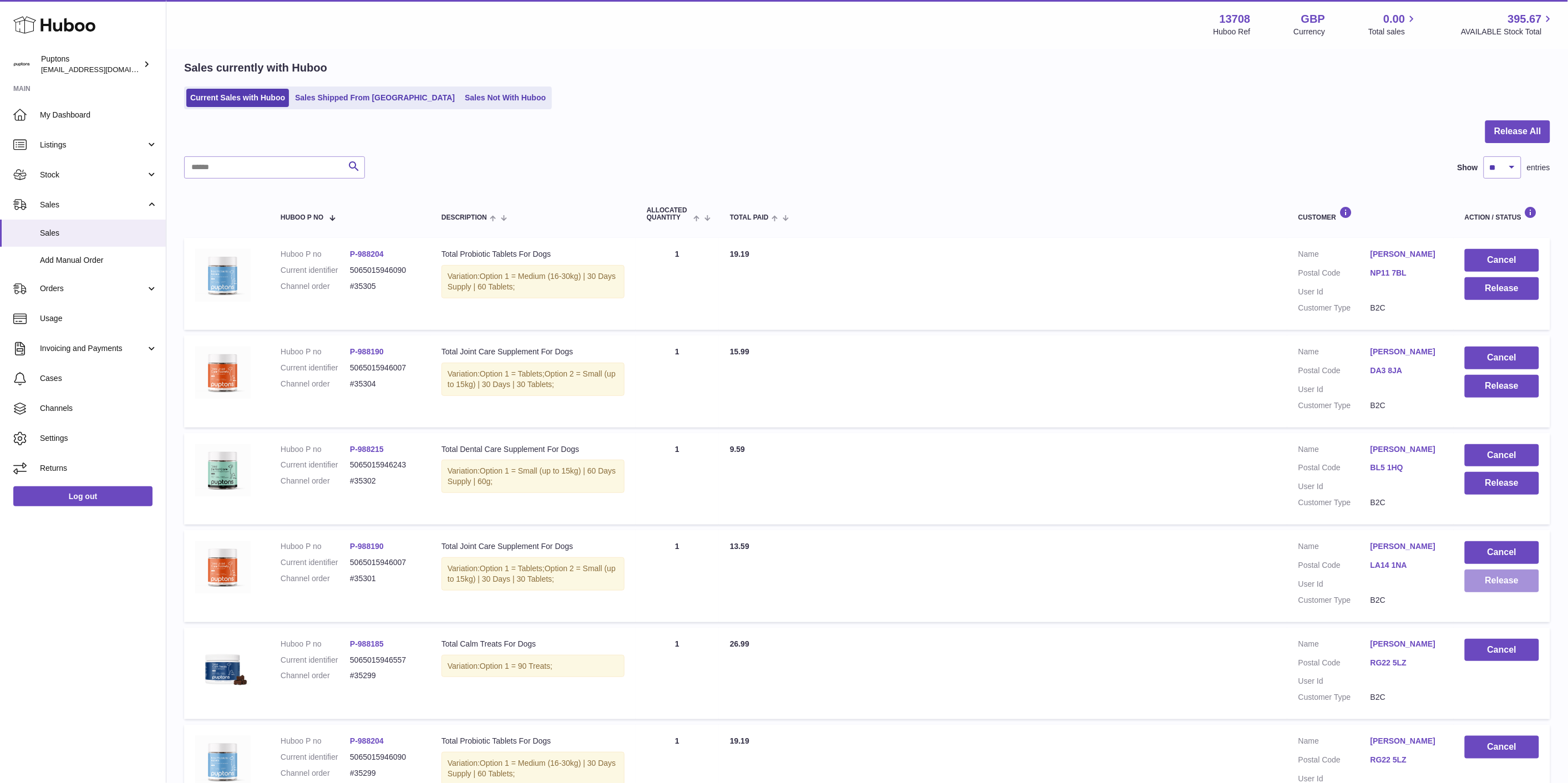
click at [1515, 592] on button "Release" at bounding box center [1502, 582] width 75 height 23
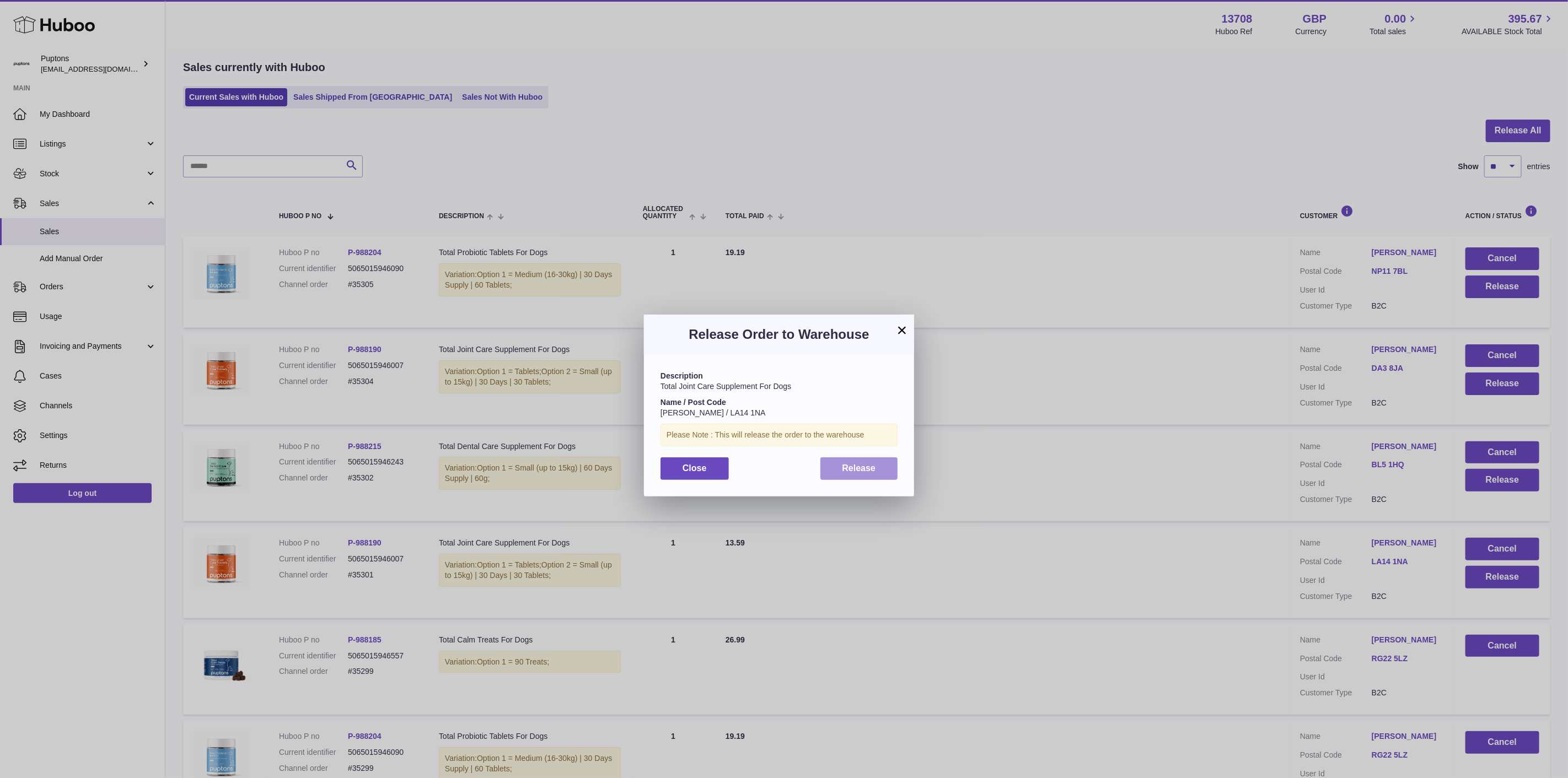
click at [878, 469] on button "Release" at bounding box center [859, 469] width 78 height 23
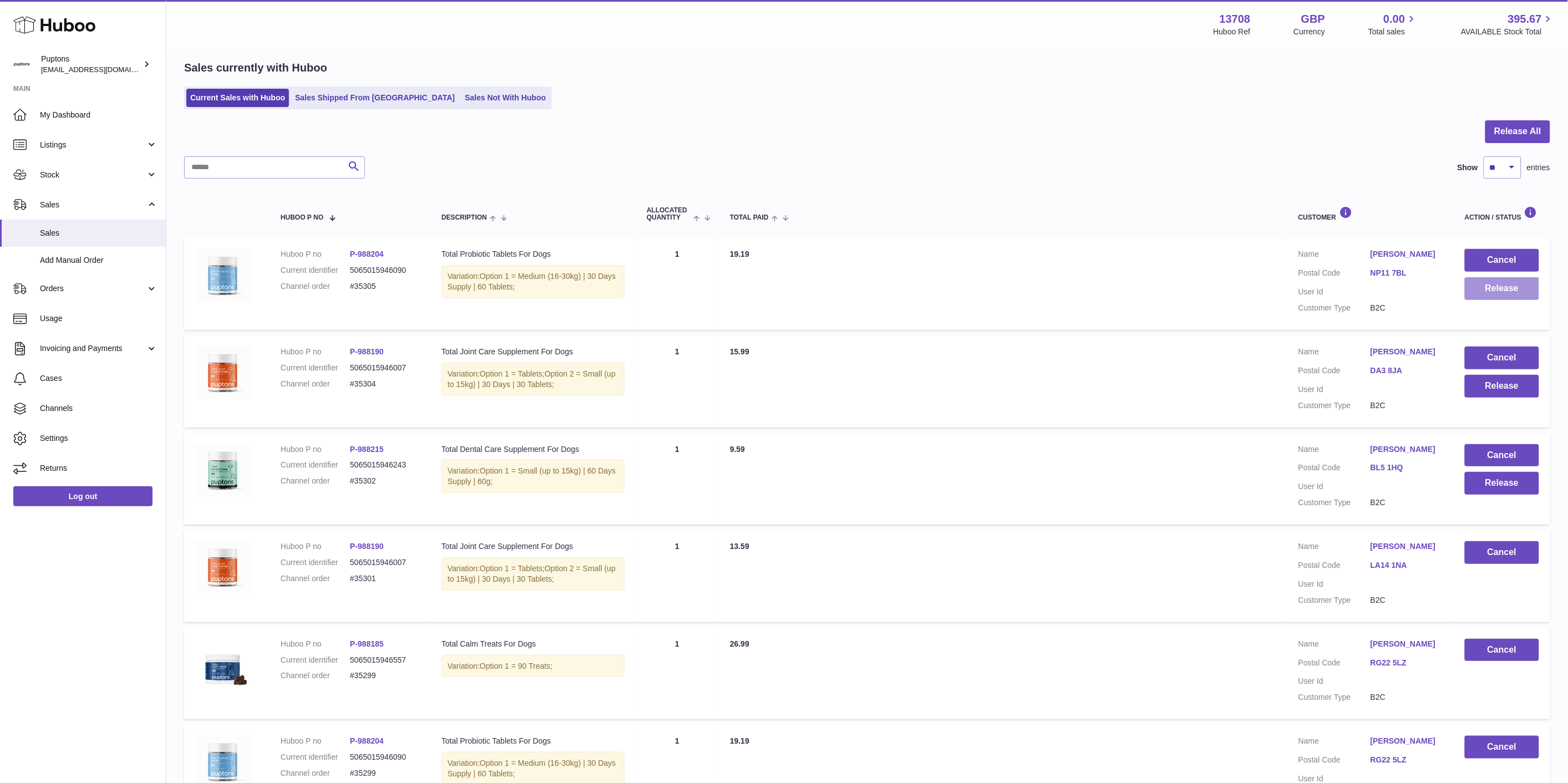
click at [1506, 289] on button "Release" at bounding box center [1502, 288] width 75 height 23
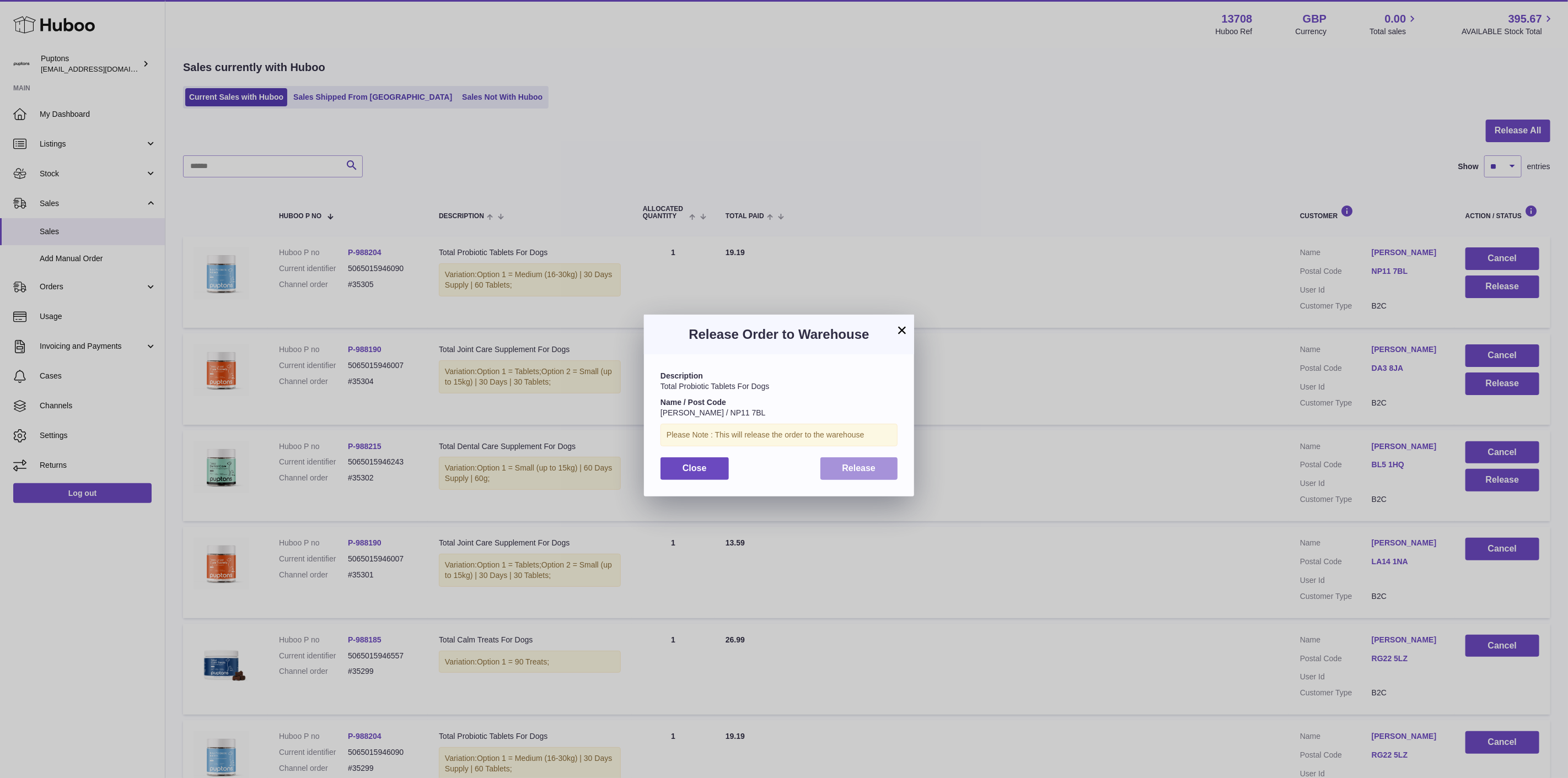
click at [853, 468] on span "Release" at bounding box center [859, 469] width 33 height 10
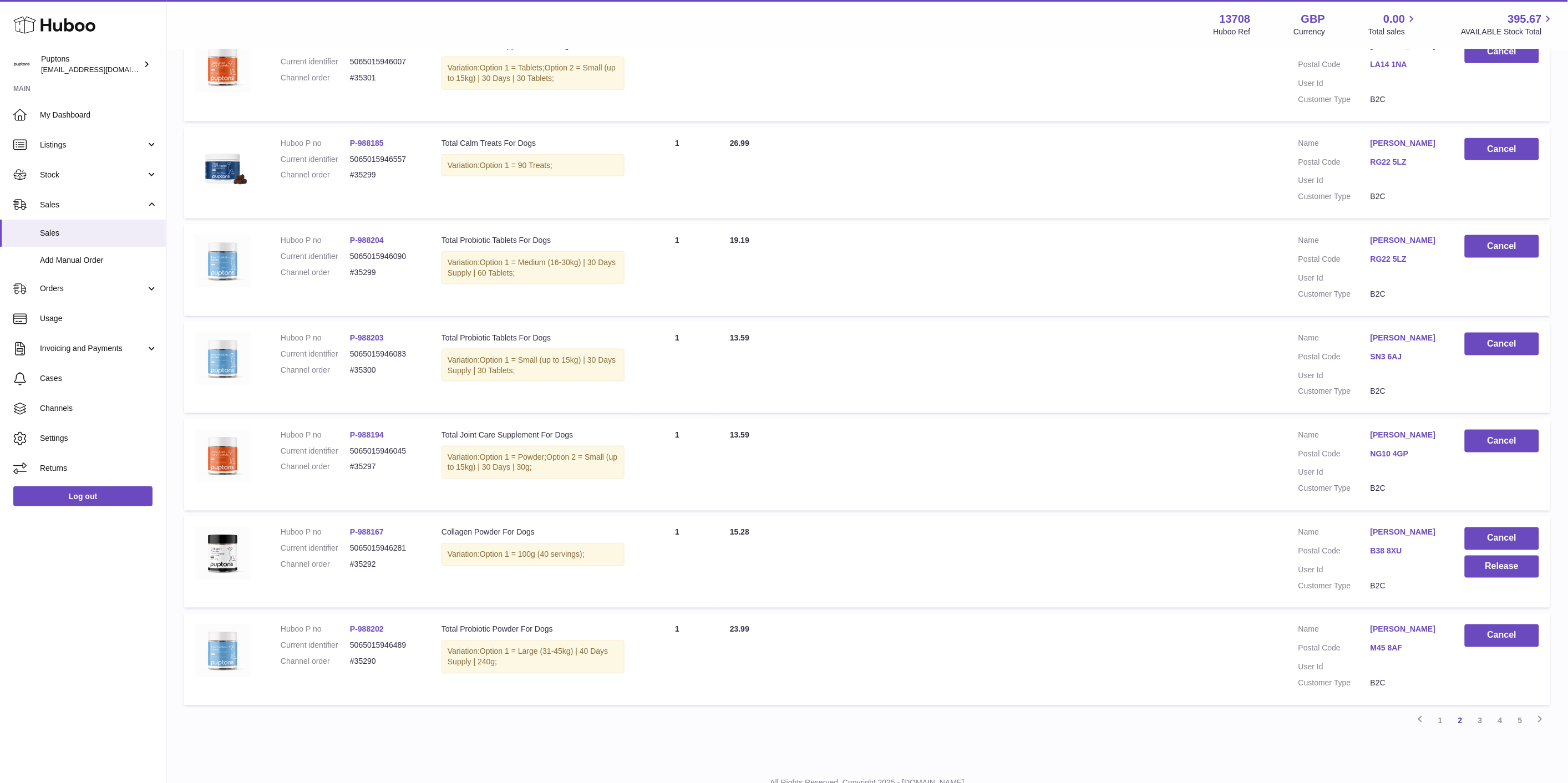
scroll to position [595, 0]
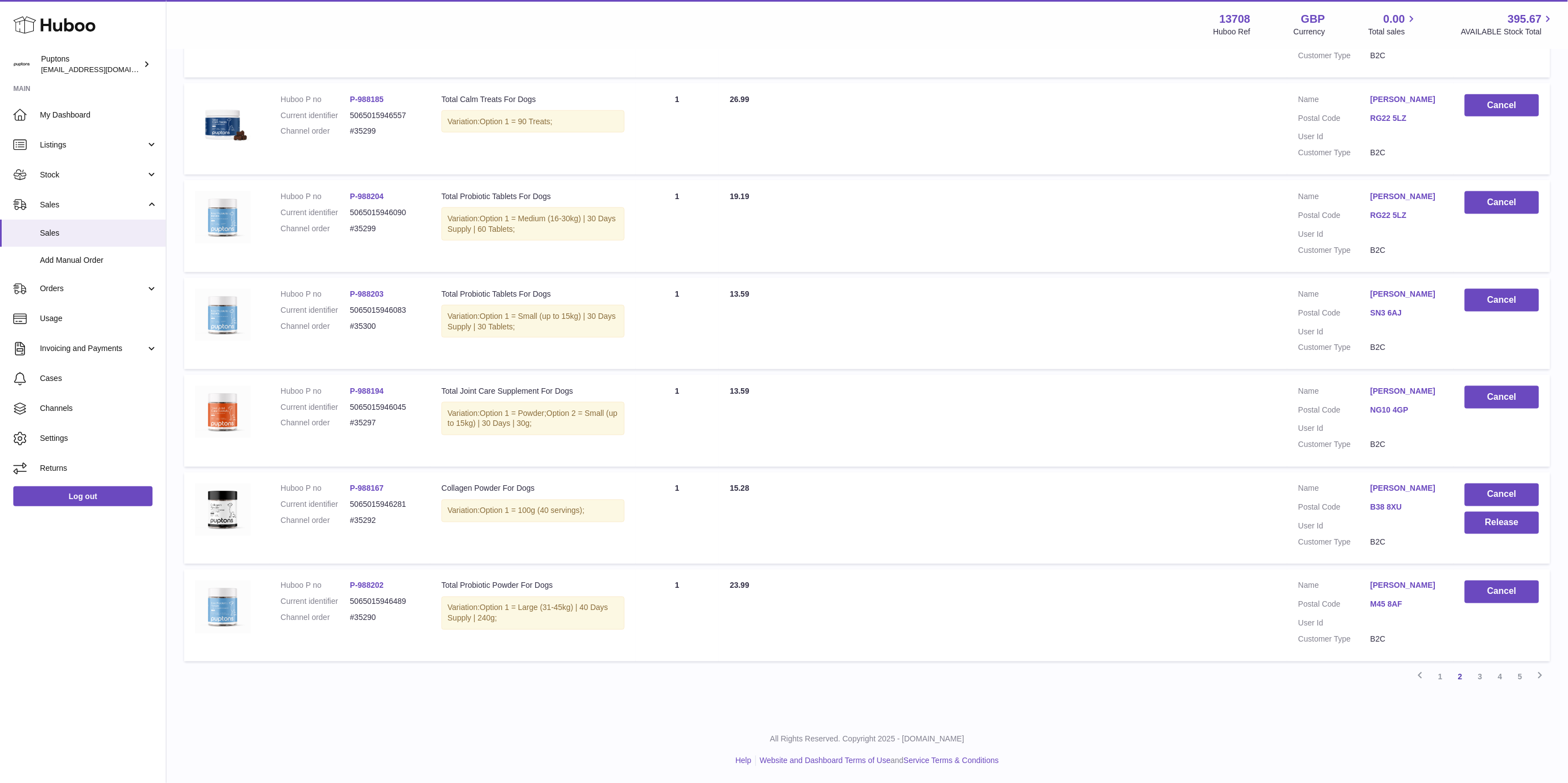
click at [1438, 680] on link "1" at bounding box center [1440, 677] width 20 height 20
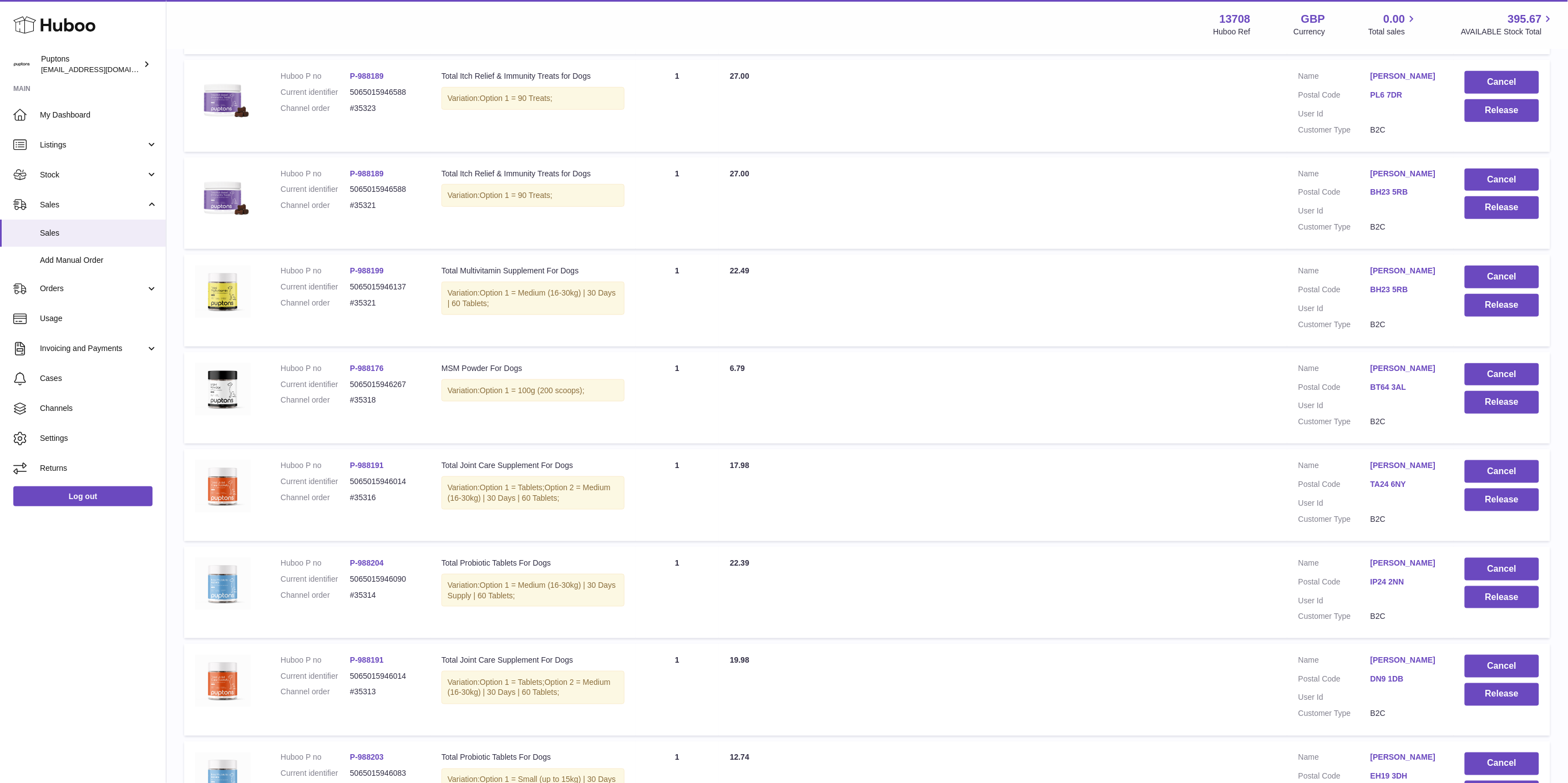
scroll to position [338, 0]
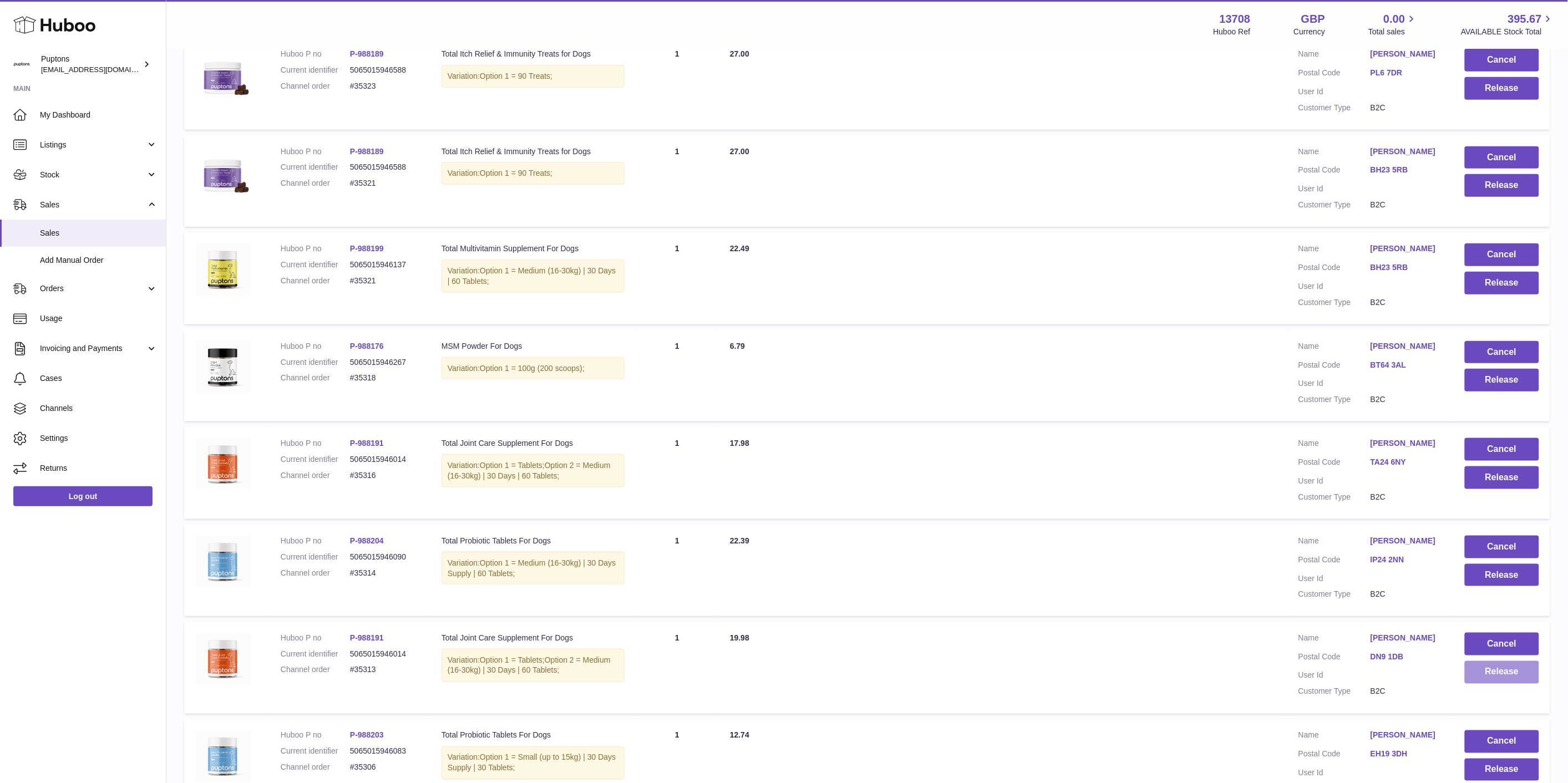
click at [1507, 675] on button "Release" at bounding box center [1502, 673] width 75 height 23
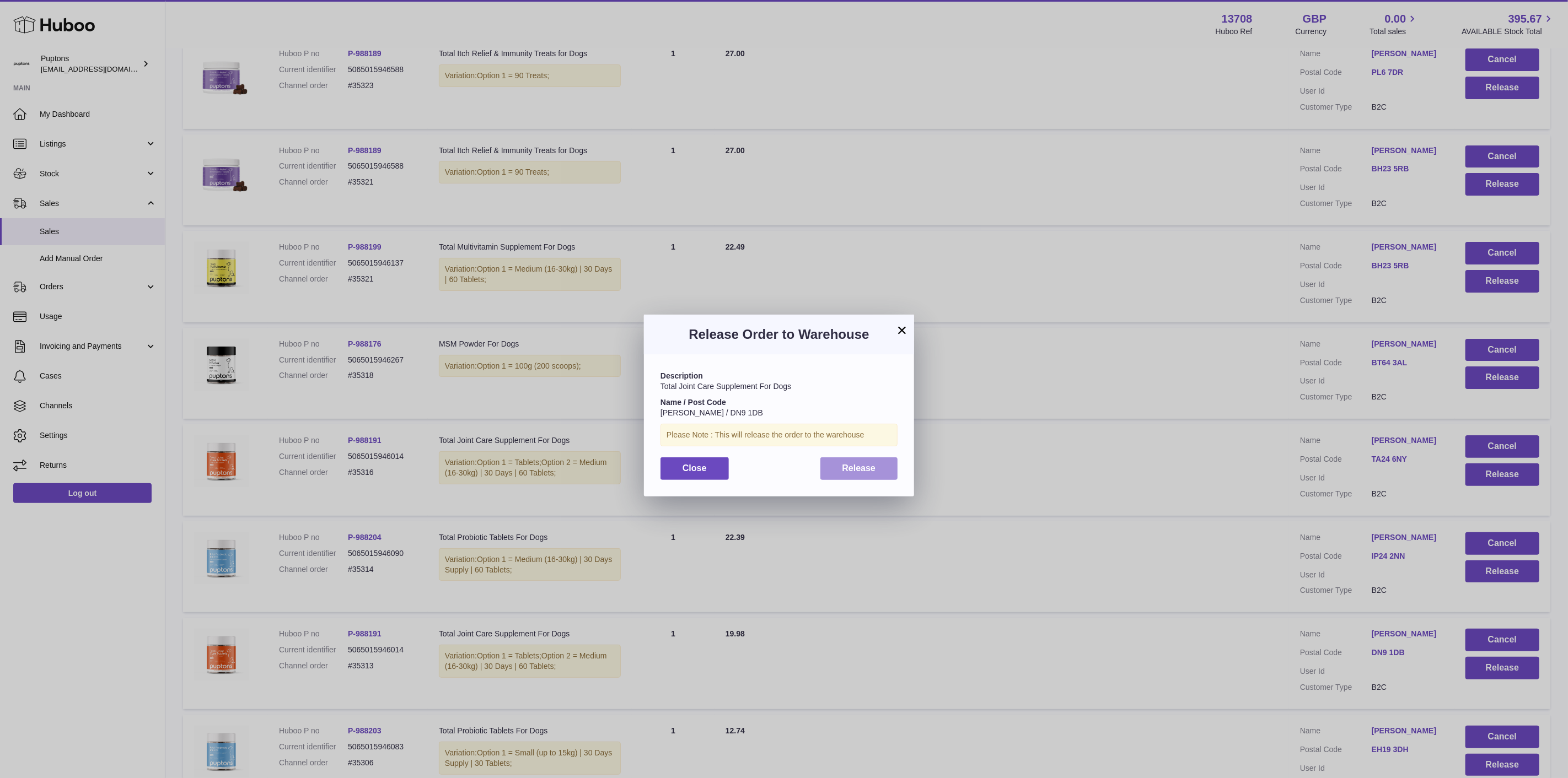
click at [859, 469] on span "Release" at bounding box center [859, 469] width 33 height 10
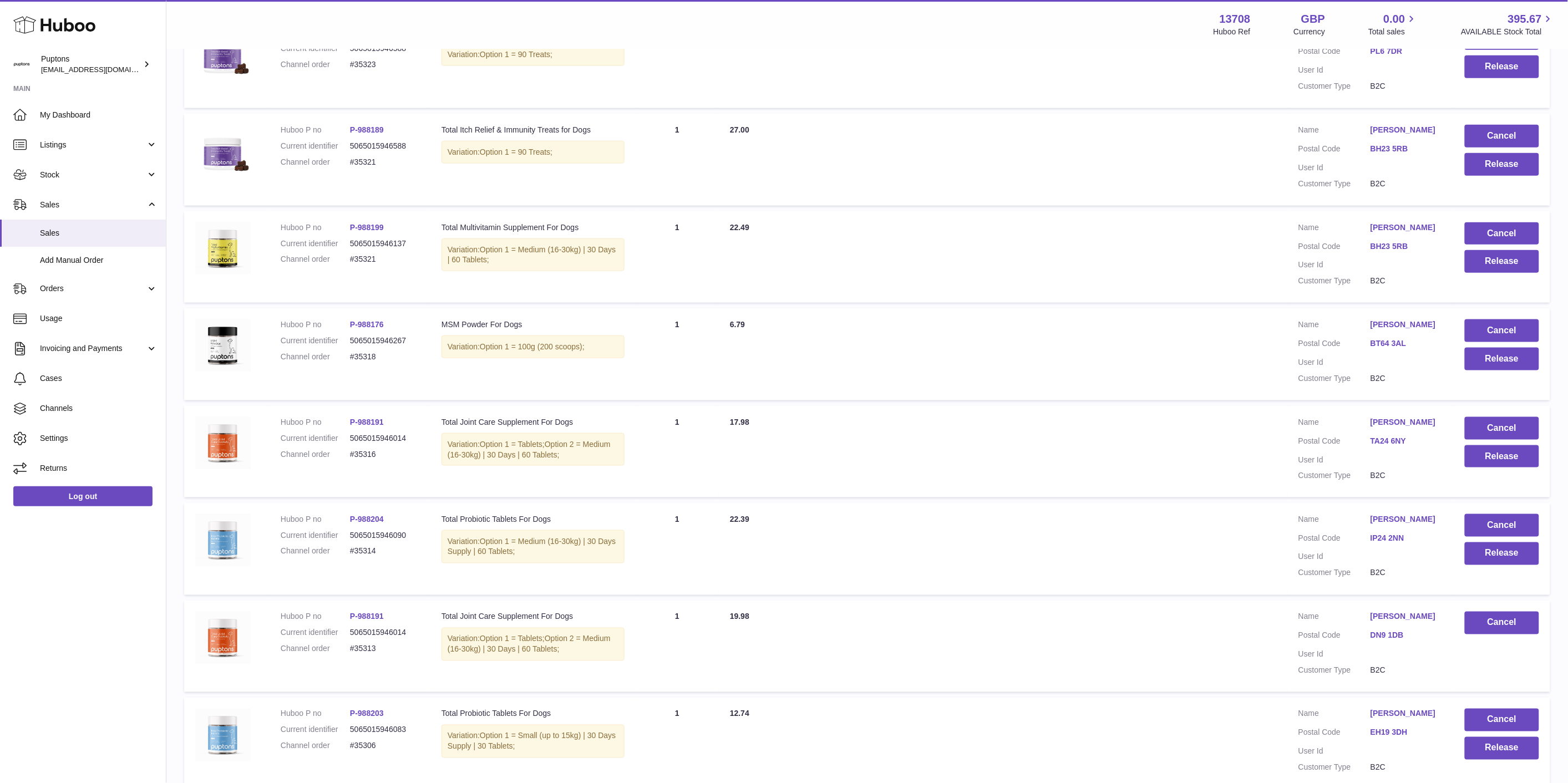
scroll to position [435, 0]
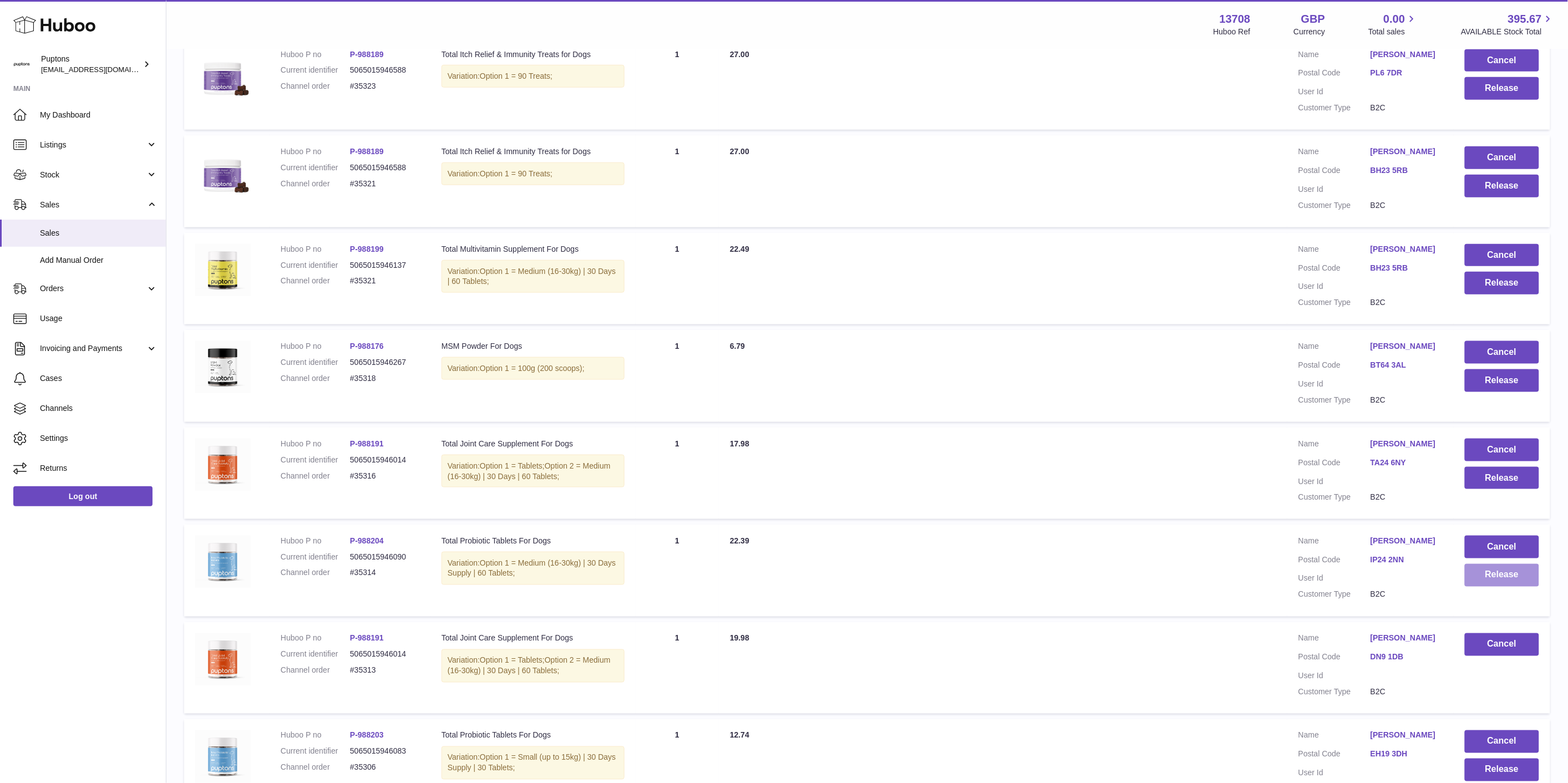
click at [1491, 579] on button "Release" at bounding box center [1502, 576] width 75 height 23
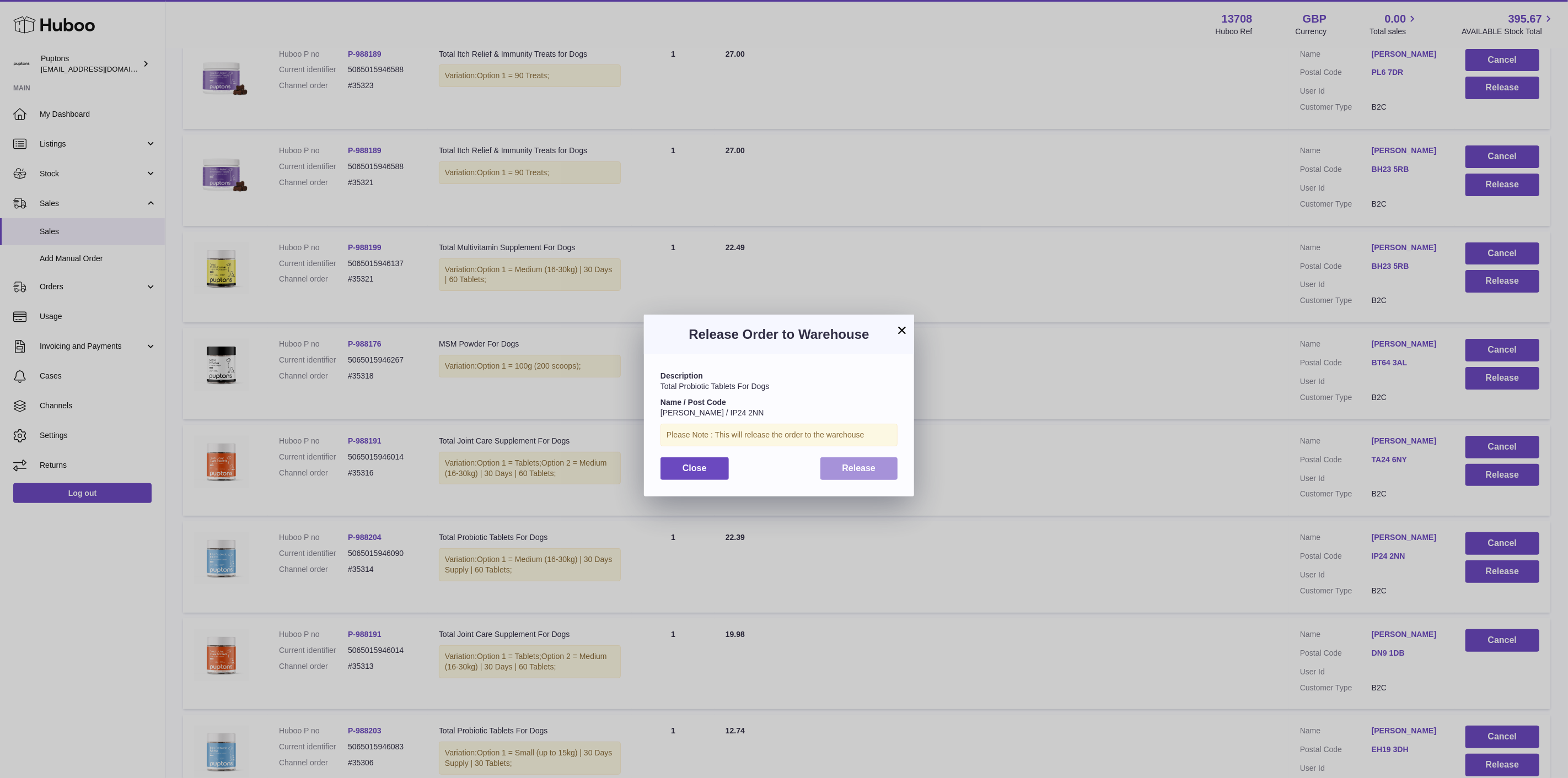
click at [843, 468] on span "Release" at bounding box center [859, 469] width 33 height 10
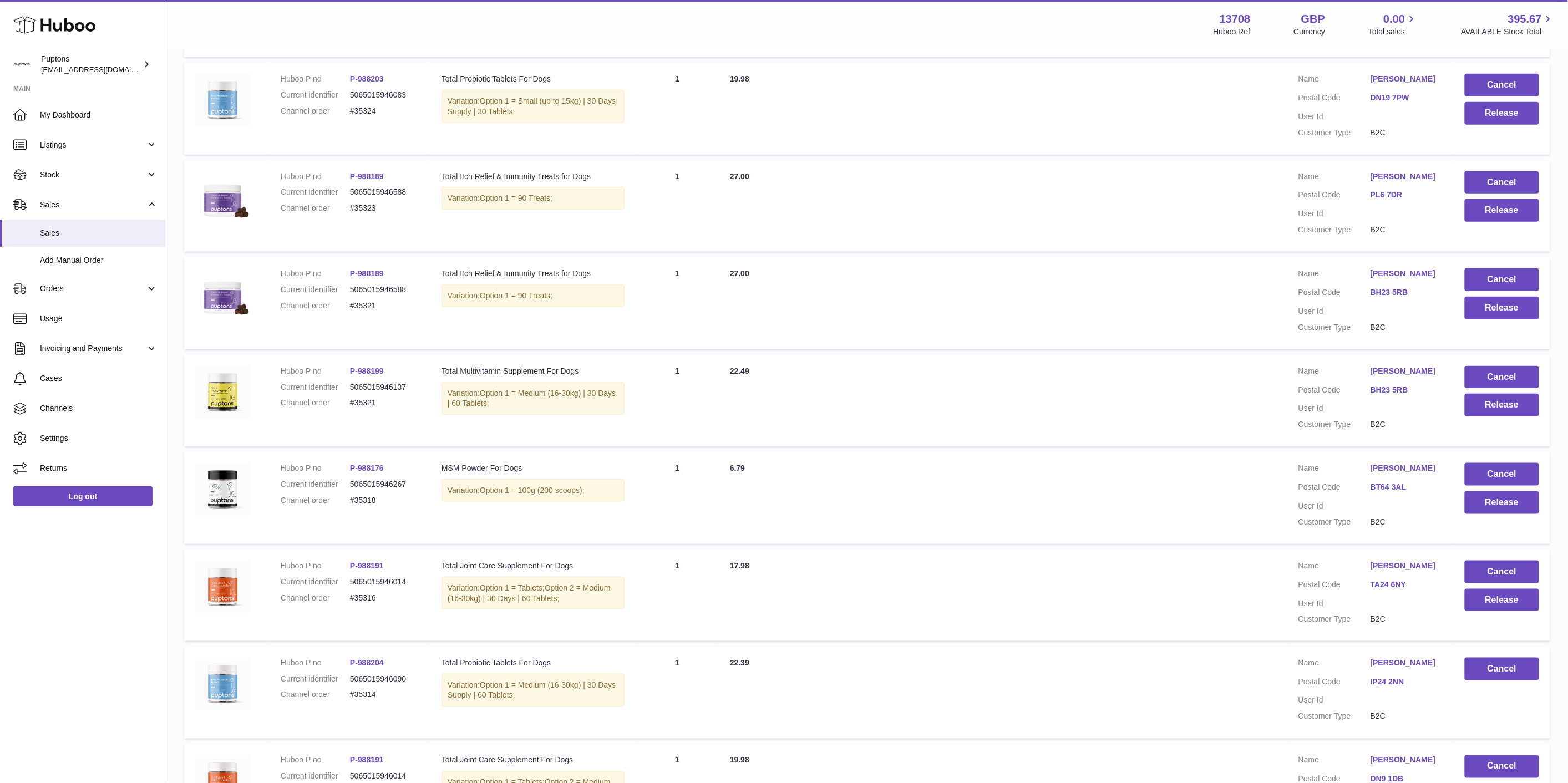
scroll to position [312, 0]
click at [1514, 602] on button "Release" at bounding box center [1502, 602] width 75 height 23
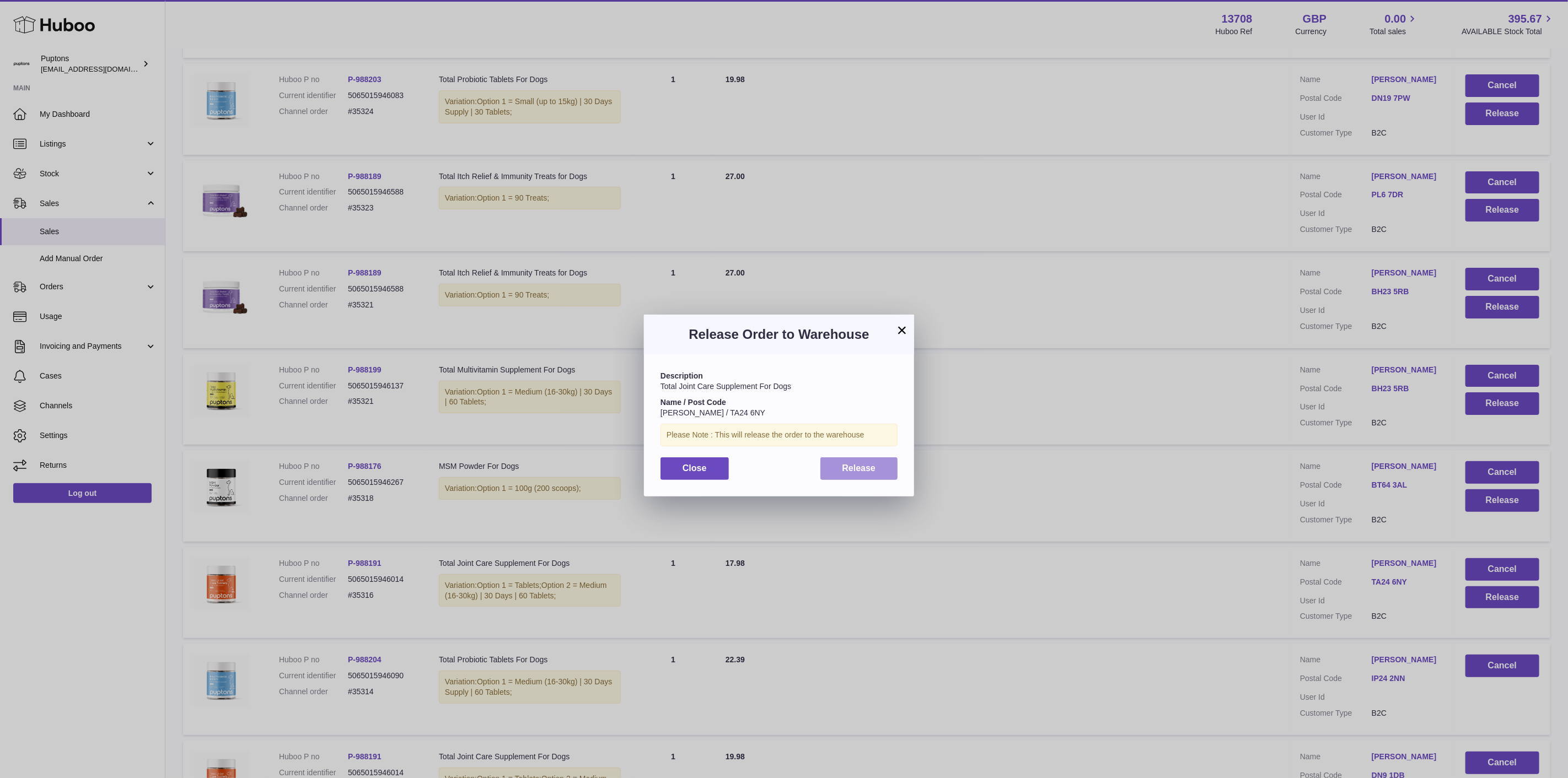
click at [863, 475] on button "Release" at bounding box center [859, 469] width 78 height 23
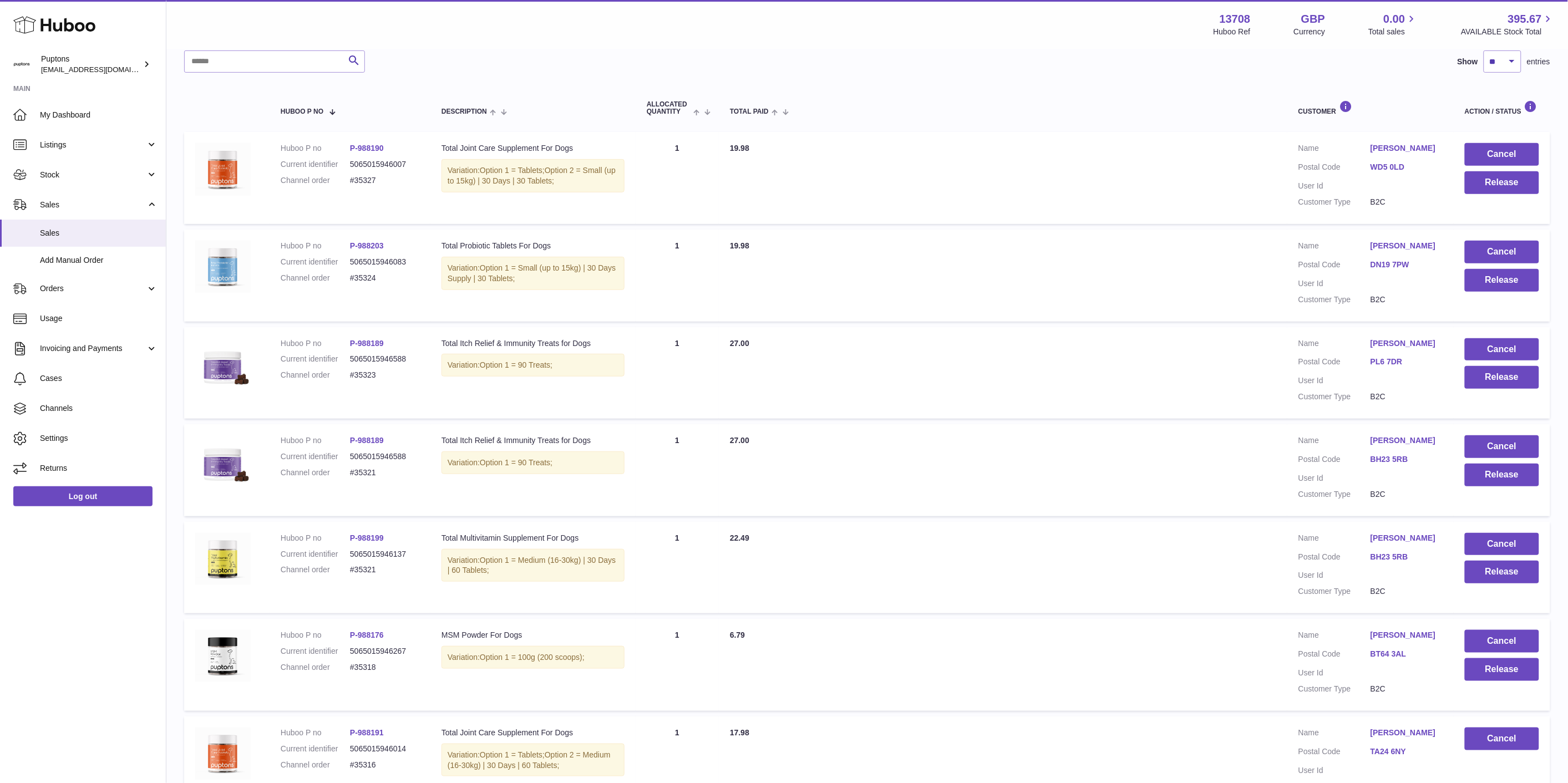
scroll to position [127, 0]
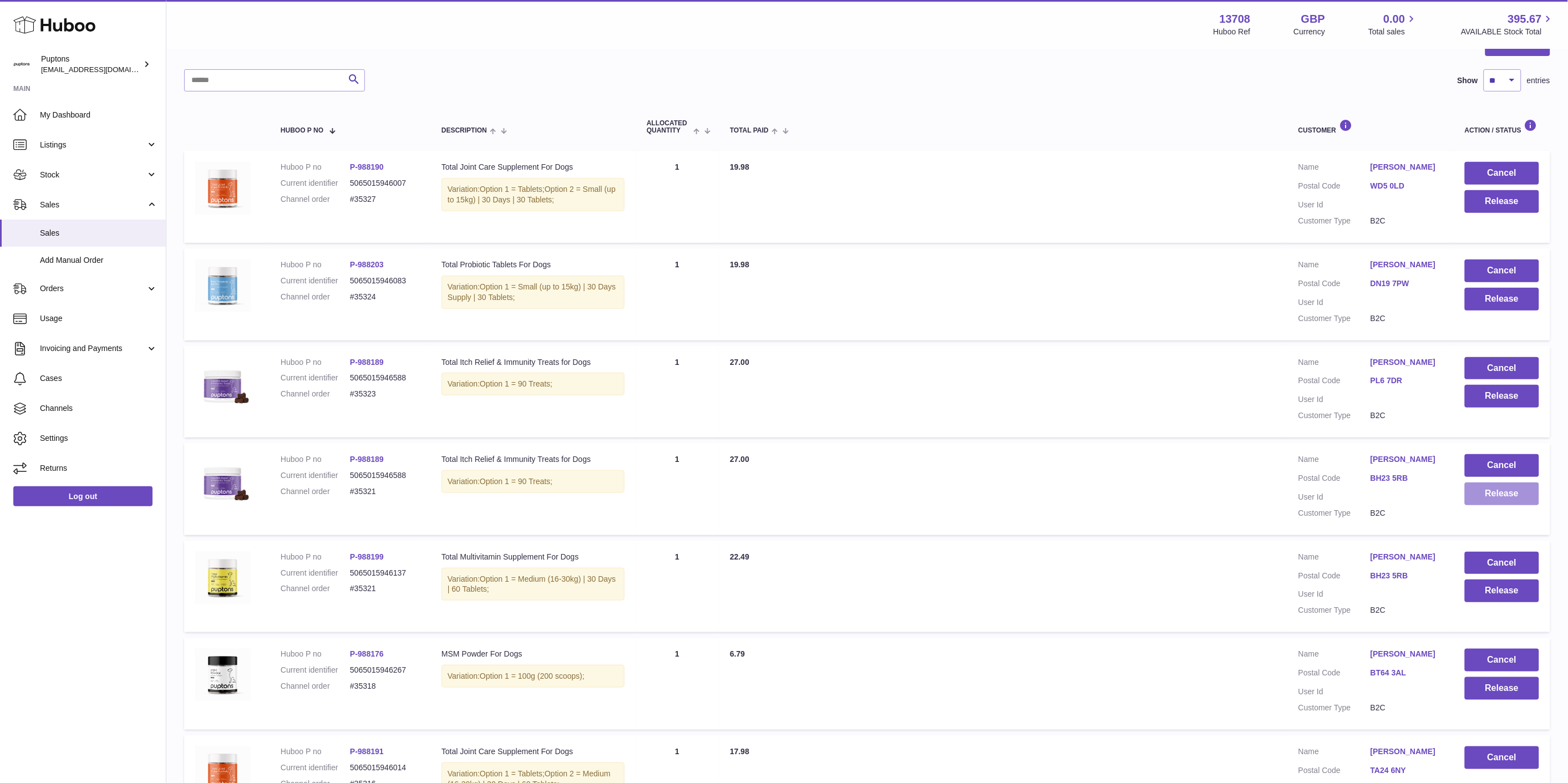
click at [1493, 498] on button "Release" at bounding box center [1502, 495] width 75 height 23
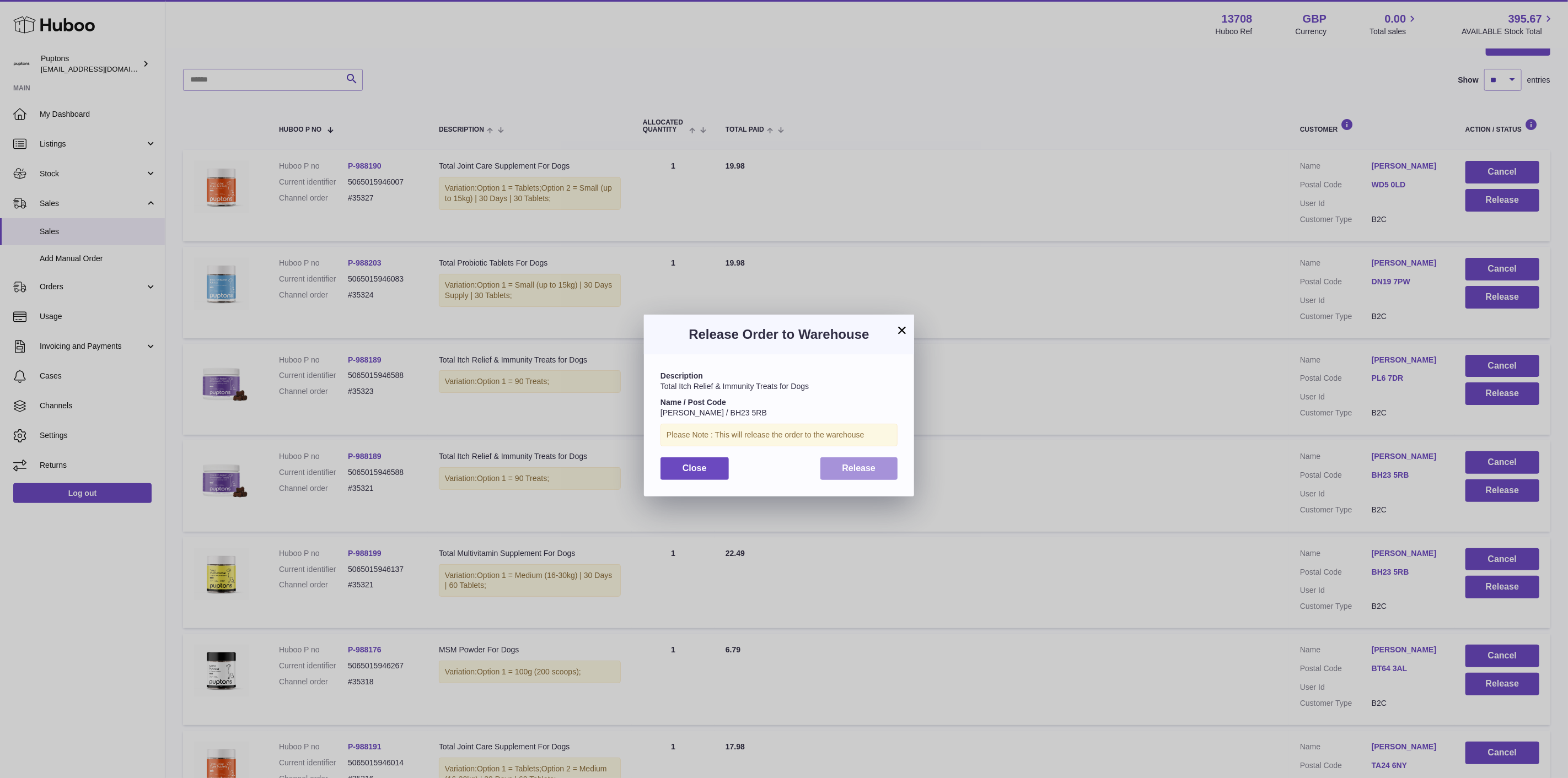
click at [883, 477] on button "Release" at bounding box center [859, 469] width 78 height 23
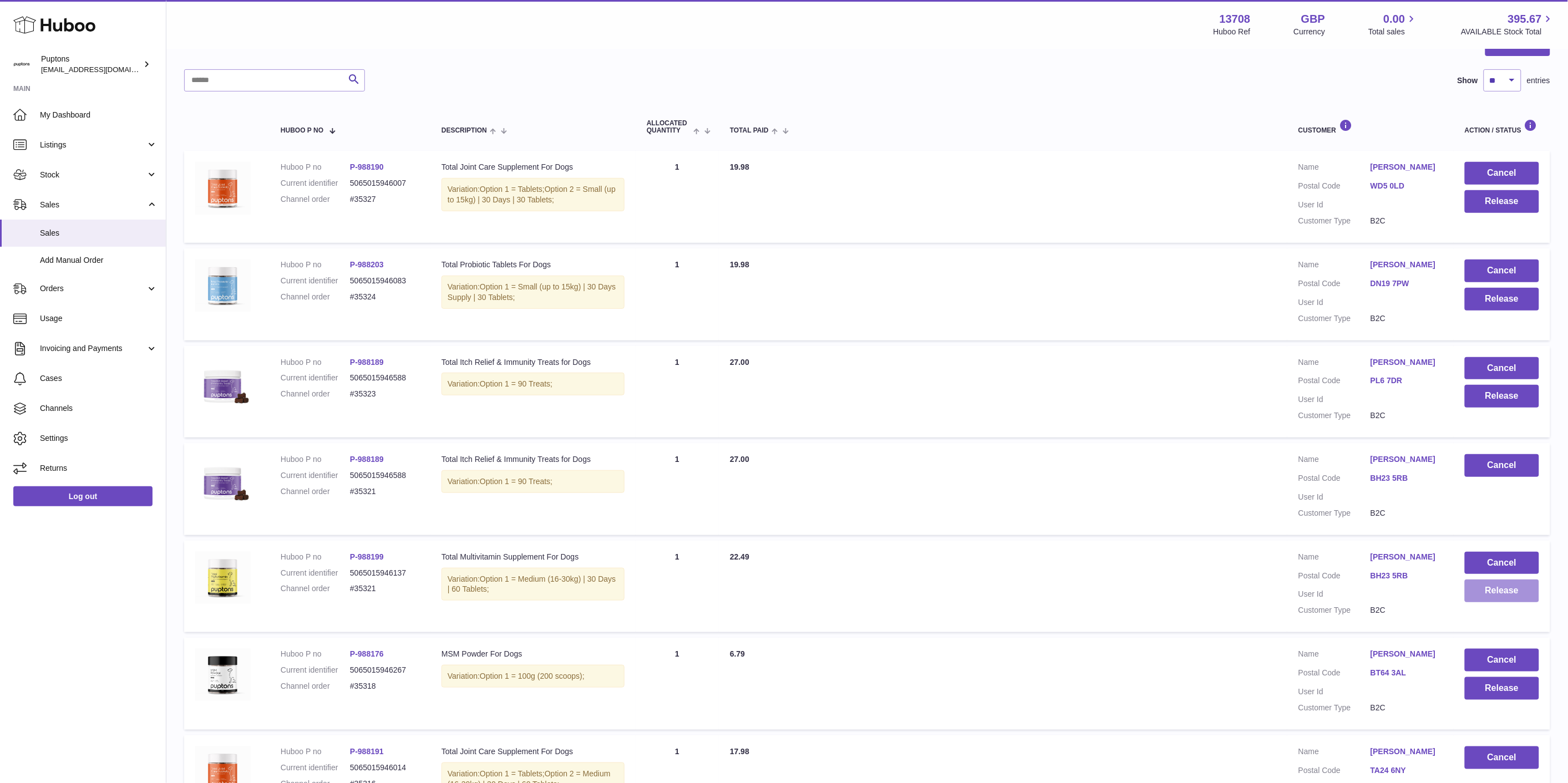
click at [1492, 596] on button "Release" at bounding box center [1502, 591] width 75 height 23
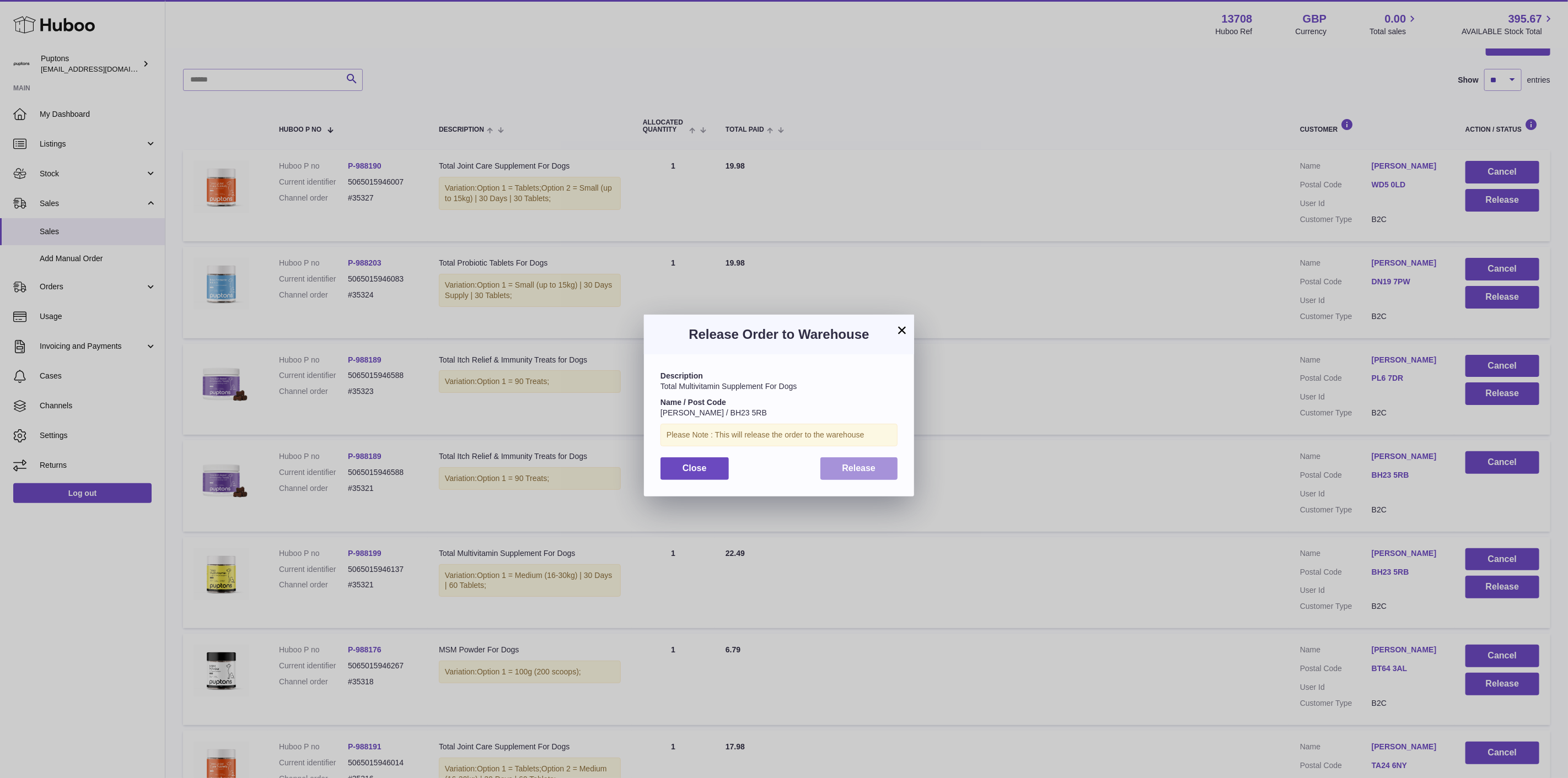
click at [886, 477] on button "Release" at bounding box center [859, 469] width 78 height 23
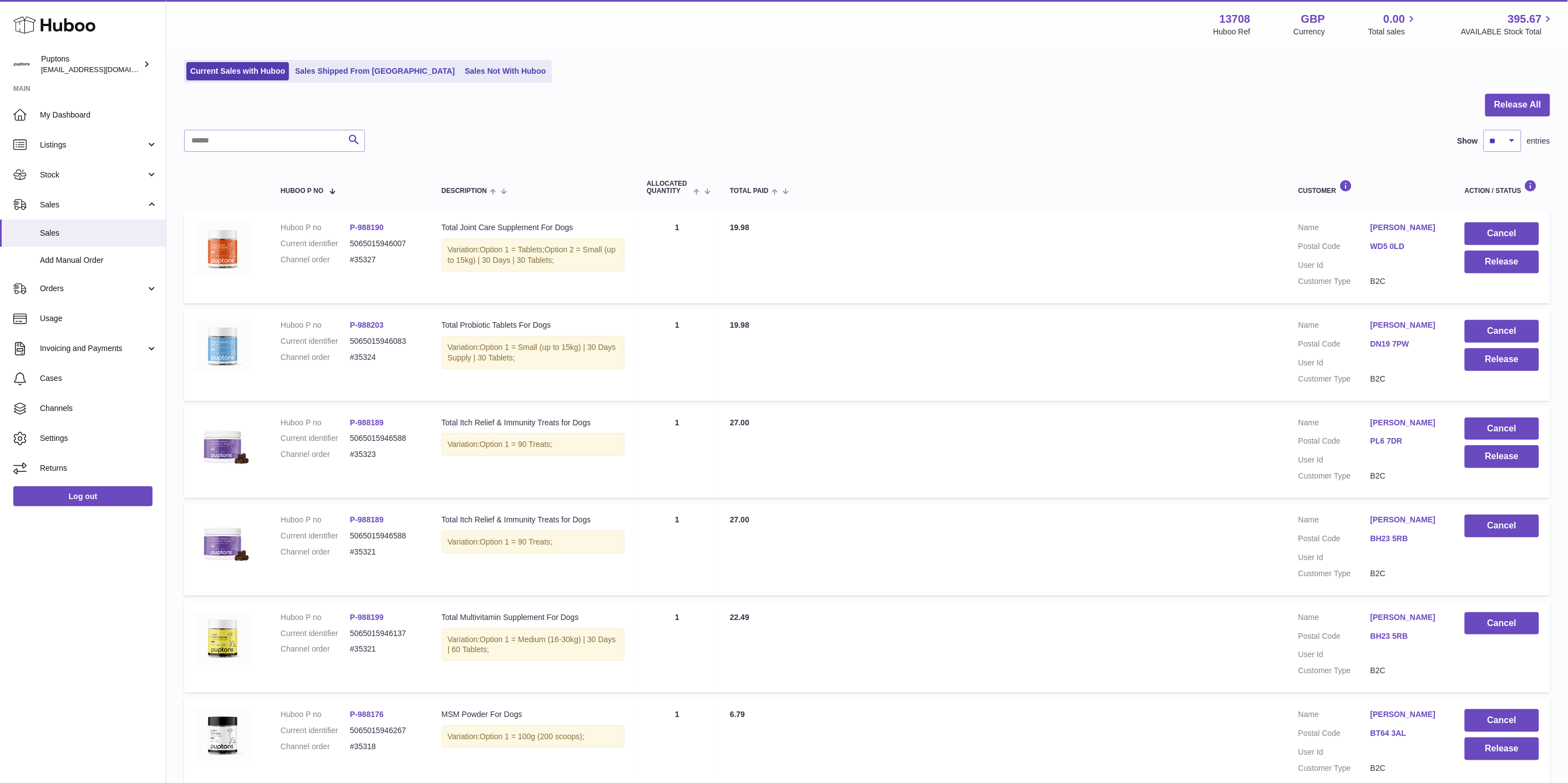
scroll to position [65, 0]
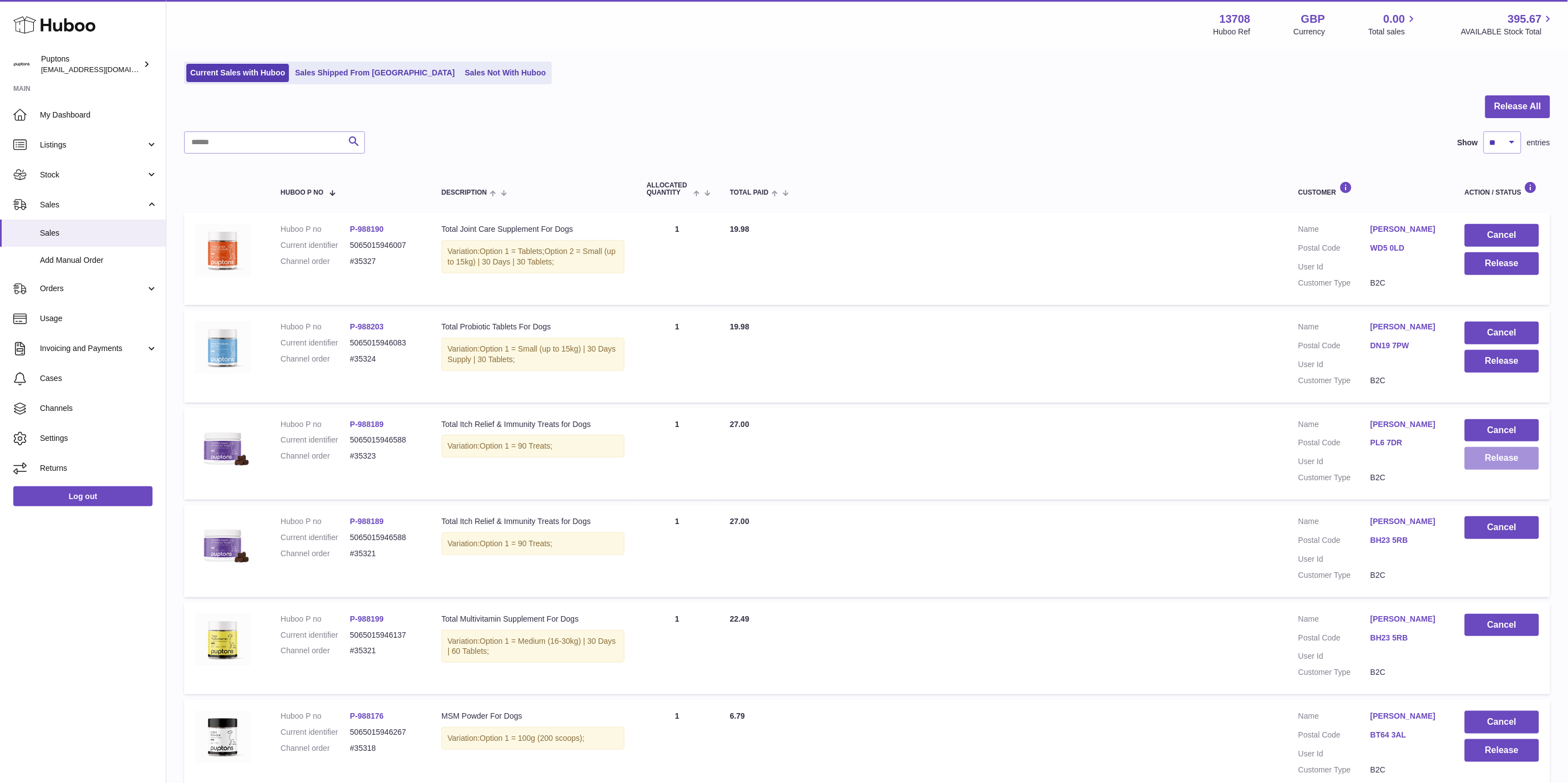
click at [1506, 468] on button "Release" at bounding box center [1502, 459] width 75 height 23
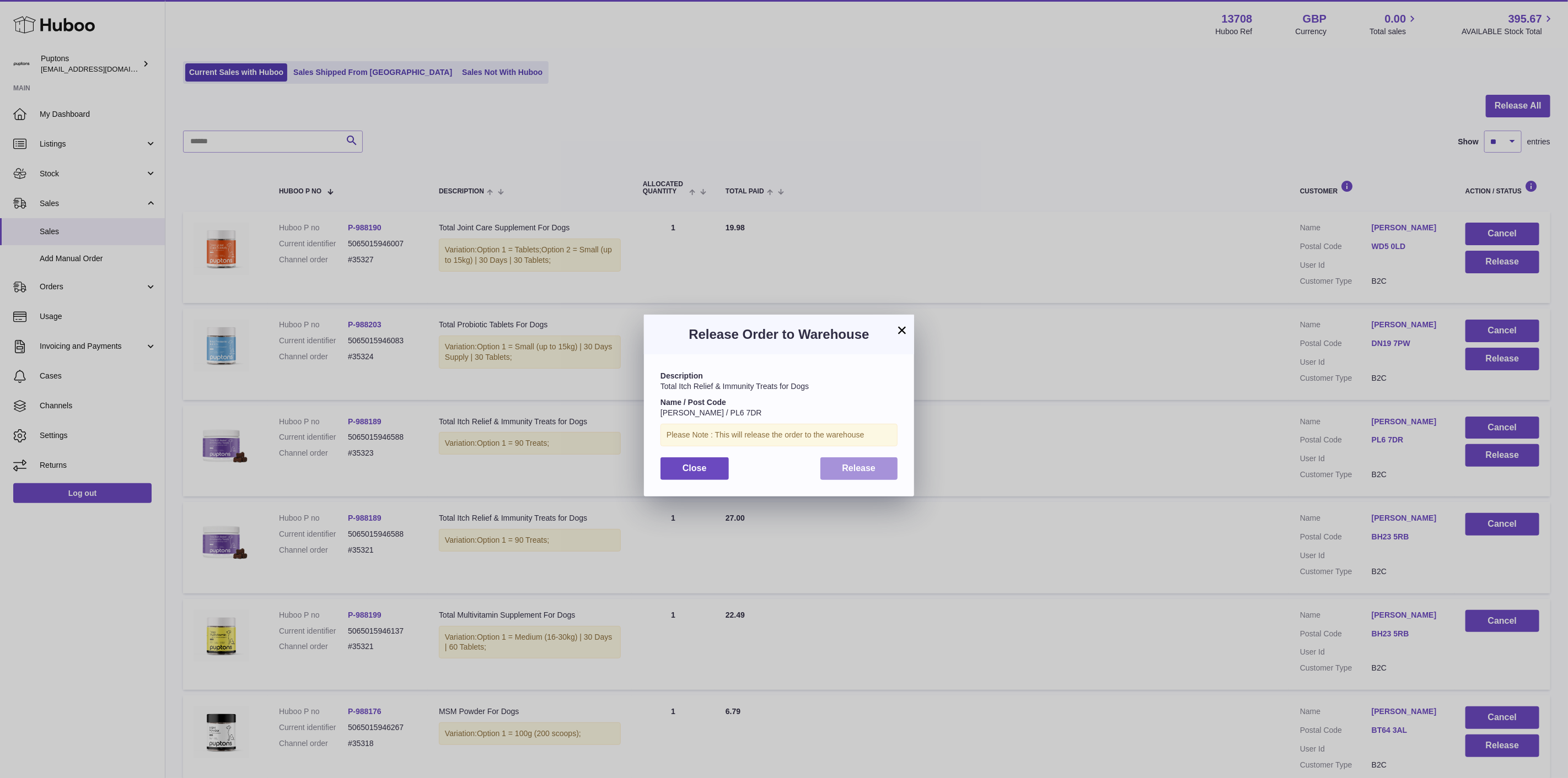
click at [877, 467] on button "Release" at bounding box center [859, 469] width 78 height 23
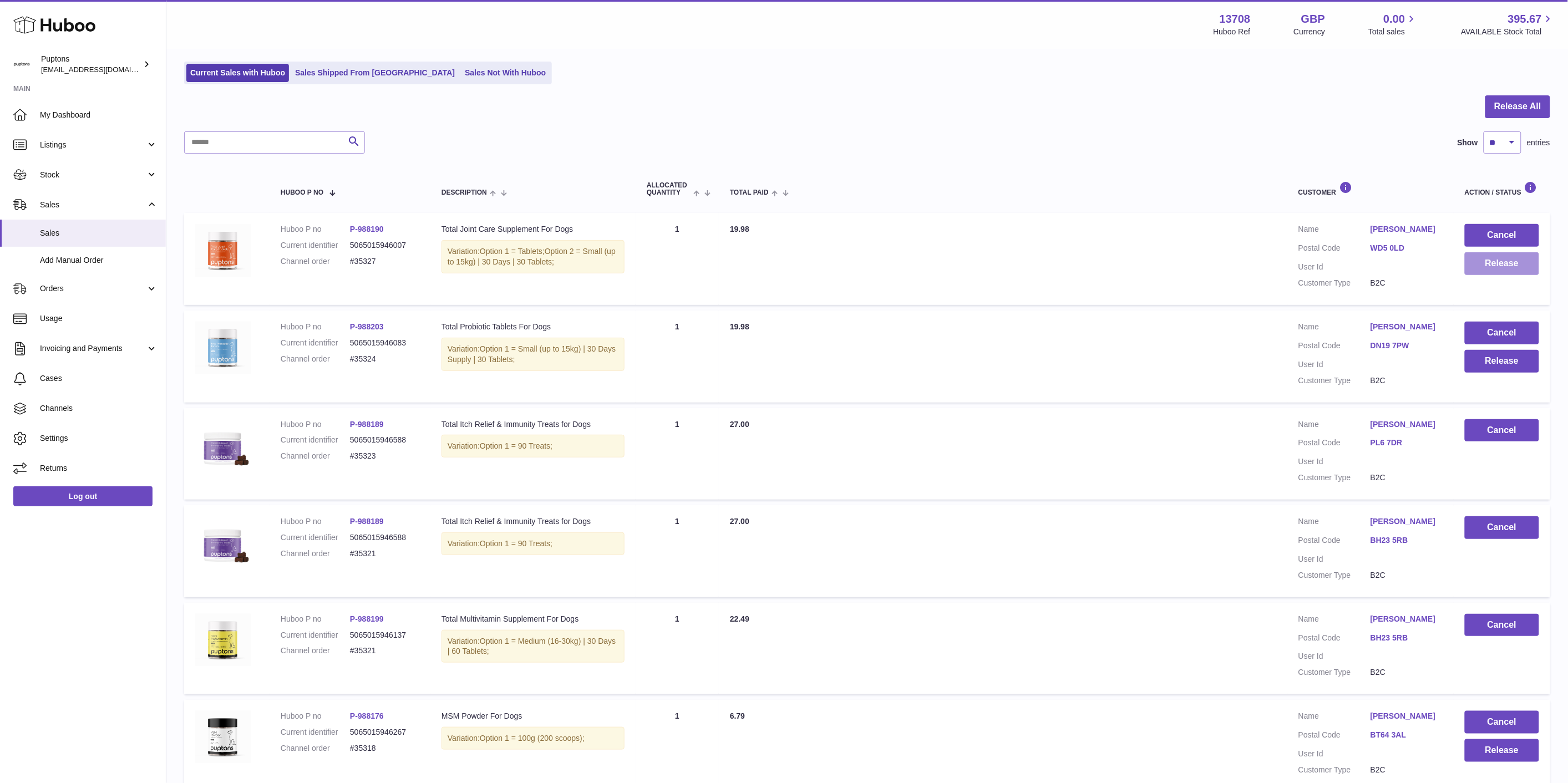
click at [1503, 263] on button "Release" at bounding box center [1502, 264] width 75 height 23
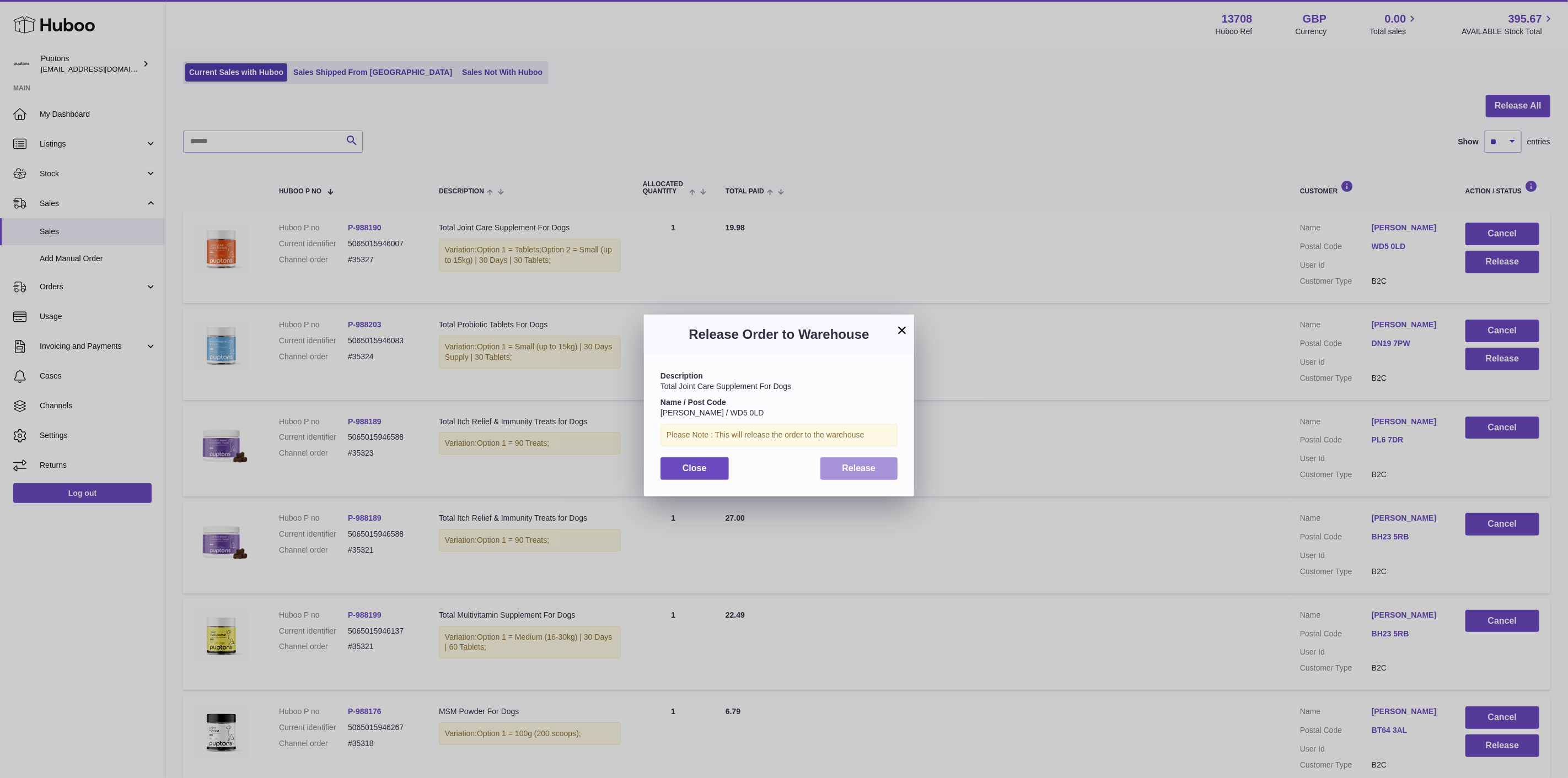
click at [863, 466] on span "Release" at bounding box center [859, 469] width 33 height 10
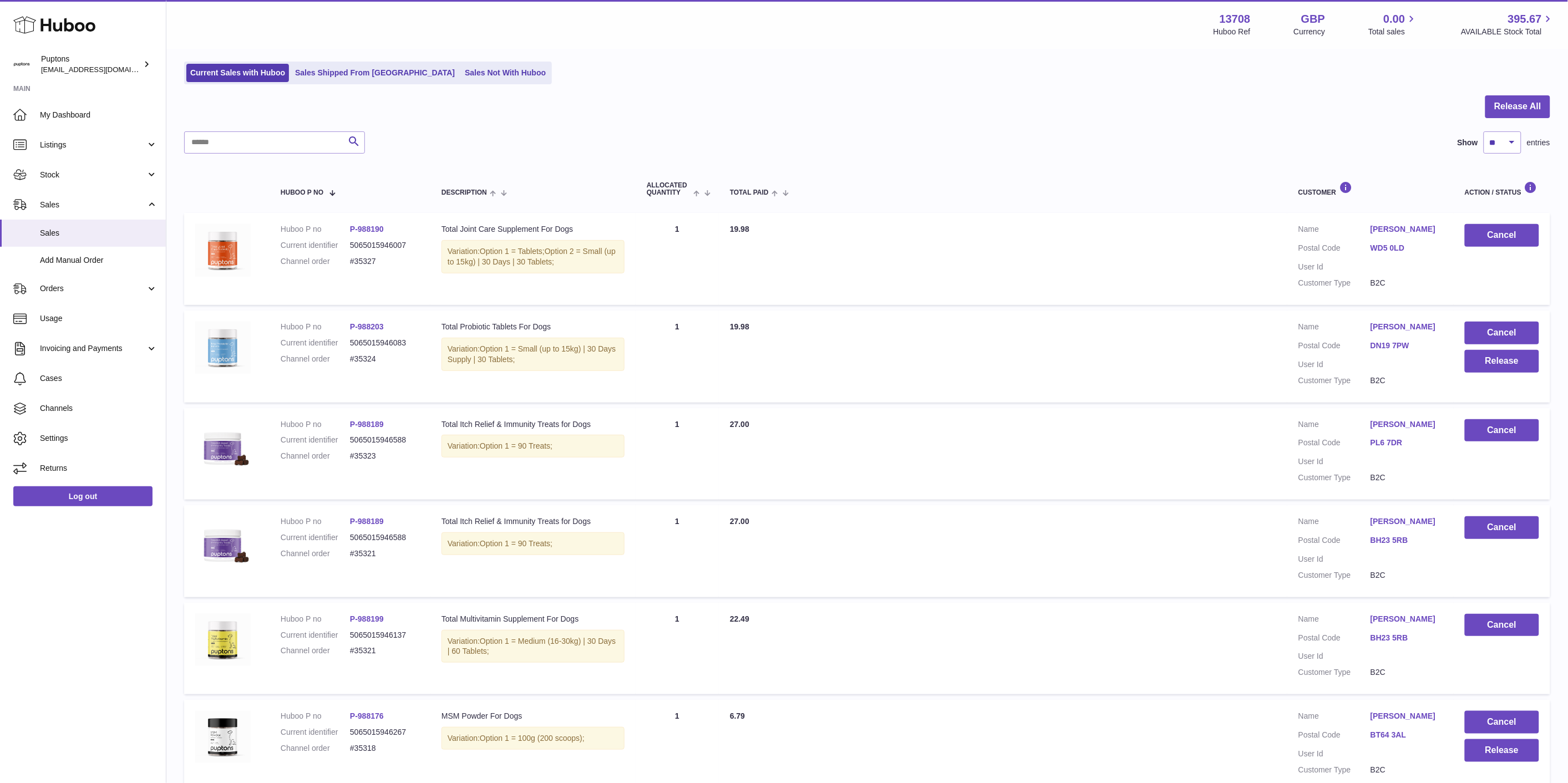
click at [430, 81] on ul "Current Sales with Huboo Sales Shipped From Huboo Sales Not With Huboo" at bounding box center [368, 73] width 368 height 23
click at [472, 69] on link "Sales Not With Huboo" at bounding box center [505, 73] width 89 height 18
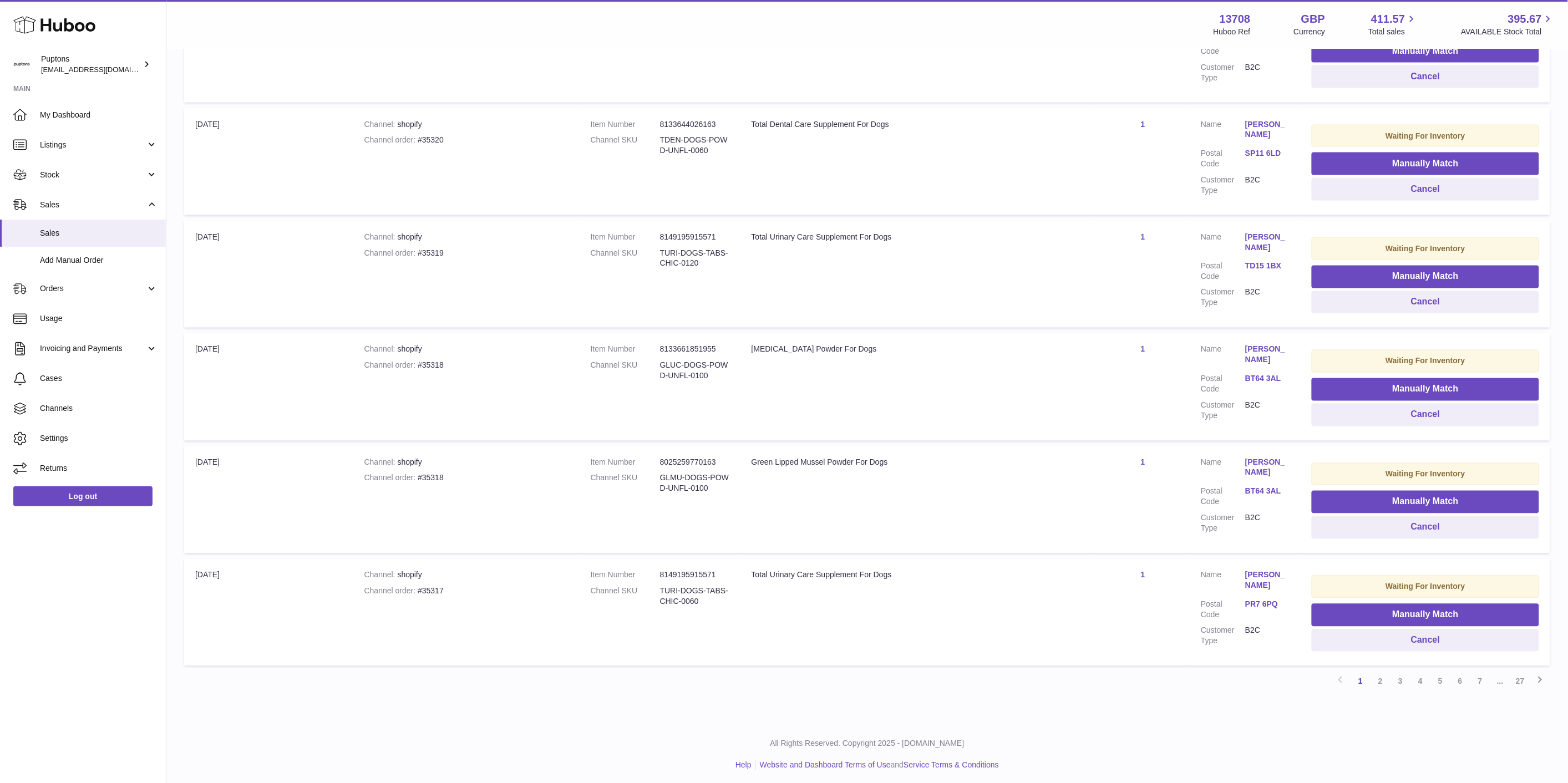
scroll to position [756, 0]
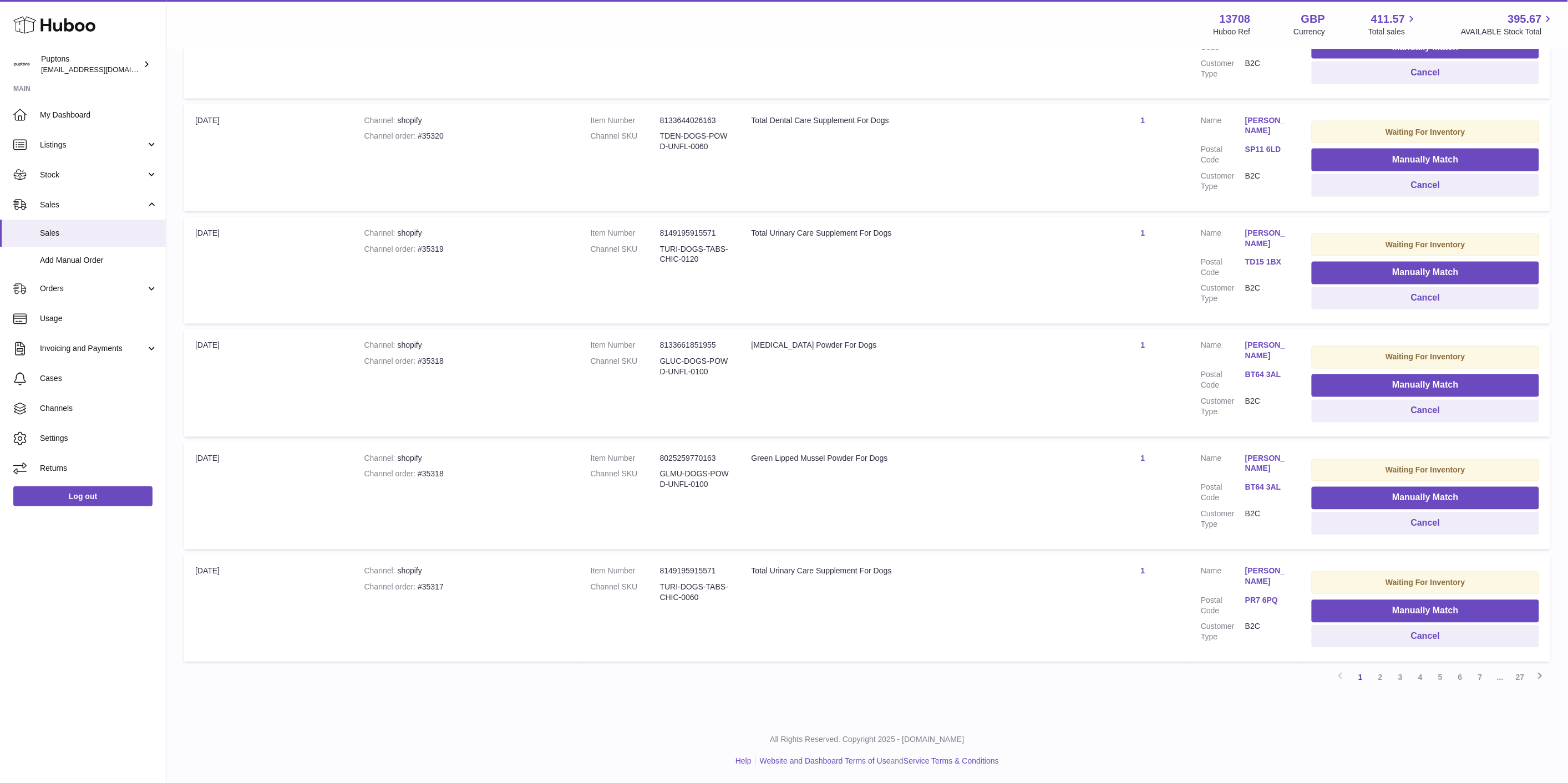
click at [1376, 676] on link "2" at bounding box center [1380, 678] width 20 height 20
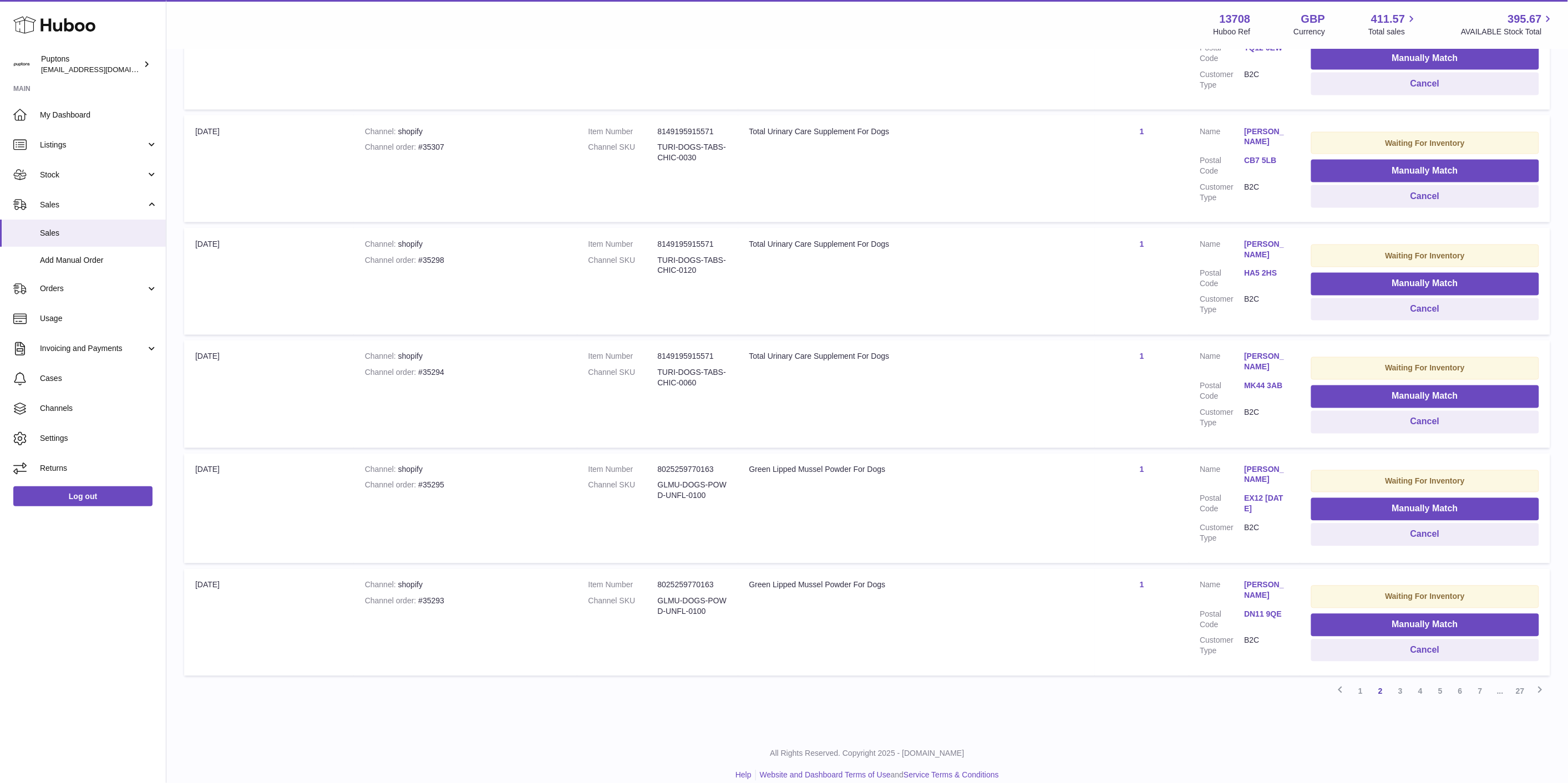
scroll to position [750, 0]
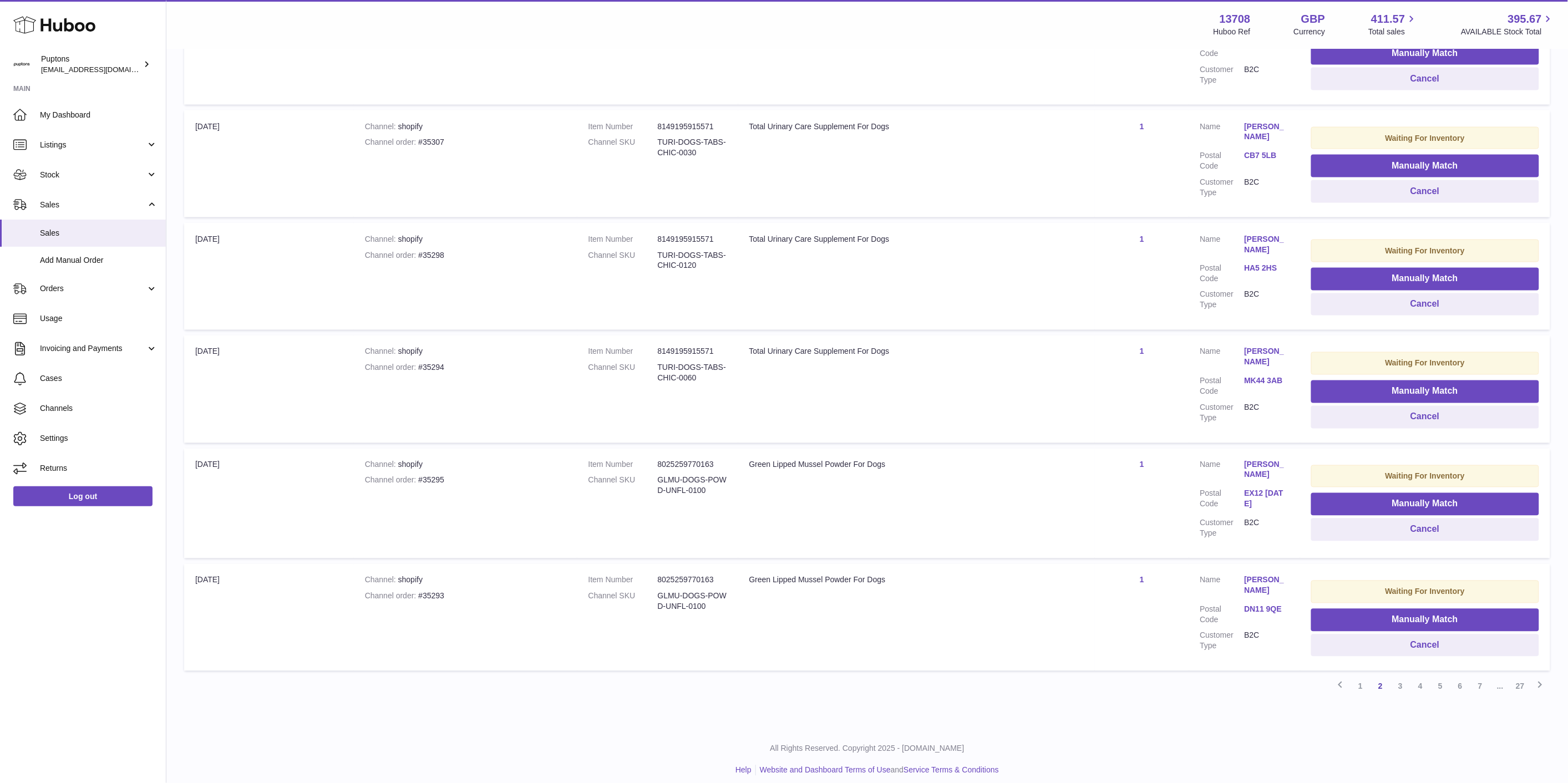
click at [1402, 679] on link "3" at bounding box center [1399, 686] width 20 height 20
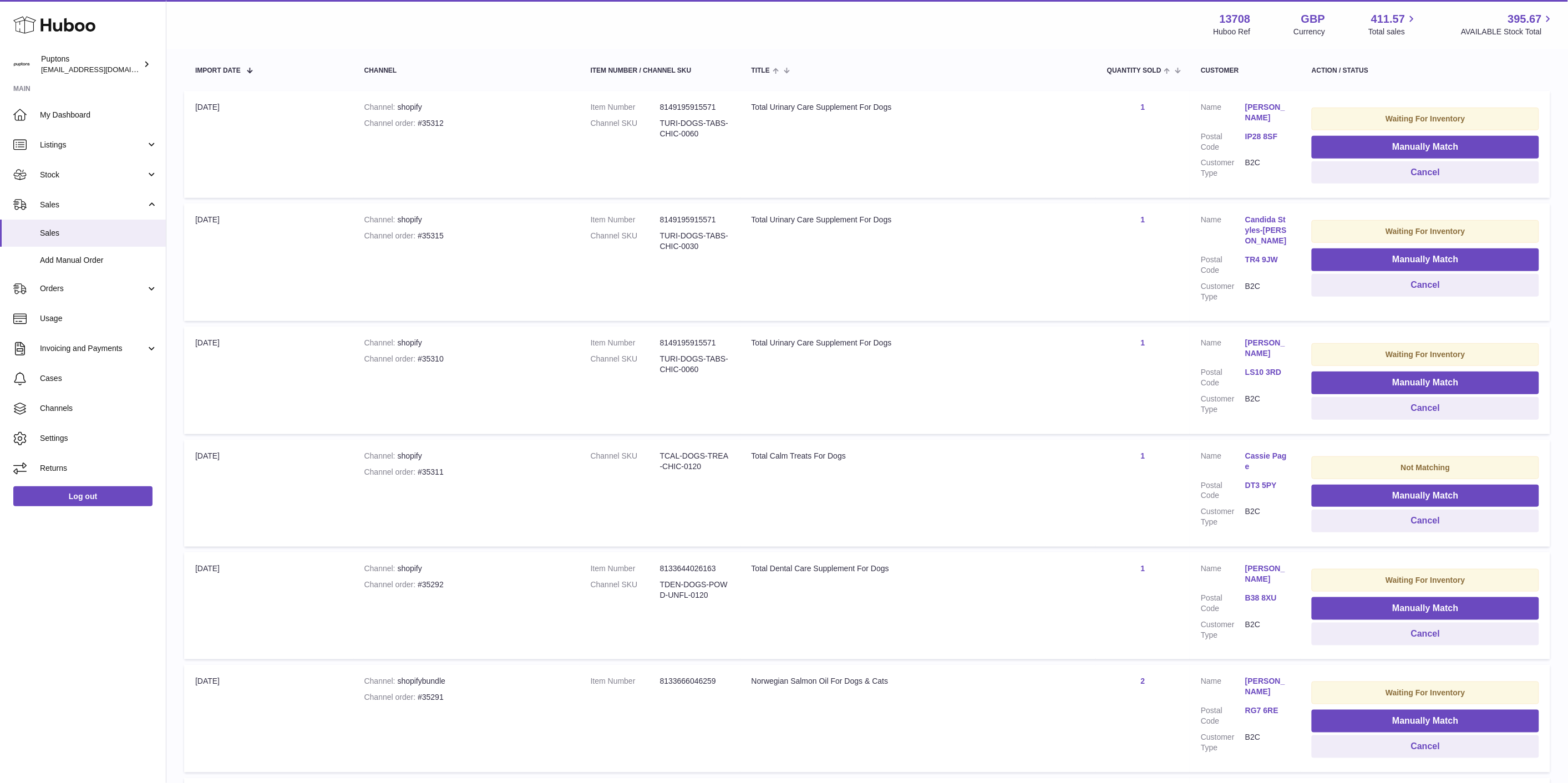
scroll to position [235, 0]
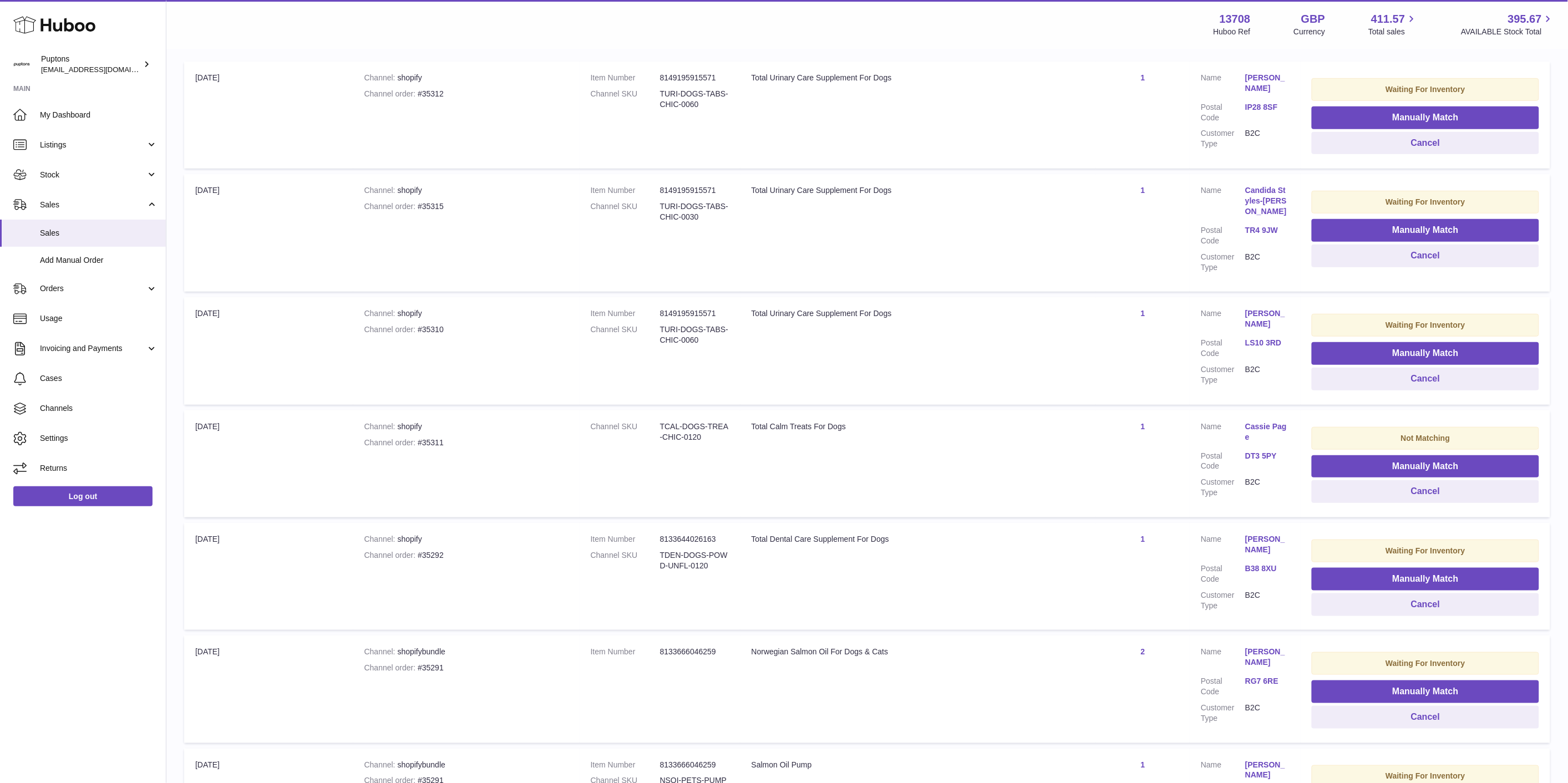
click at [1144, 423] on link "1" at bounding box center [1143, 426] width 5 height 9
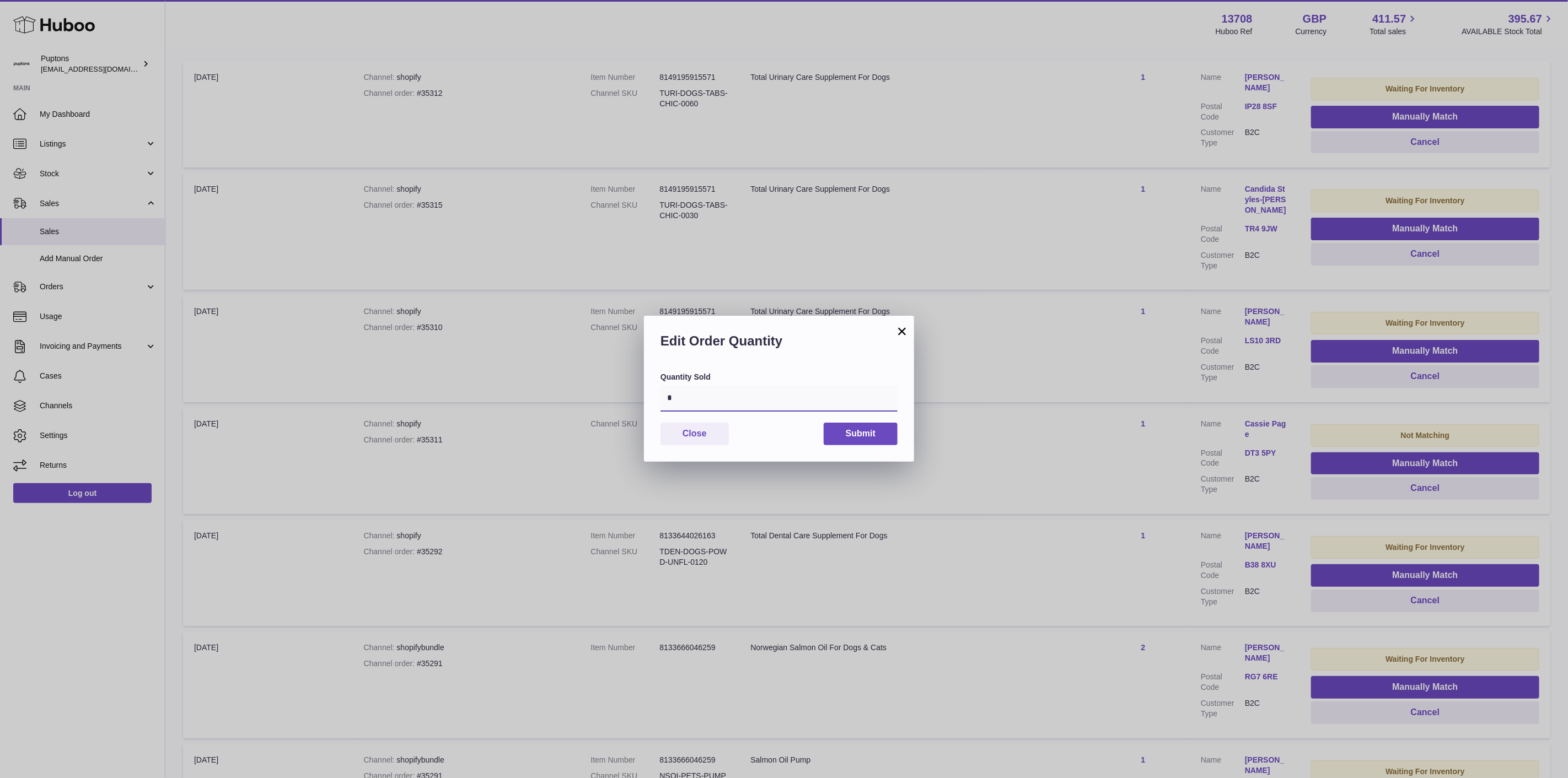
drag, startPoint x: 668, startPoint y: 404, endPoint x: 648, endPoint y: 404, distance: 20.0
click at [648, 404] on div "Quantity Sold * Close Submit" at bounding box center [779, 417] width 270 height 90
type input "*"
click at [846, 433] on button "Submit" at bounding box center [861, 434] width 74 height 23
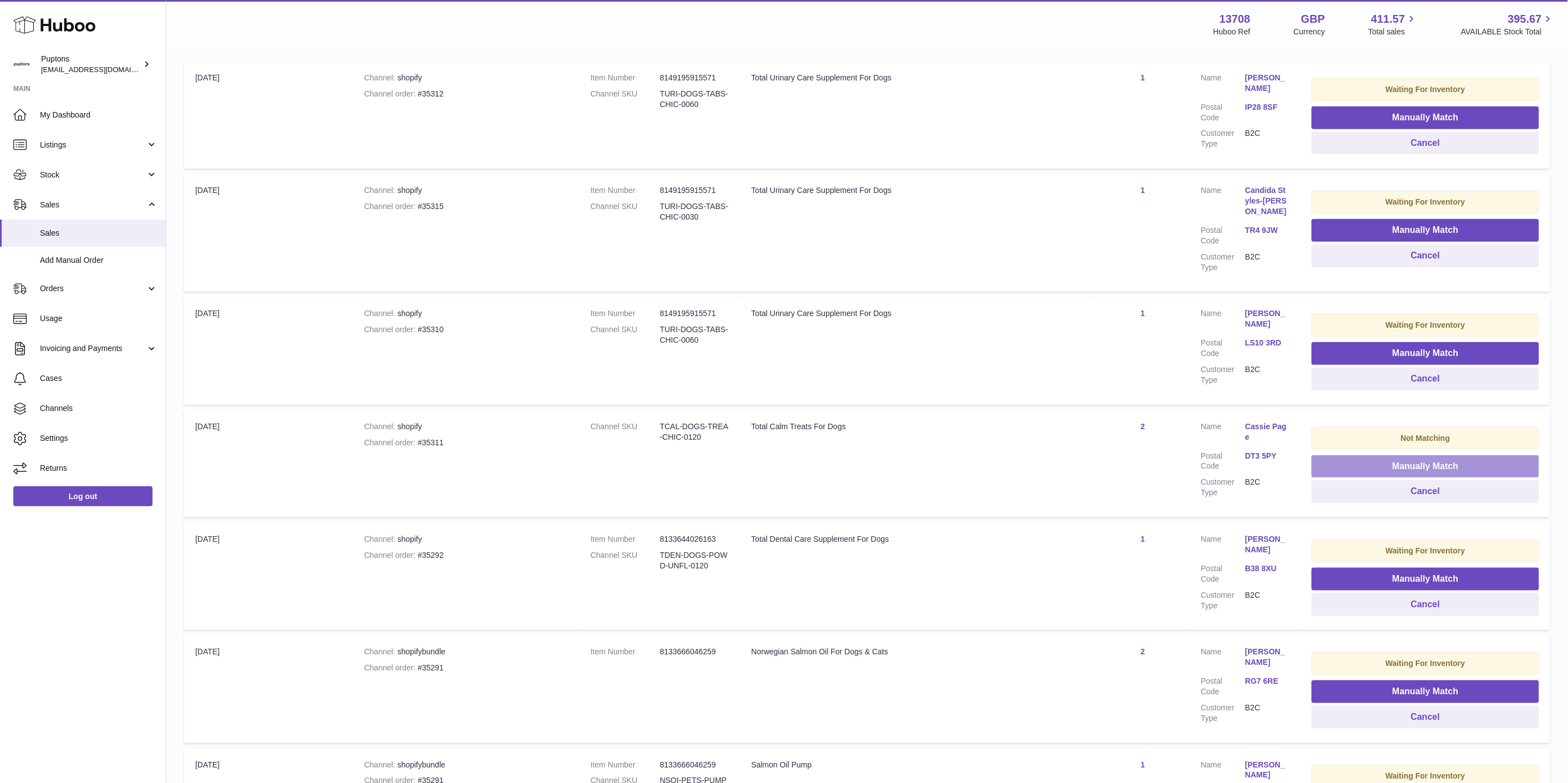
click at [1363, 455] on button "Manually Match" at bounding box center [1424, 467] width 227 height 23
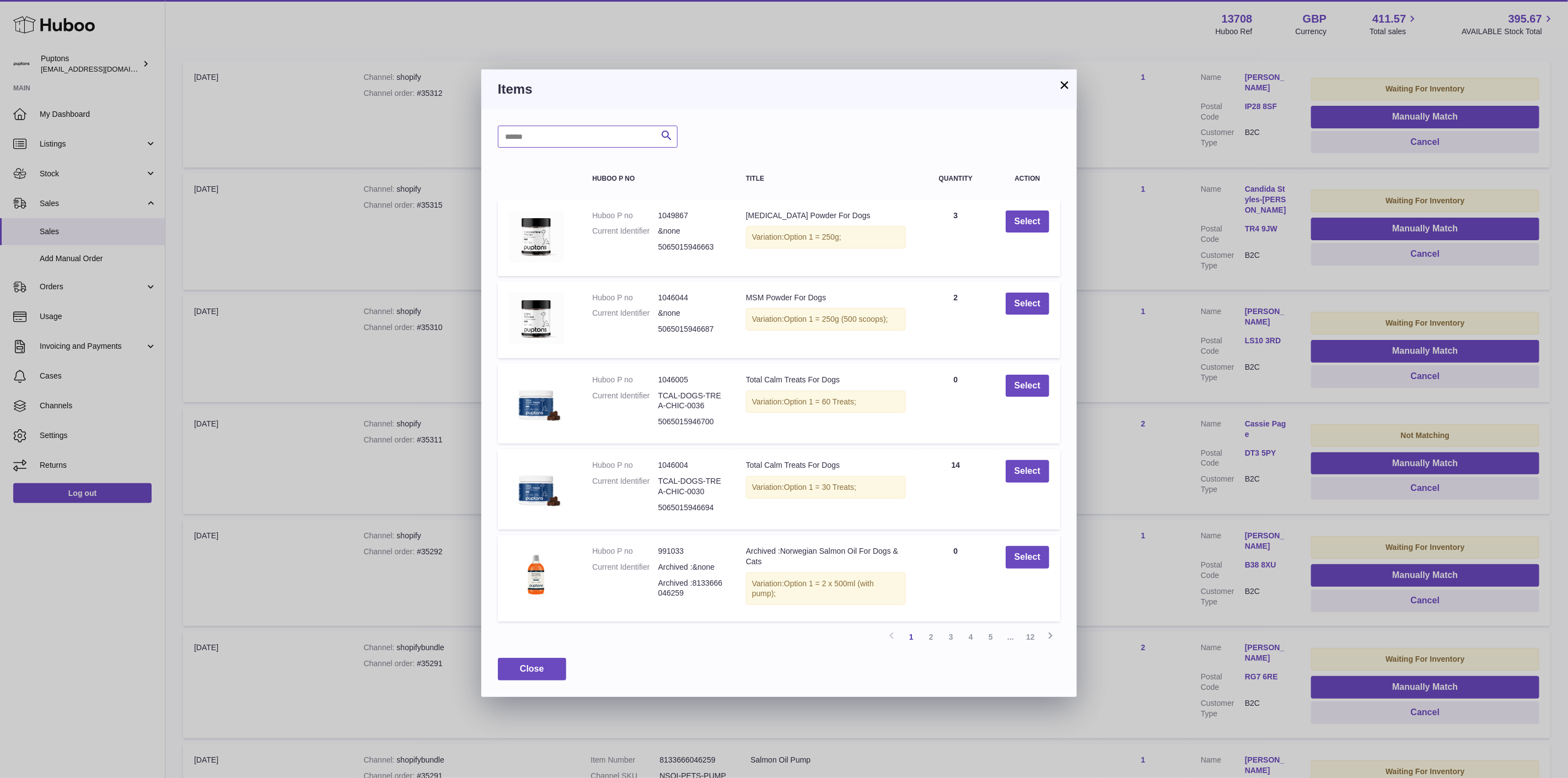
click at [559, 133] on input "text" at bounding box center [587, 136] width 180 height 22
type input "****"
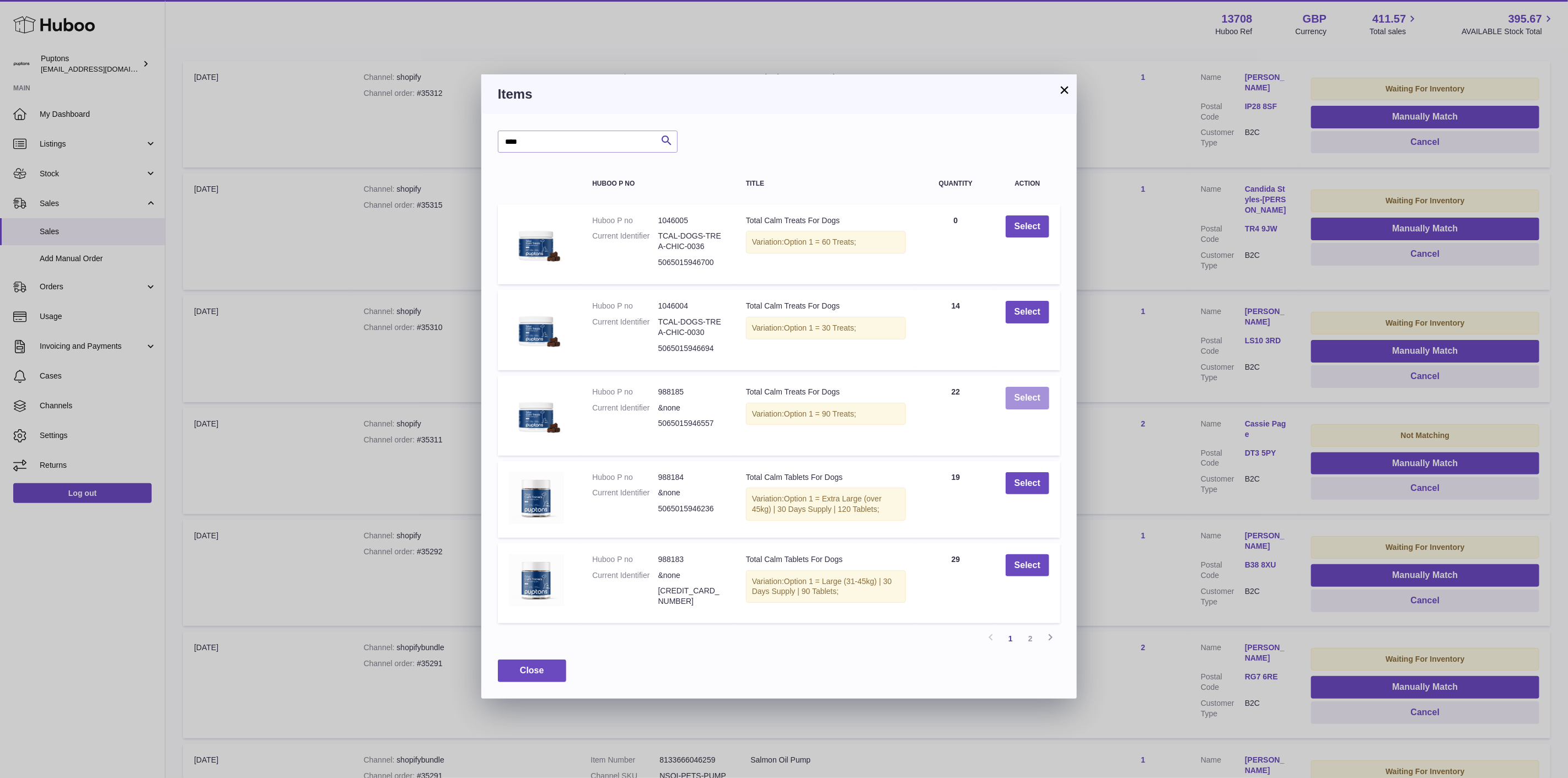
click at [1014, 403] on button "Select" at bounding box center [1027, 398] width 44 height 23
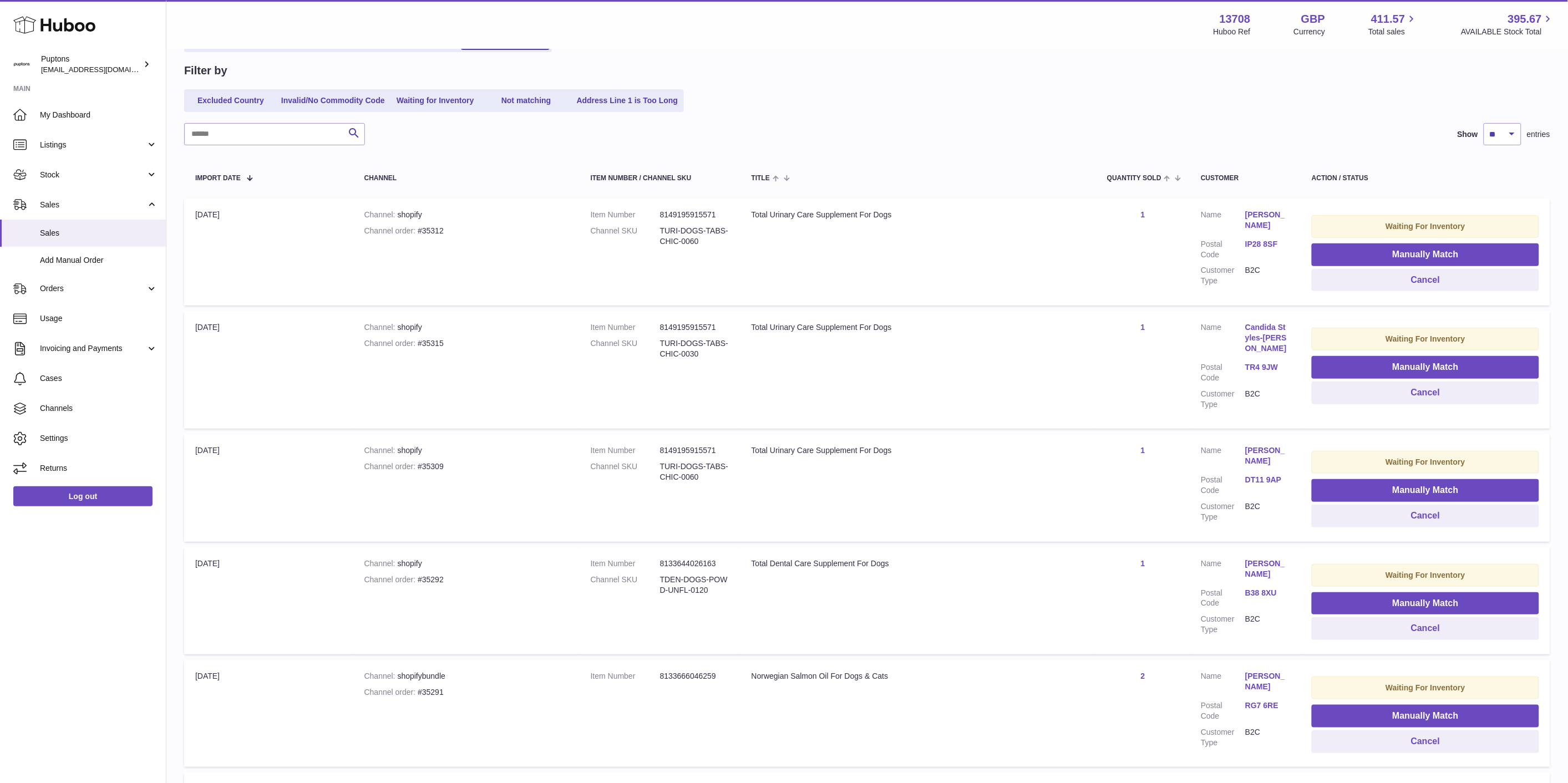
scroll to position [0, 0]
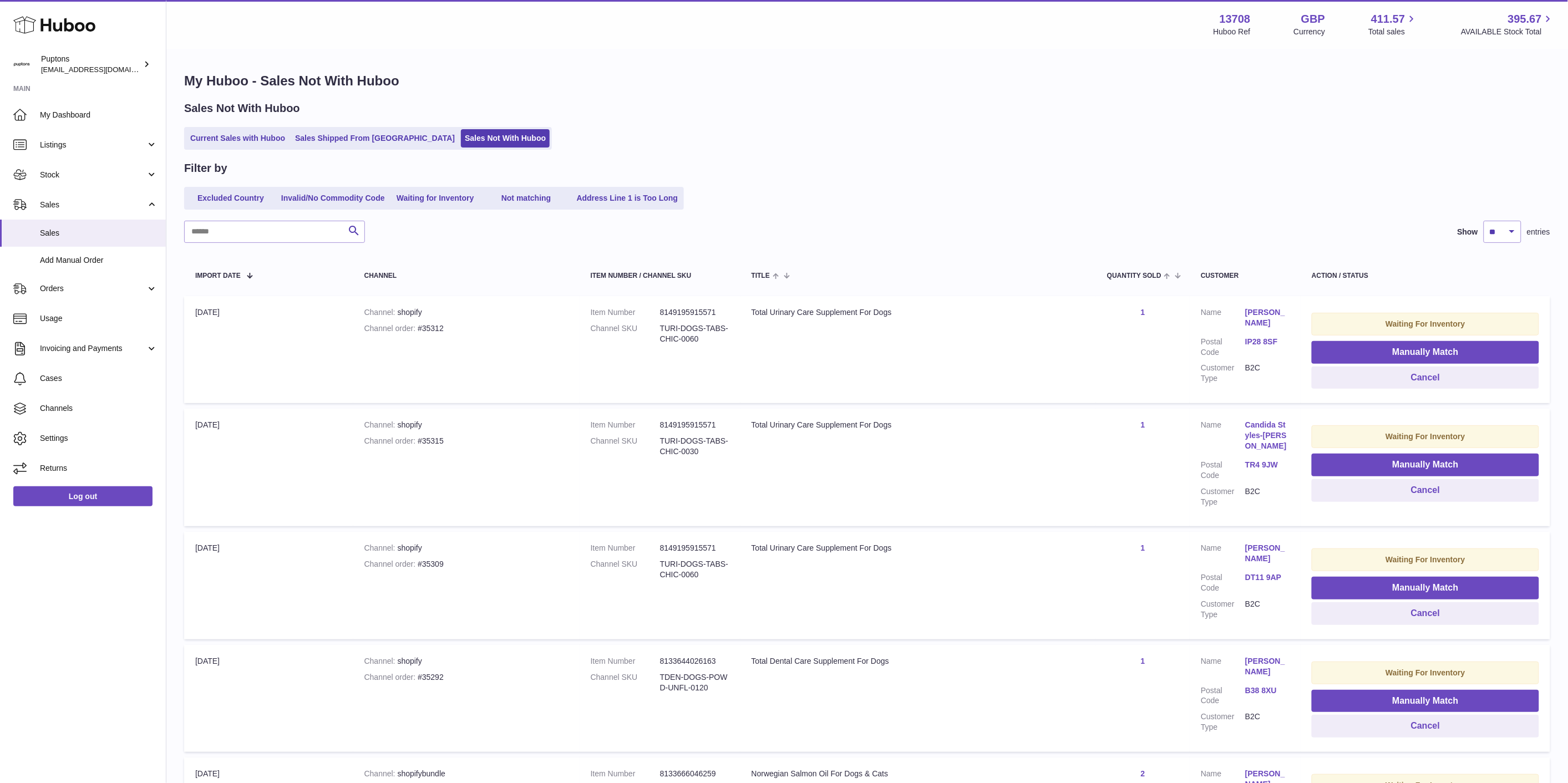
click at [240, 141] on link "Current Sales with Huboo" at bounding box center [238, 138] width 102 height 18
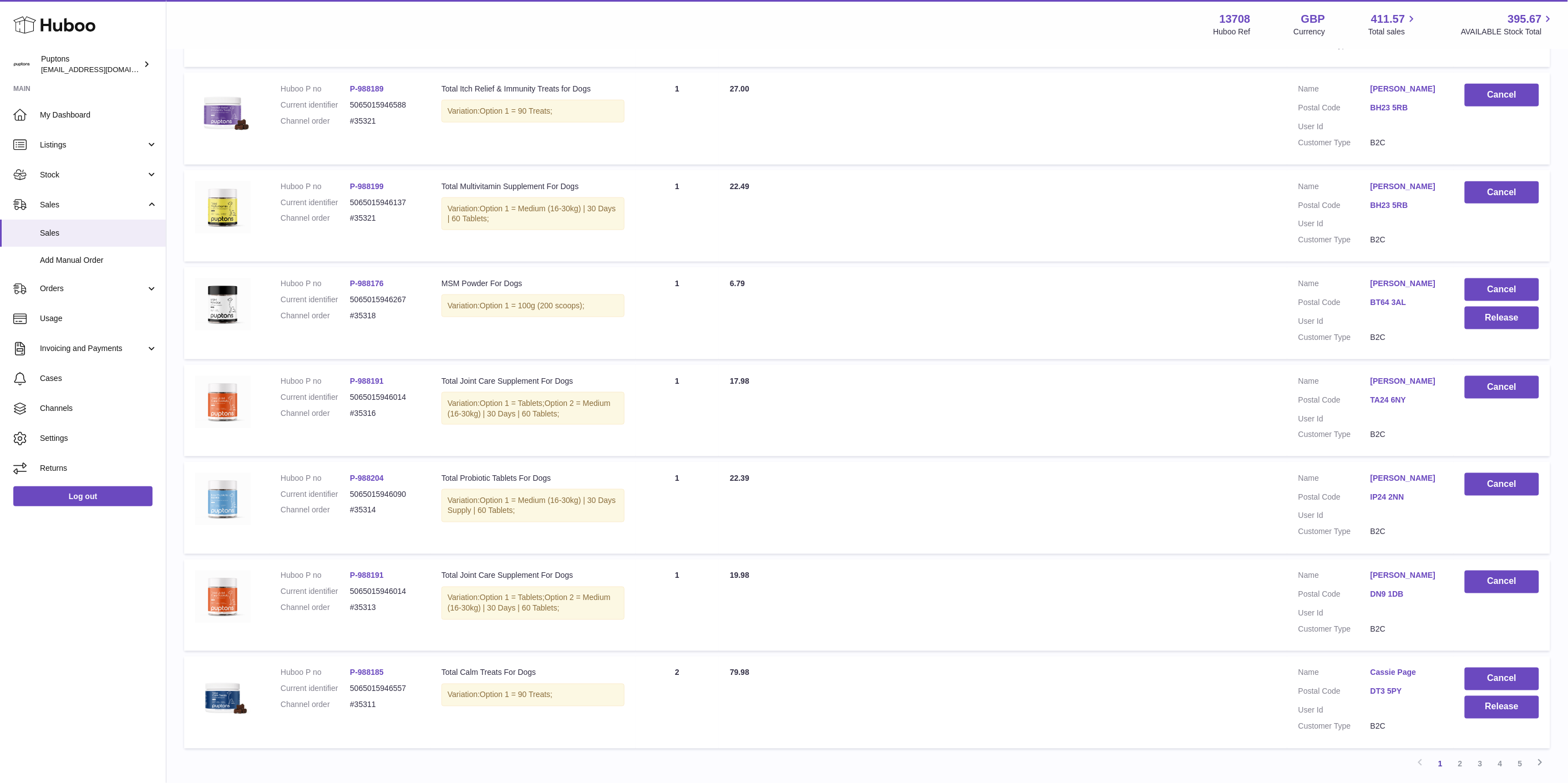
scroll to position [555, 0]
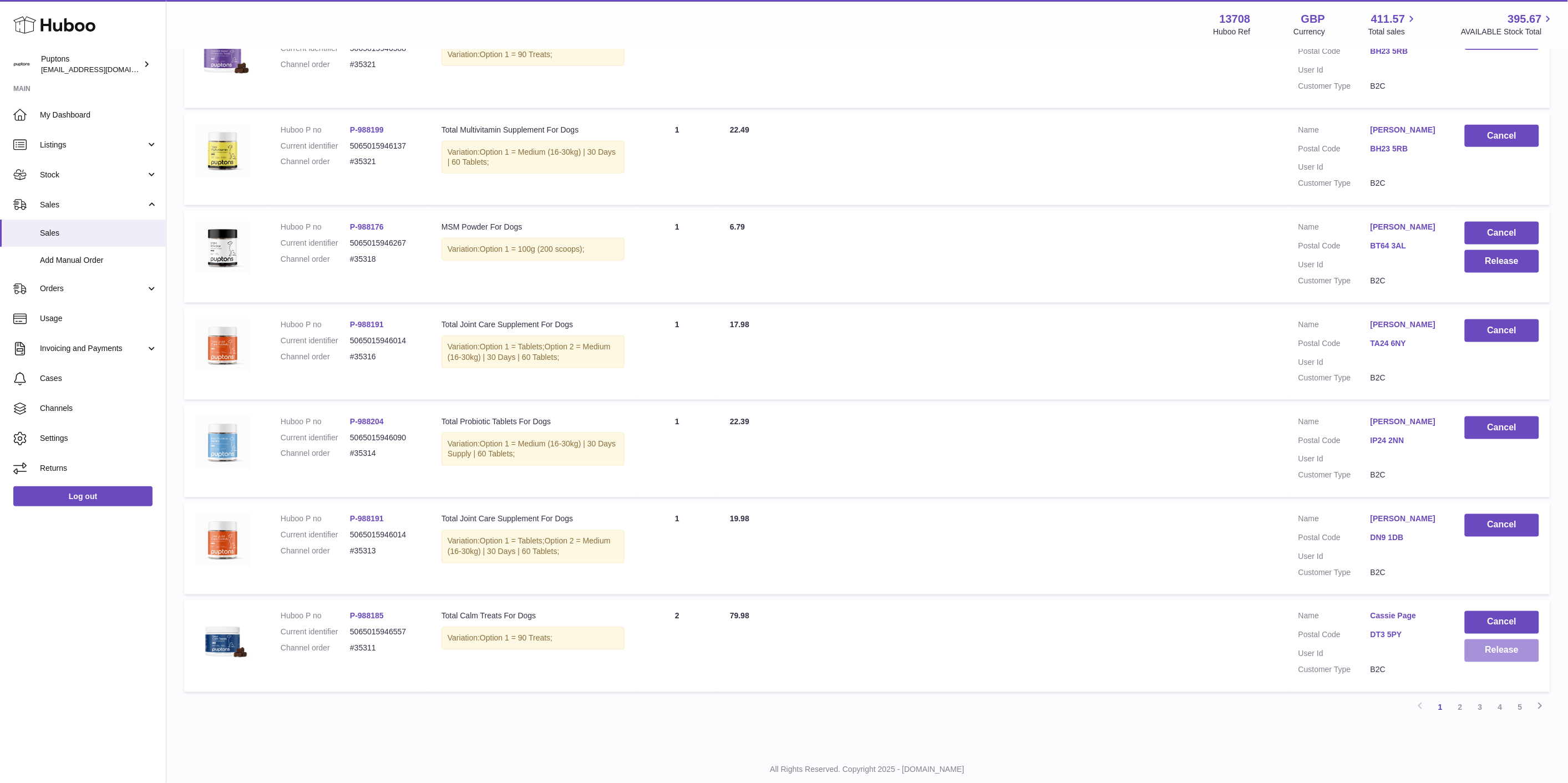
click at [1502, 656] on button "Release" at bounding box center [1502, 652] width 75 height 23
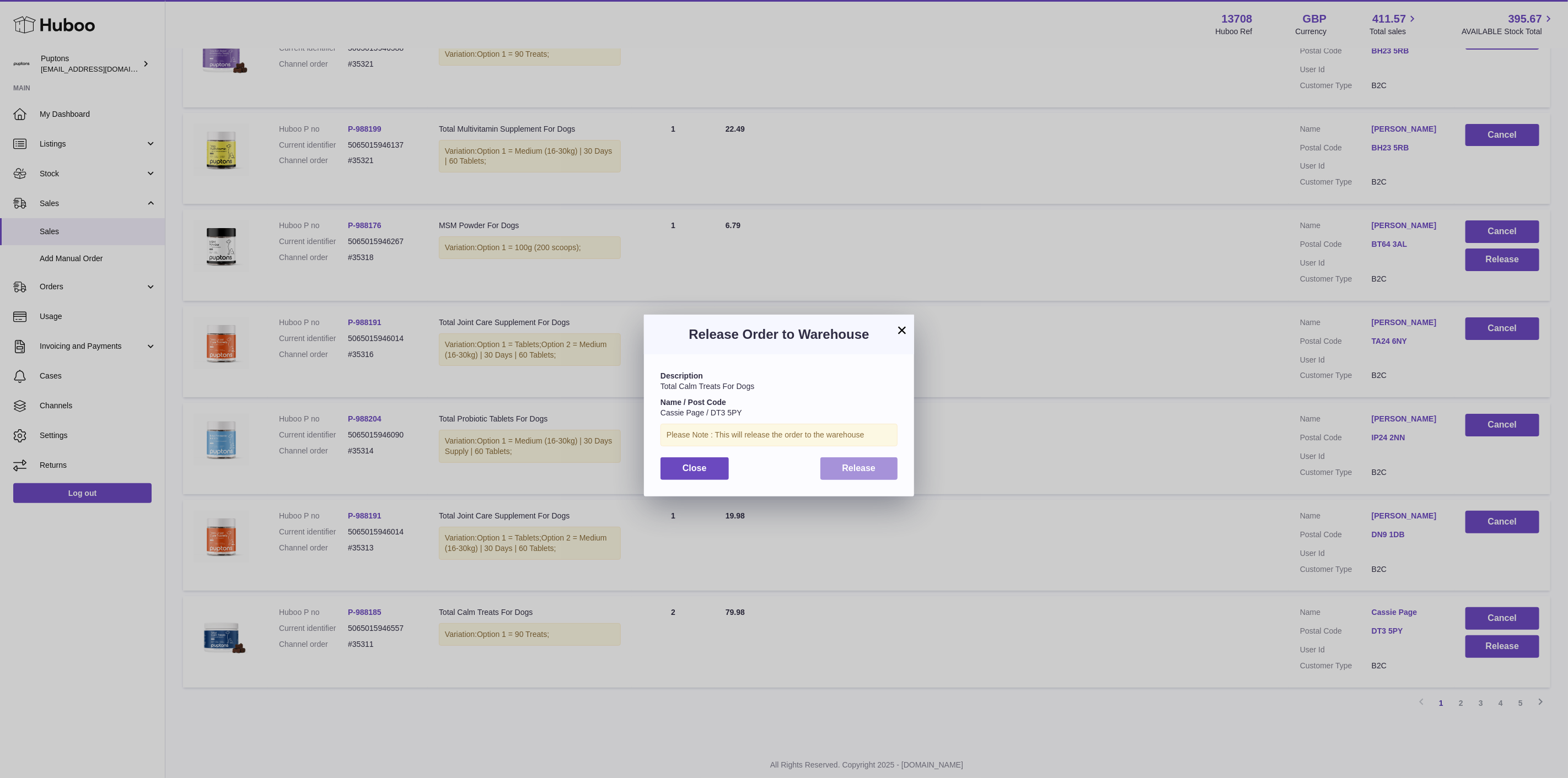
click at [880, 469] on button "Release" at bounding box center [859, 469] width 78 height 23
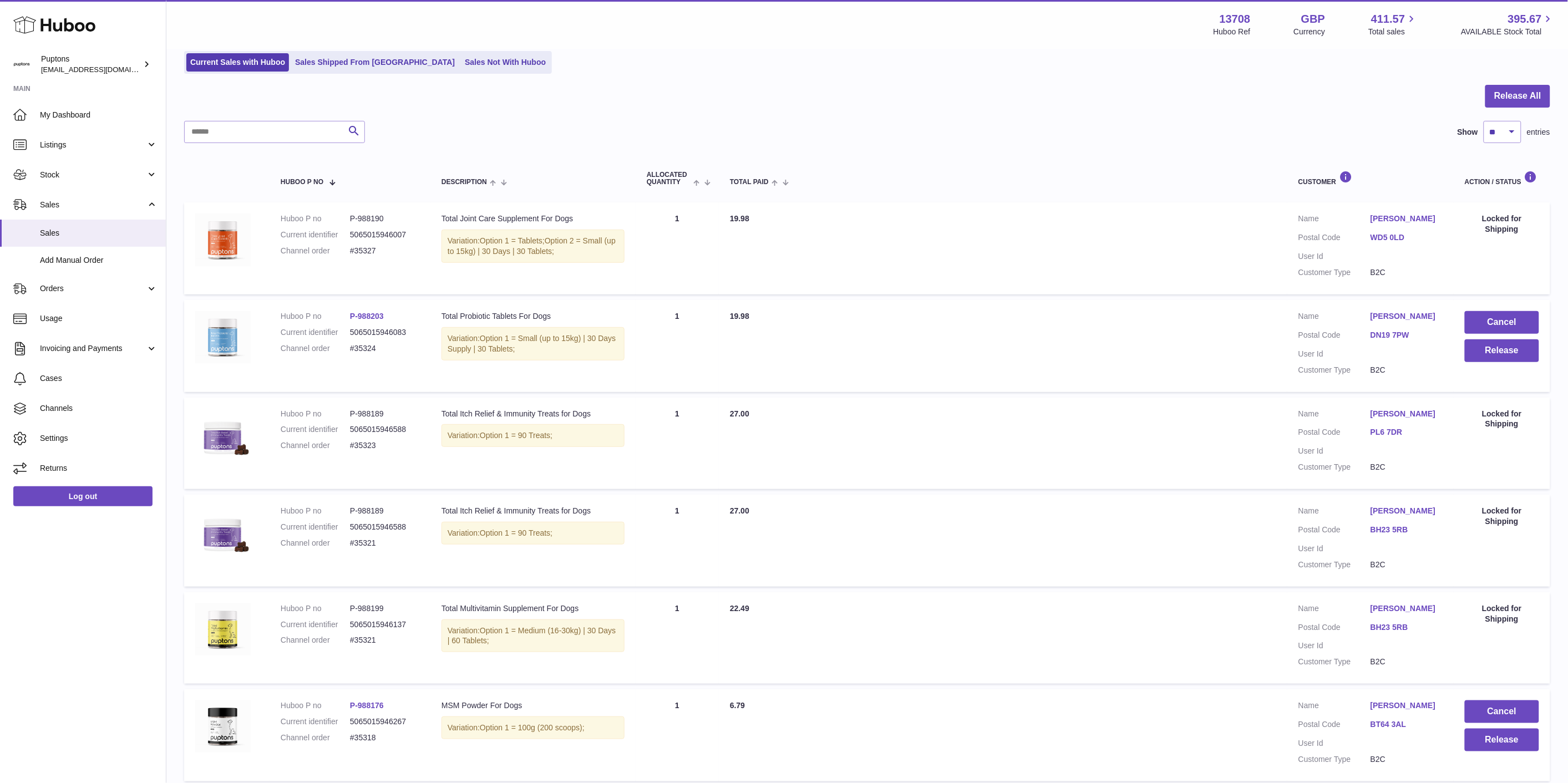
scroll to position [0, 0]
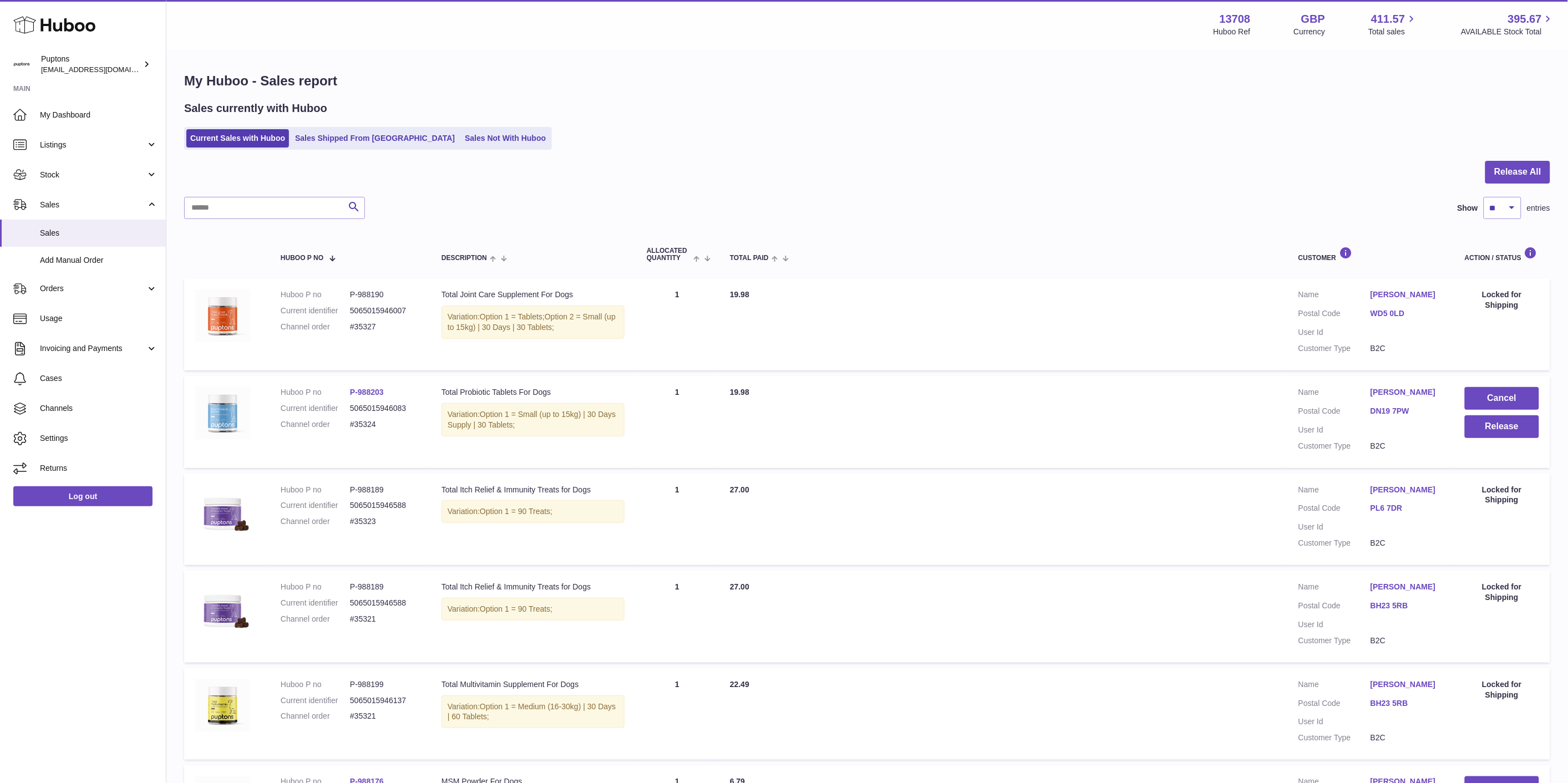
click at [61, 119] on span "My Dashboard" at bounding box center [99, 115] width 118 height 11
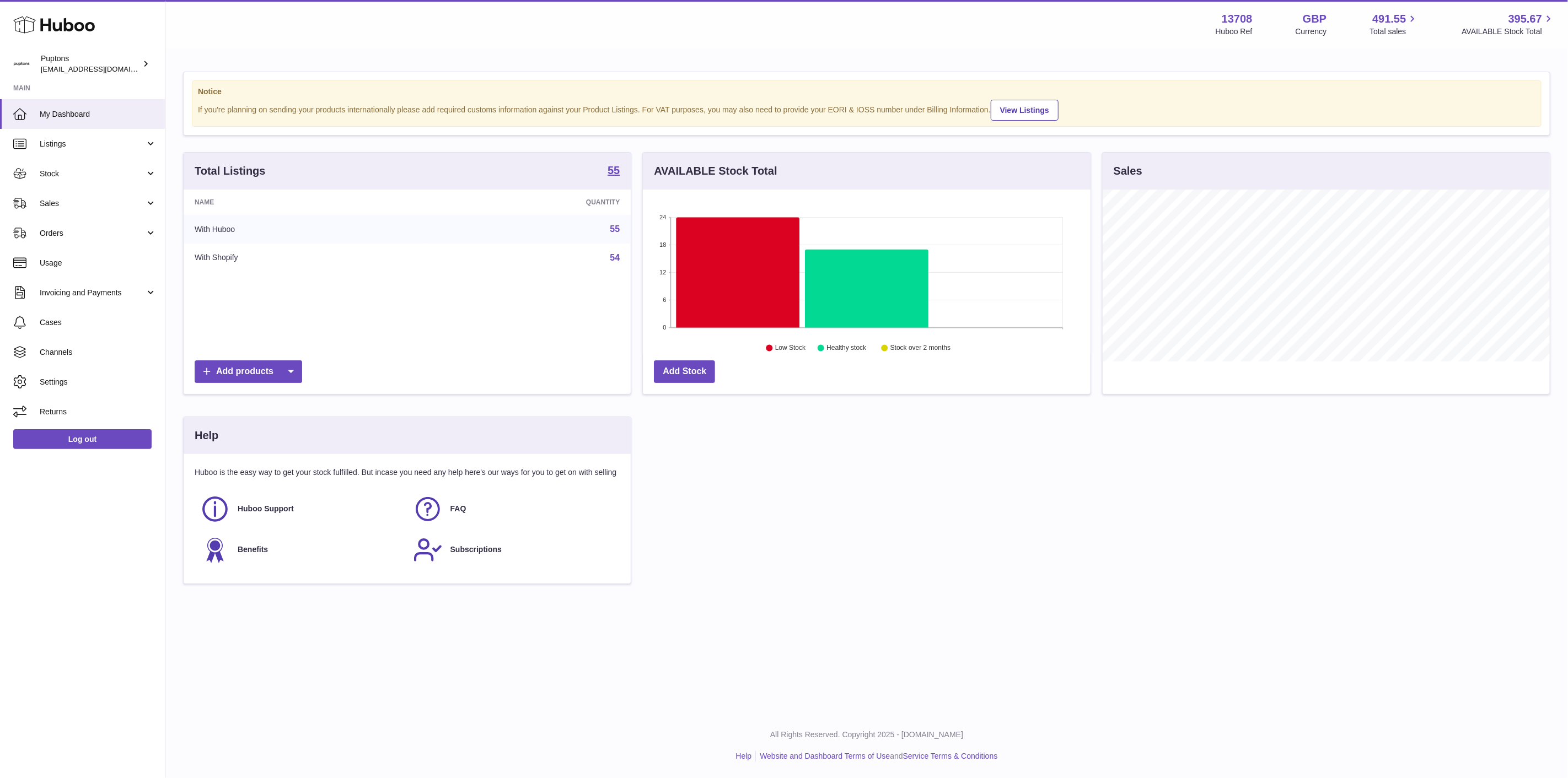
scroll to position [172, 447]
